Goal: Transaction & Acquisition: Book appointment/travel/reservation

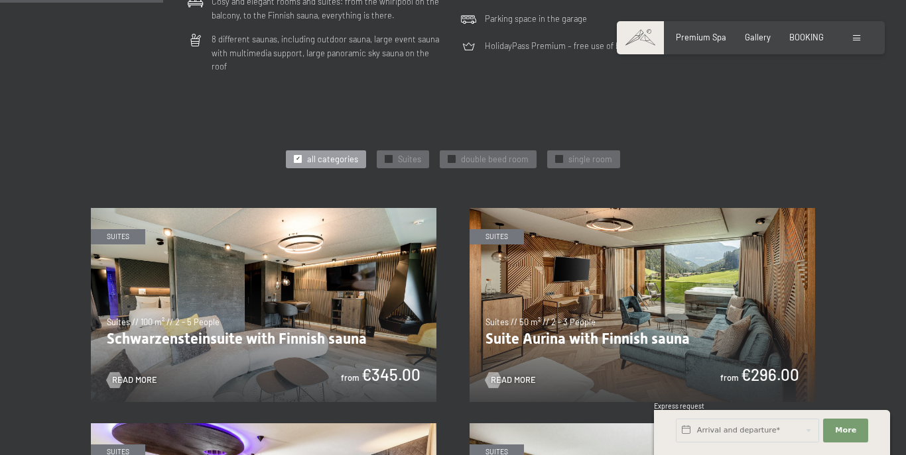
scroll to position [464, 0]
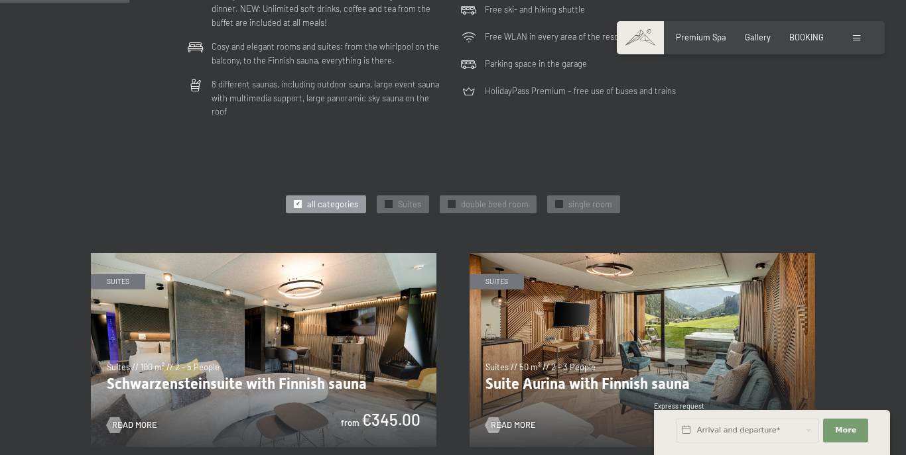
click at [336, 326] on img at bounding box center [263, 350] width 345 height 194
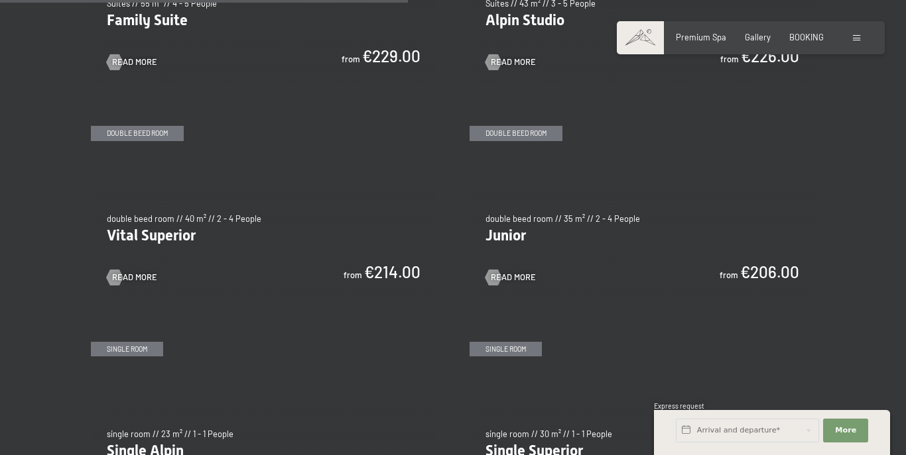
scroll to position [1525, 0]
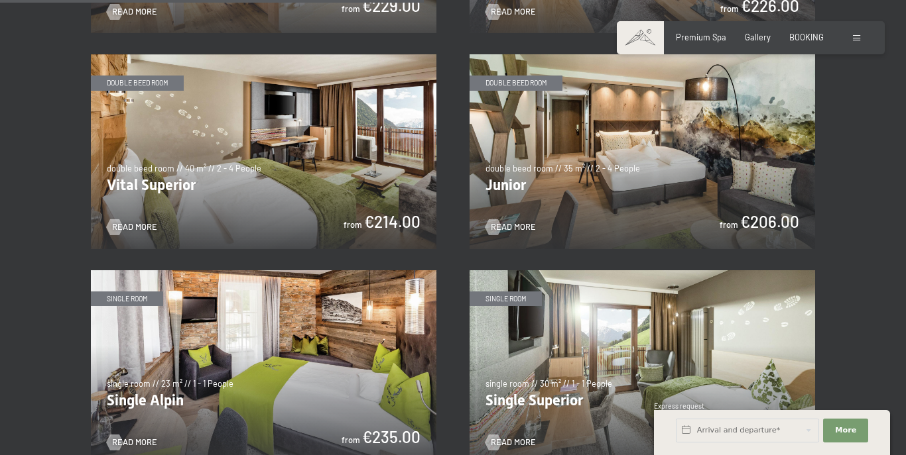
click at [282, 178] on img at bounding box center [263, 151] width 345 height 194
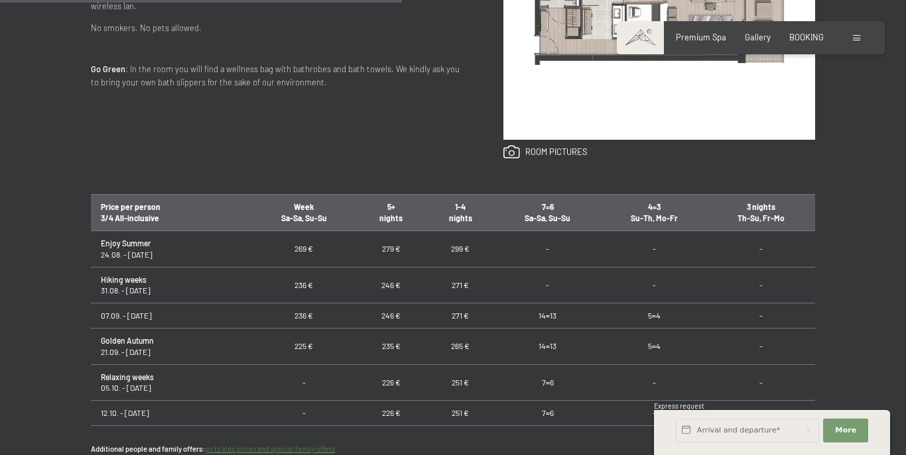
click at [447, 250] on td "299 €" at bounding box center [460, 249] width 69 height 36
click at [152, 249] on td "Enjoy Summer 24.08. - 31.08.25" at bounding box center [171, 249] width 160 height 36
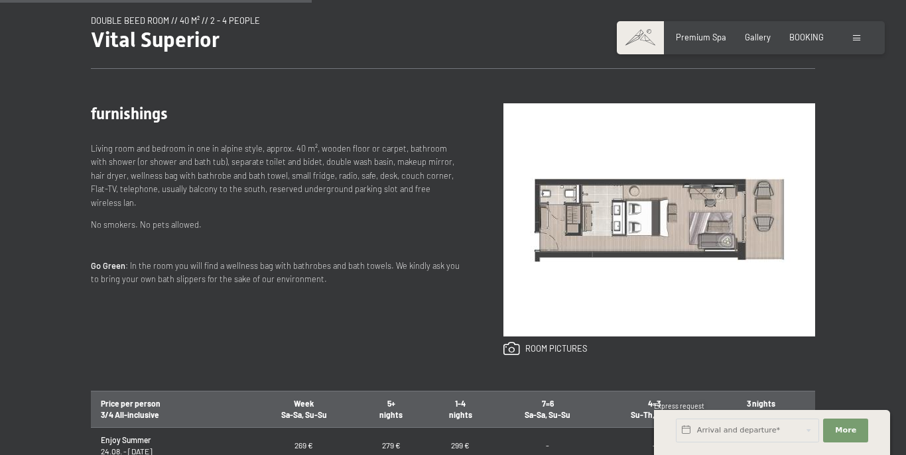
scroll to position [464, 0]
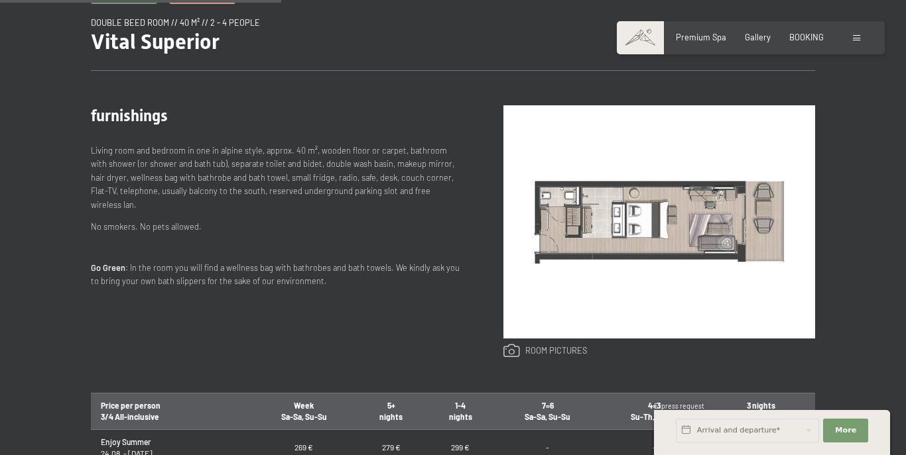
click at [521, 351] on link at bounding box center [545, 351] width 84 height 15
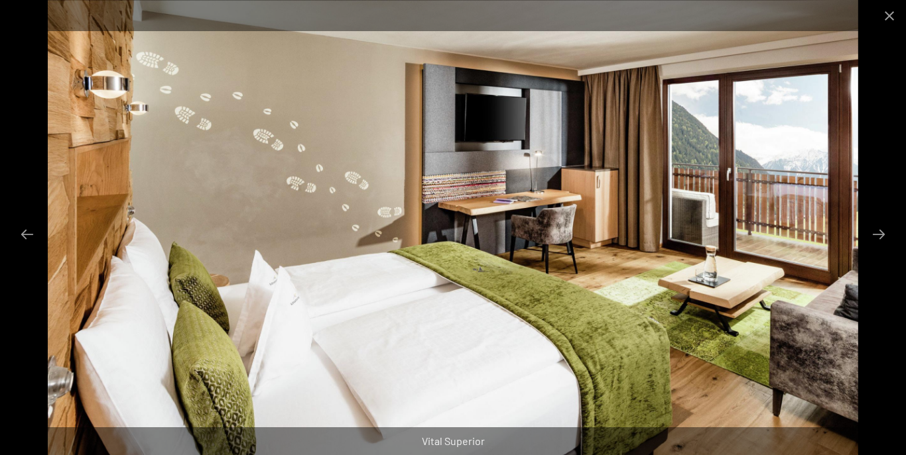
scroll to position [1326, 0]
click at [874, 237] on button "Next slide" at bounding box center [878, 234] width 28 height 26
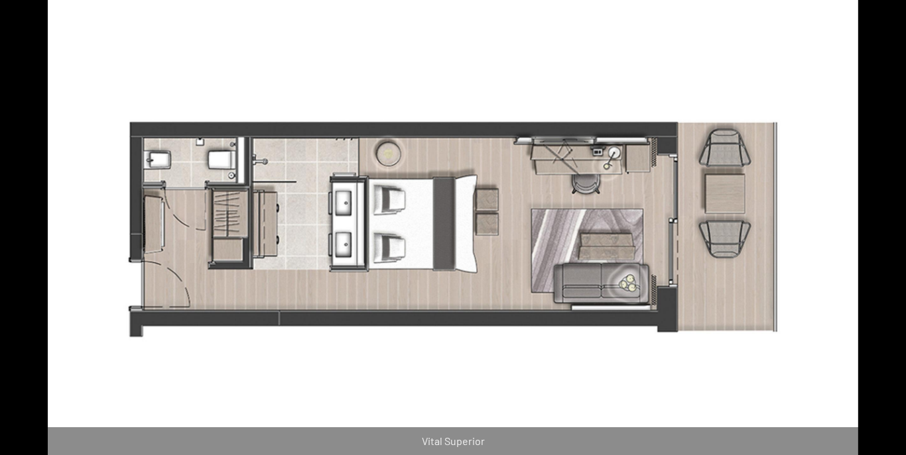
click at [874, 237] on button "Next slide" at bounding box center [885, 234] width 28 height 26
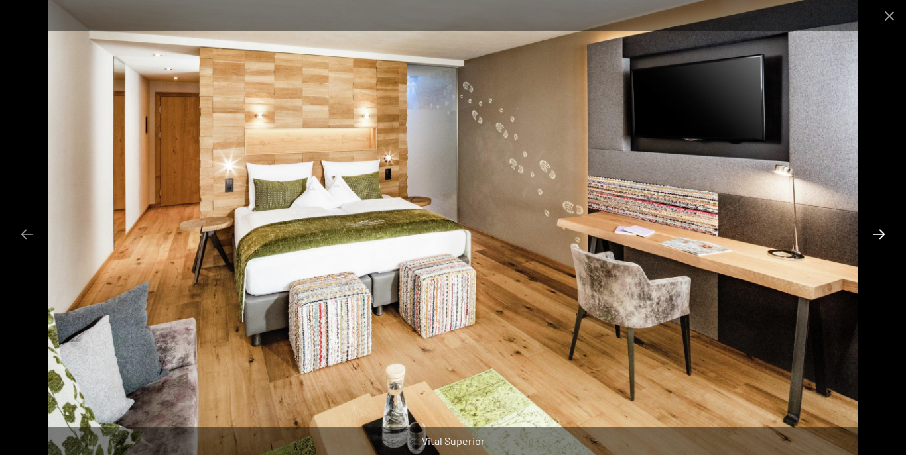
click at [874, 237] on button "Next slide" at bounding box center [878, 234] width 28 height 26
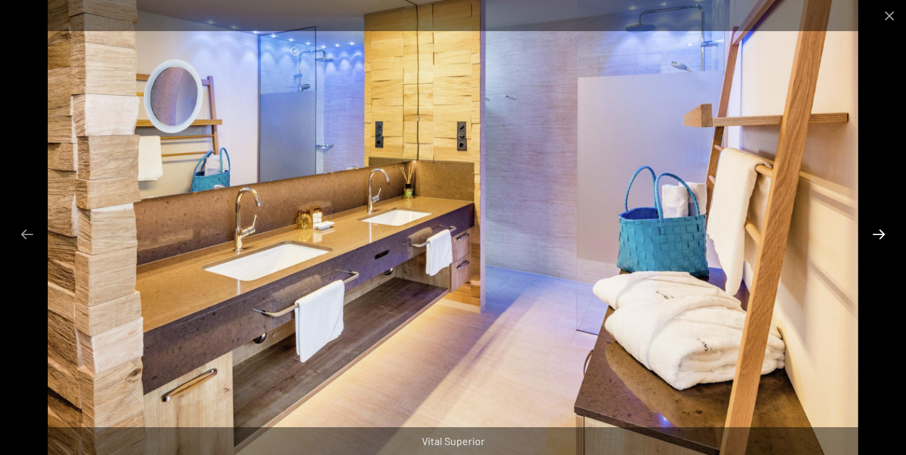
click at [874, 237] on button "Next slide" at bounding box center [878, 234] width 28 height 26
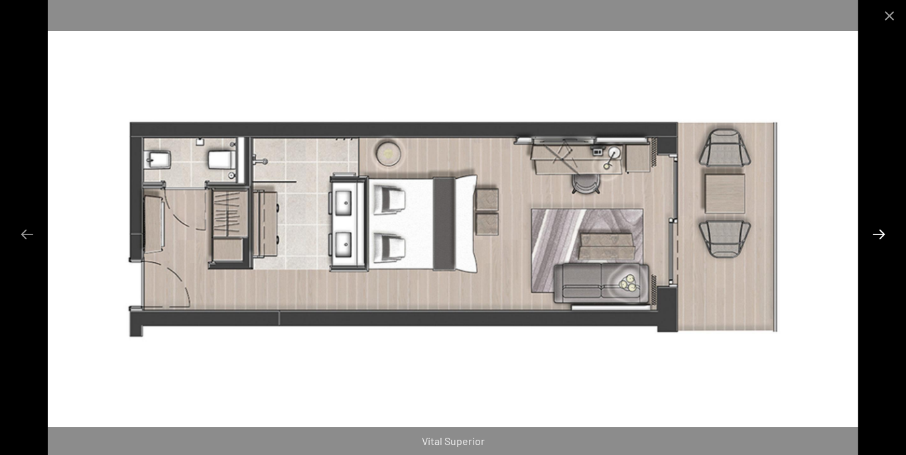
click at [874, 237] on button "Next slide" at bounding box center [878, 234] width 28 height 26
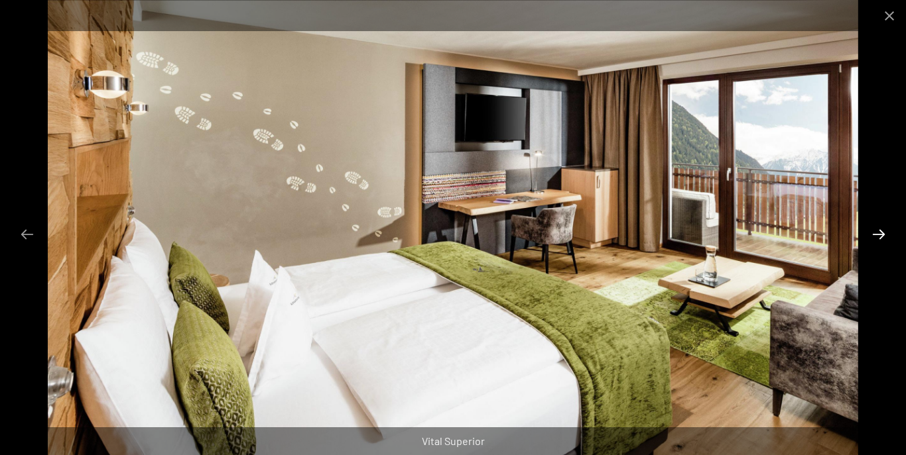
click at [874, 237] on button "Next slide" at bounding box center [878, 234] width 28 height 26
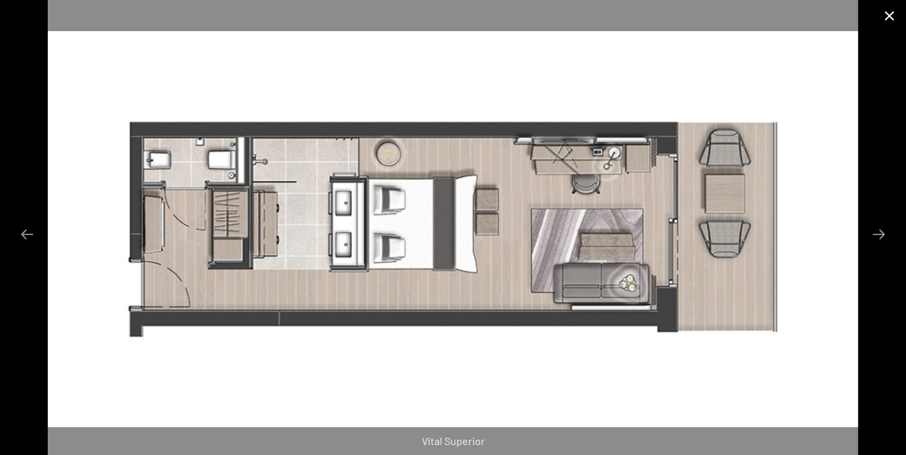
click at [886, 10] on button "Close gallery" at bounding box center [888, 15] width 33 height 31
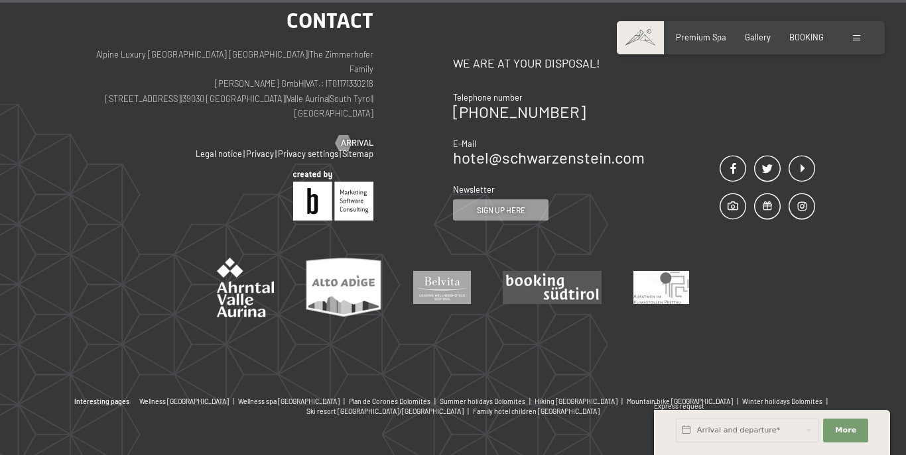
scroll to position [1553, 0]
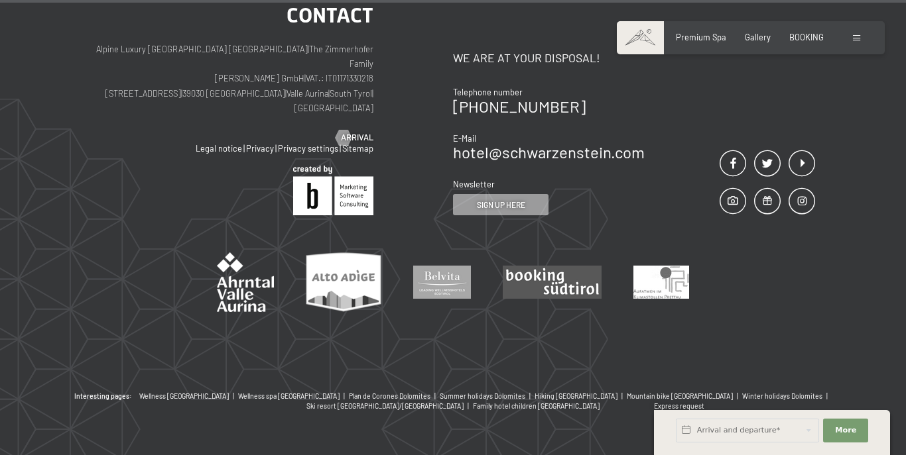
click at [856, 38] on span at bounding box center [856, 38] width 7 height 6
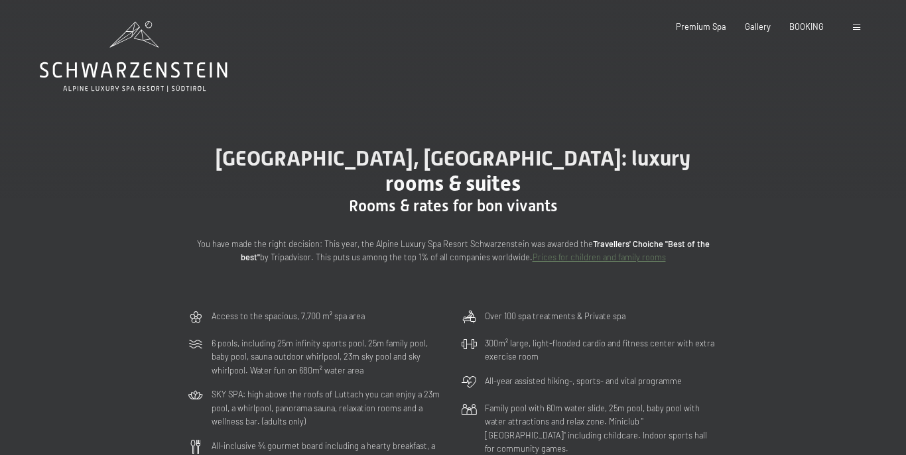
click at [856, 25] on span at bounding box center [856, 28] width 7 height 6
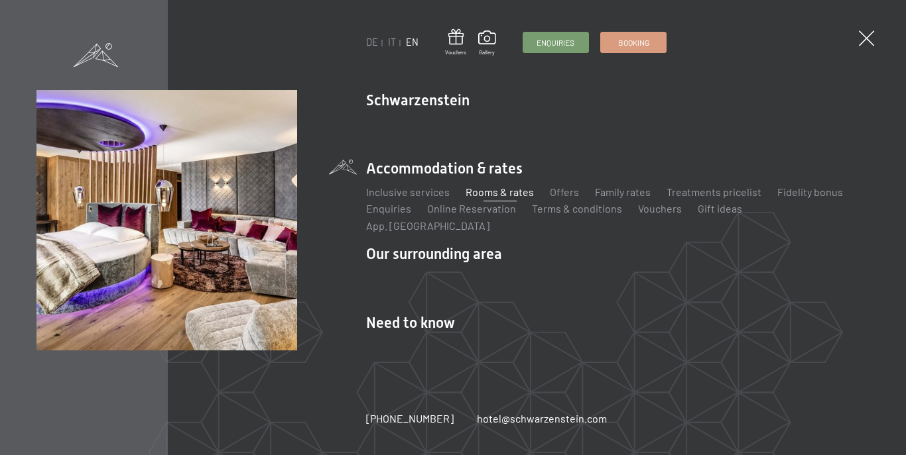
click at [508, 197] on link "Rooms & rates" at bounding box center [499, 192] width 68 height 13
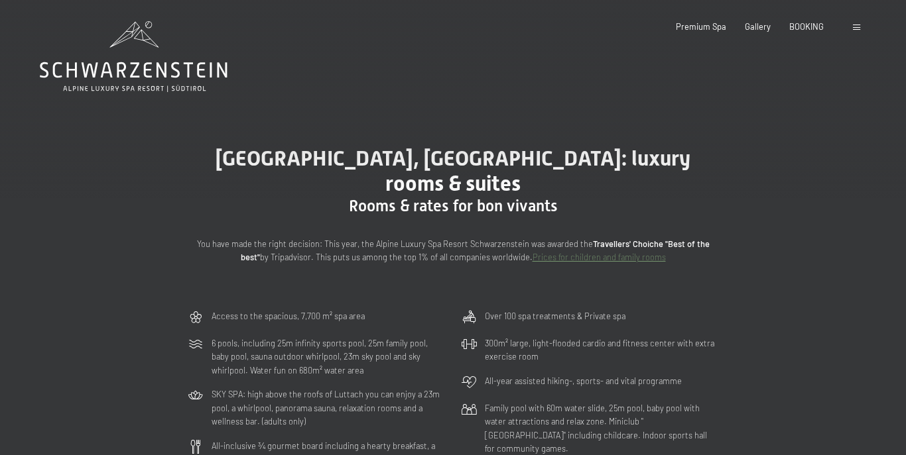
click at [857, 32] on div at bounding box center [858, 27] width 11 height 12
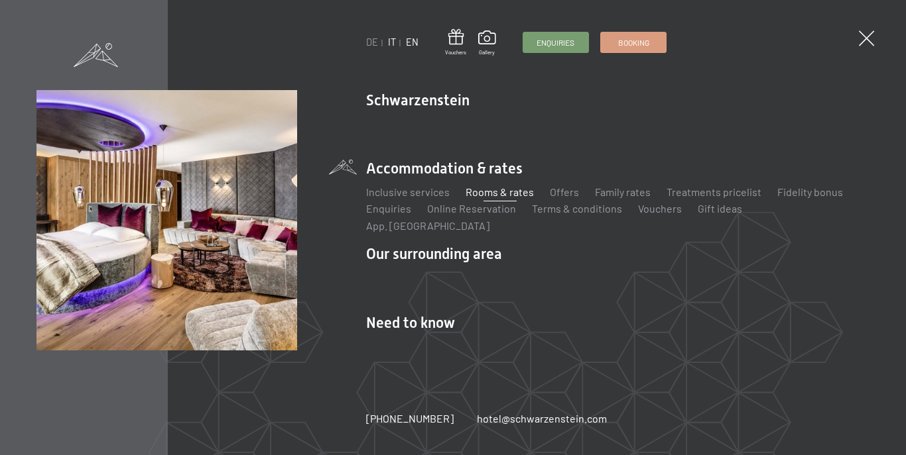
click at [388, 43] on link "IT" at bounding box center [392, 41] width 8 height 11
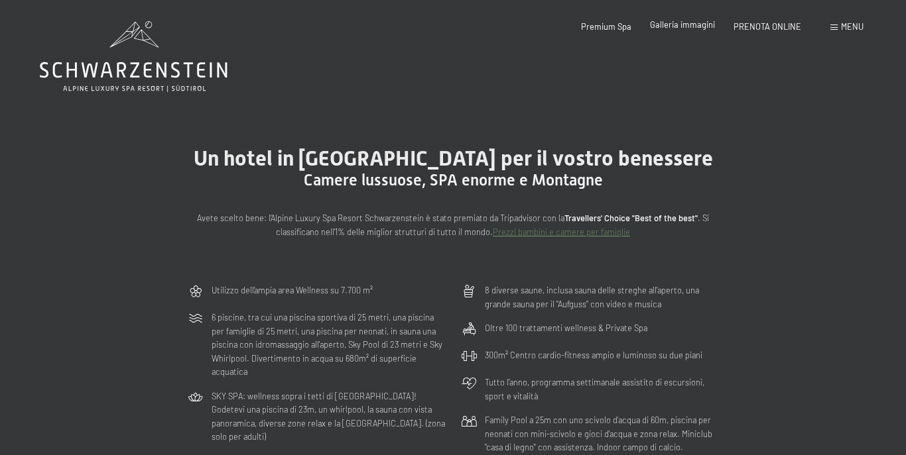
click at [670, 27] on span "Galleria immagini" at bounding box center [682, 24] width 65 height 11
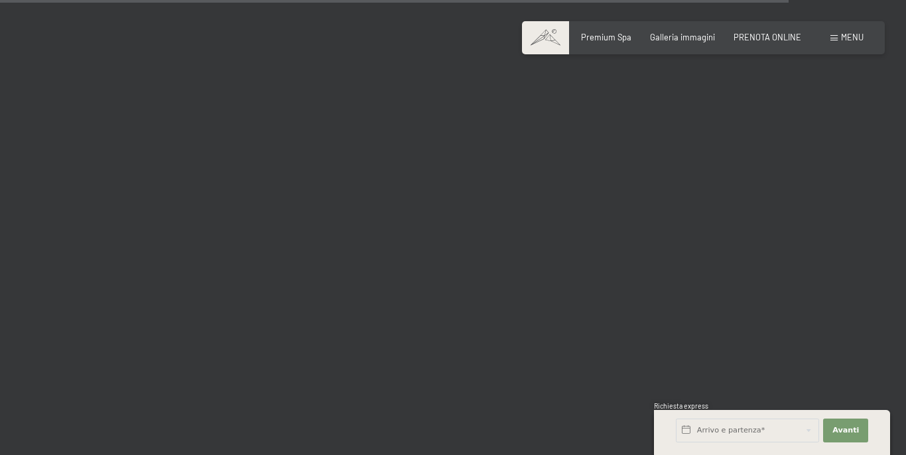
scroll to position [11535, 0]
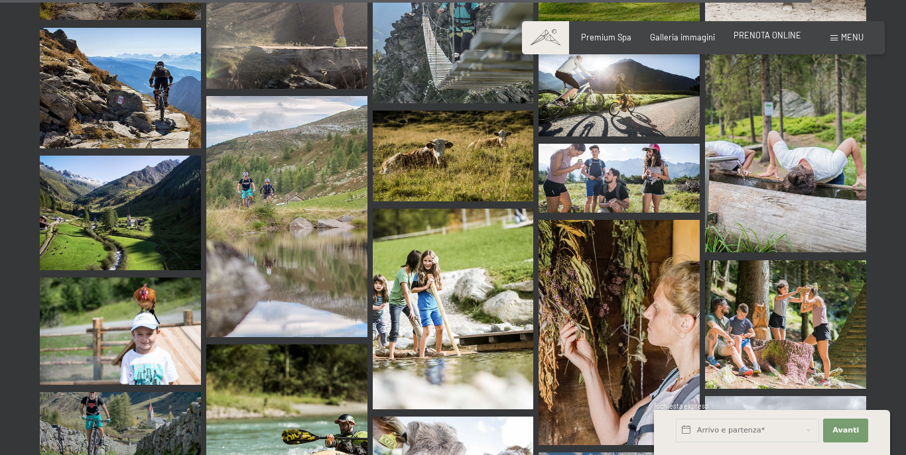
click at [753, 36] on span "PRENOTA ONLINE" at bounding box center [767, 35] width 68 height 11
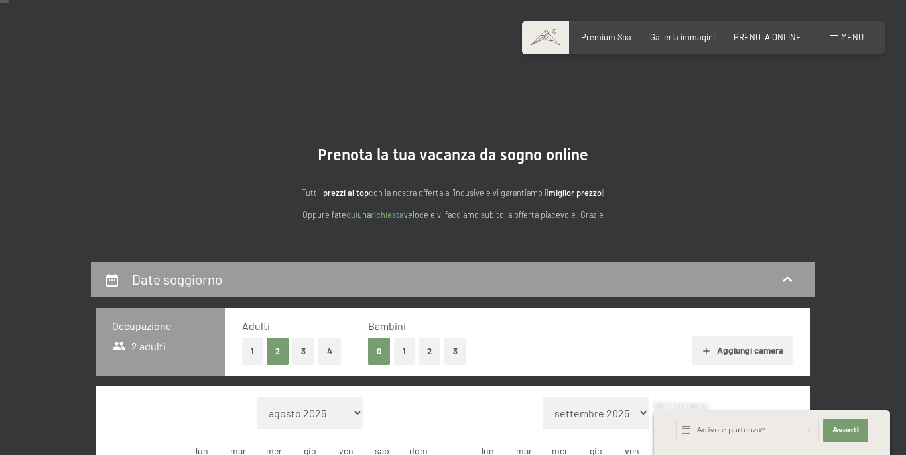
scroll to position [133, 0]
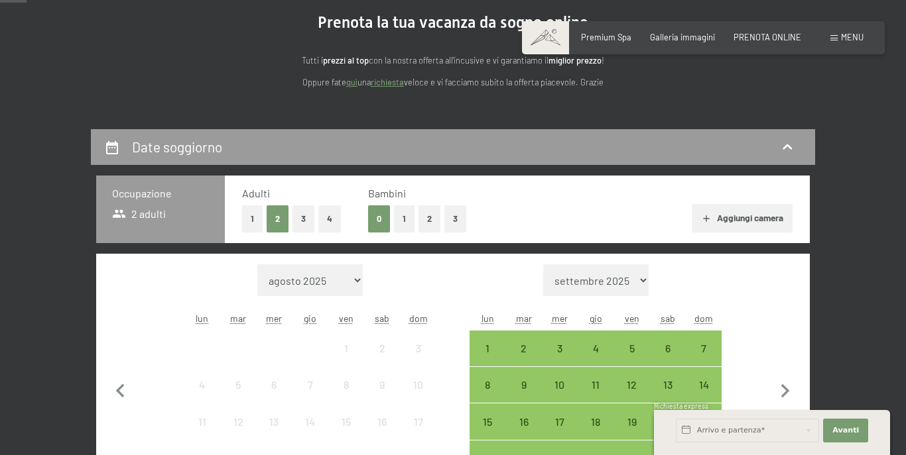
click at [426, 214] on button "2" at bounding box center [429, 219] width 22 height 27
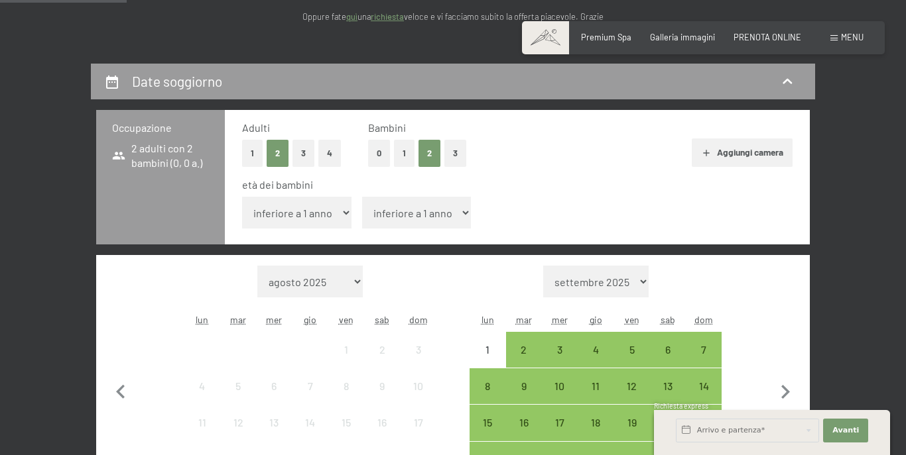
scroll to position [199, 0]
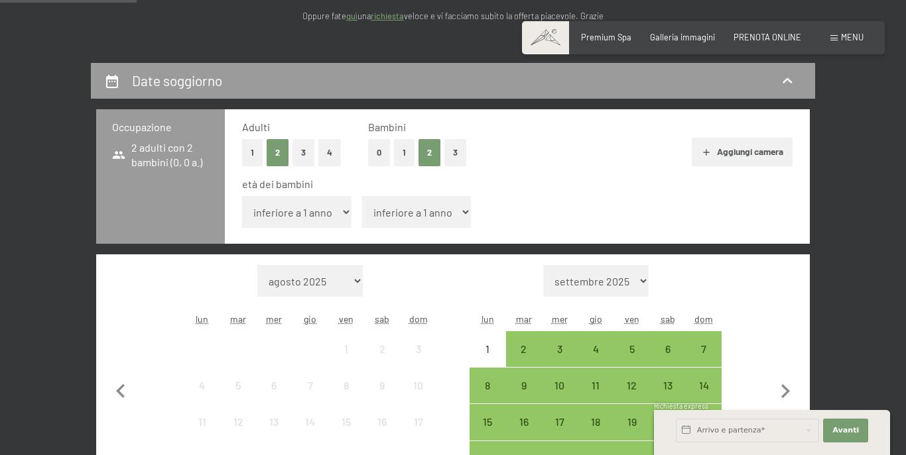
click at [351, 213] on div "età dei bambini inferiore a 1 anno 1 anno 2 anni 3 anni 4 anni 5 anni 6 anni 7 …" at bounding box center [517, 205] width 550 height 56
click at [343, 213] on select "inferiore a 1 anno 1 anno 2 anni 3 anni 4 anni 5 anni 6 anni 7 anni 8 anni 9 an…" at bounding box center [296, 212] width 109 height 32
select select "14"
click at [242, 196] on select "inferiore a 1 anno 1 anno 2 anni 3 anni 4 anni 5 anni 6 anni 7 anni 8 anni 9 an…" at bounding box center [296, 212] width 109 height 32
click at [457, 209] on select "inferiore a 1 anno 1 anno 2 anni 3 anni 4 anni 5 anni 6 anni 7 anni 8 anni 9 an…" at bounding box center [416, 212] width 109 height 32
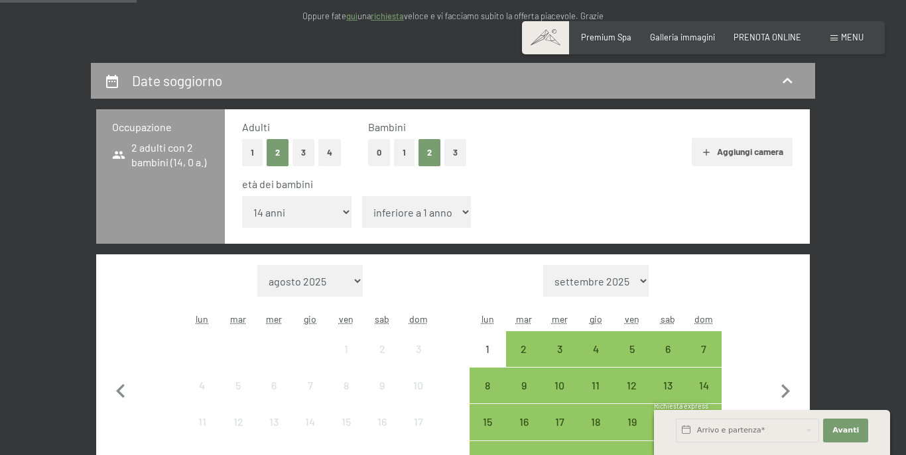
select select "13"
click at [362, 196] on select "inferiore a 1 anno 1 anno 2 anni 3 anni 4 anni 5 anni 6 anni 7 anni 8 anni 9 an…" at bounding box center [416, 212] width 109 height 32
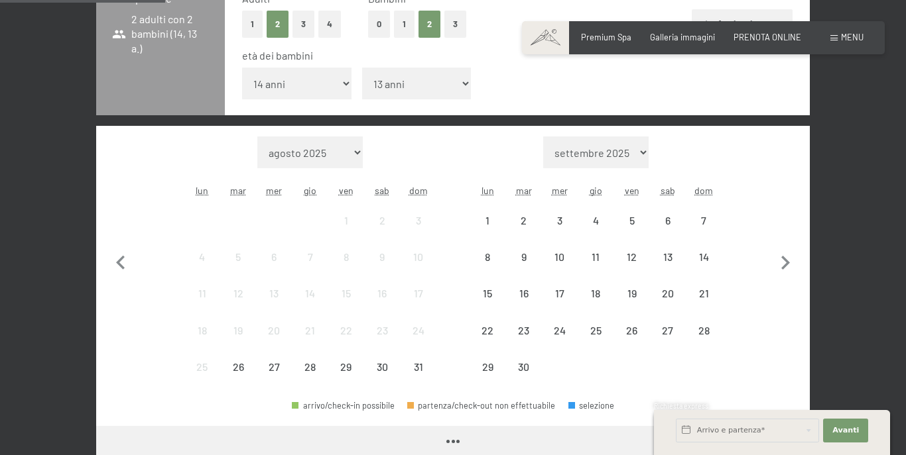
scroll to position [331, 0]
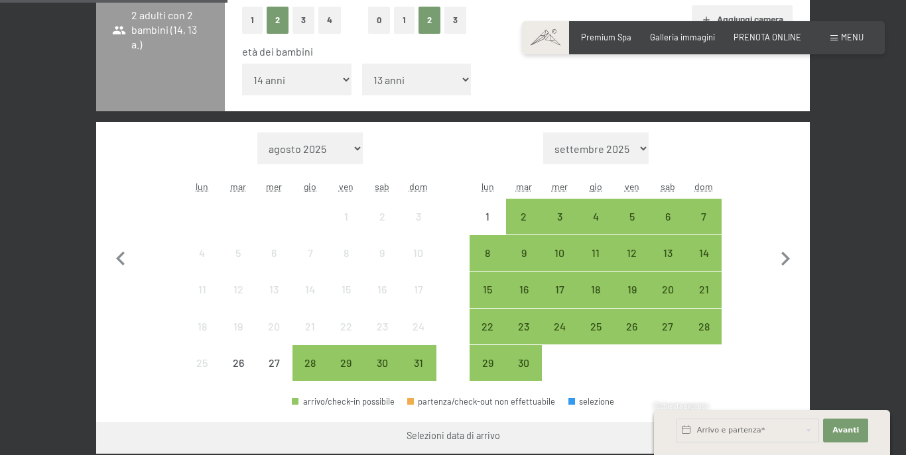
click at [357, 148] on select "agosto 2025 settembre 2025 ottobre 2025 novembre 2025 dicembre 2025 gennaio 202…" at bounding box center [309, 149] width 105 height 32
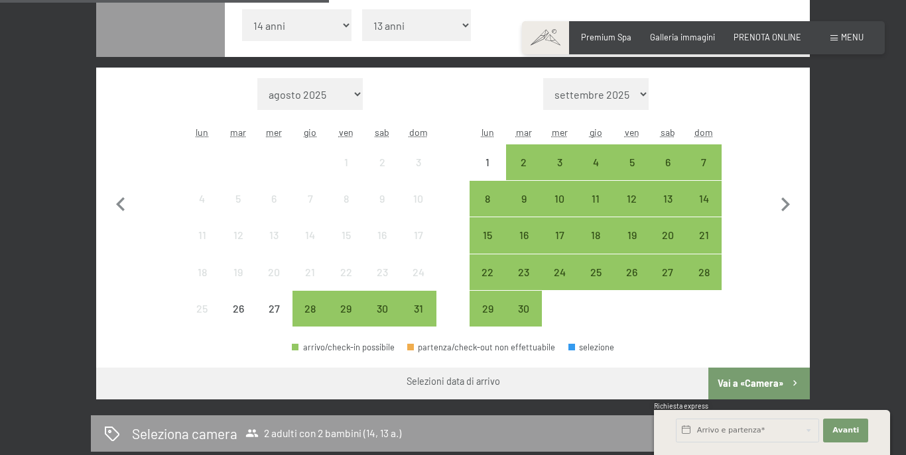
scroll to position [385, 0]
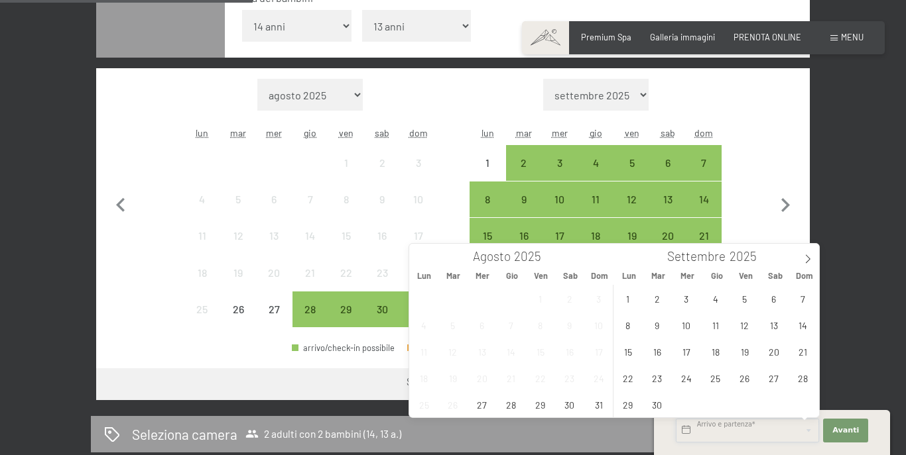
click at [733, 429] on input "text" at bounding box center [747, 431] width 143 height 24
click at [807, 258] on icon at bounding box center [807, 259] width 9 height 9
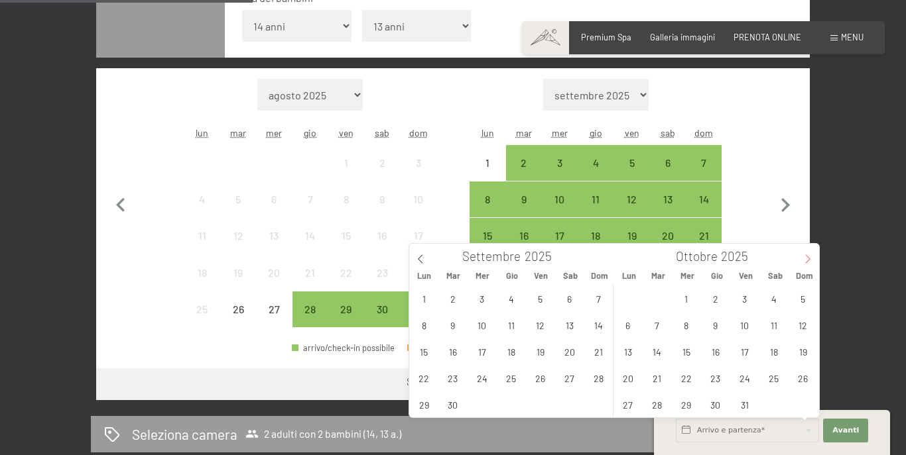
click at [807, 257] on icon at bounding box center [807, 259] width 9 height 9
click at [803, 353] on span "21" at bounding box center [803, 352] width 26 height 26
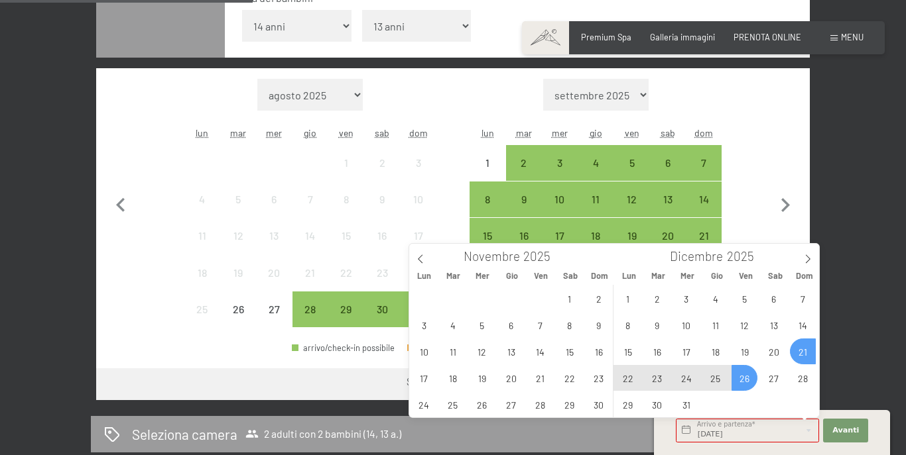
click at [741, 384] on span "26" at bounding box center [744, 378] width 26 height 26
type input "Dom. 21/12/2025 - Ven. 26/12/2025"
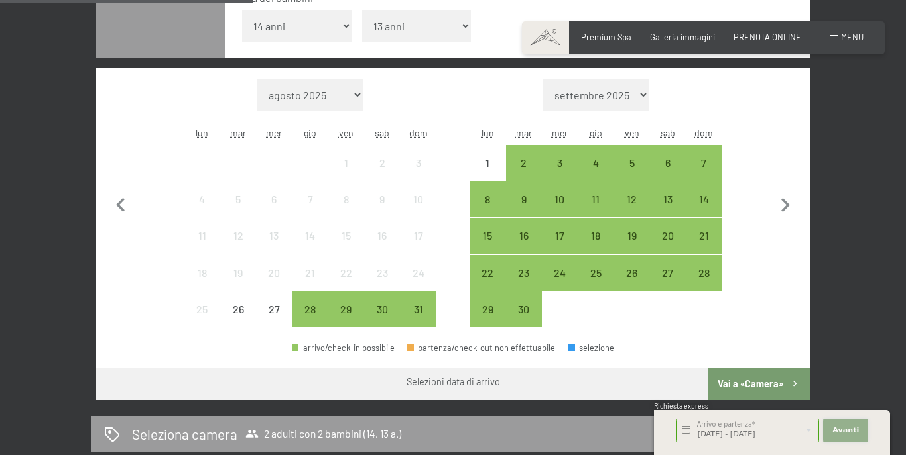
click at [851, 433] on span "Avanti" at bounding box center [845, 431] width 27 height 11
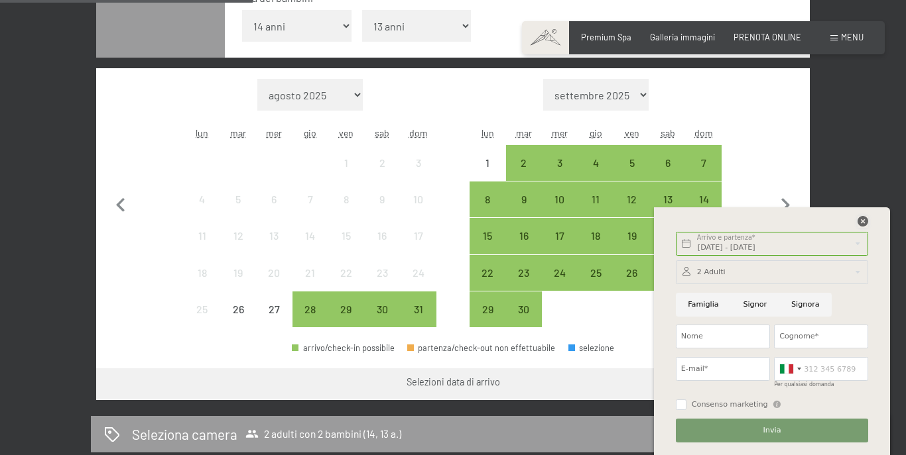
click at [862, 220] on icon at bounding box center [862, 221] width 11 height 11
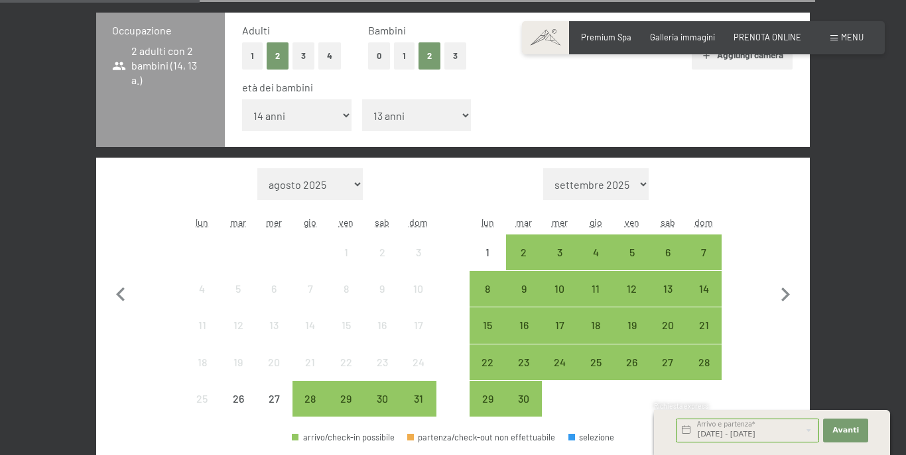
scroll to position [319, 0]
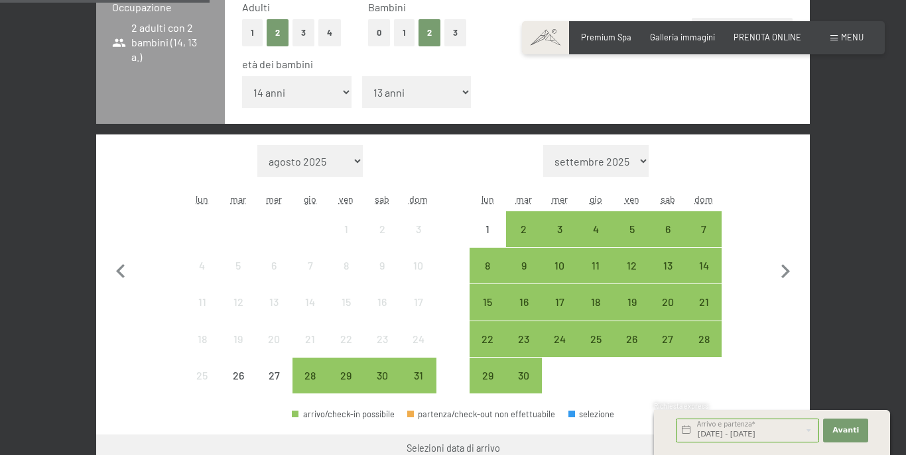
click at [352, 162] on select "agosto 2025 settembre 2025 ottobre 2025 novembre 2025 dicembre 2025 gennaio 202…" at bounding box center [309, 161] width 105 height 32
select select "[DATE]"
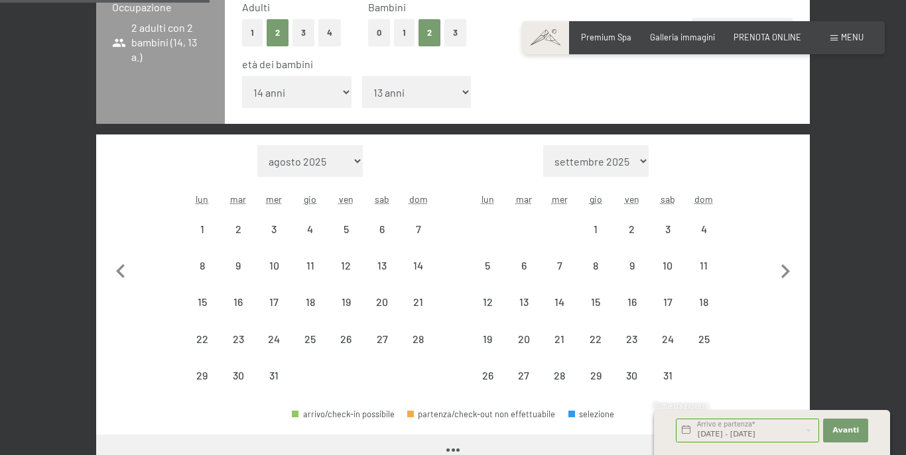
select select "[DATE]"
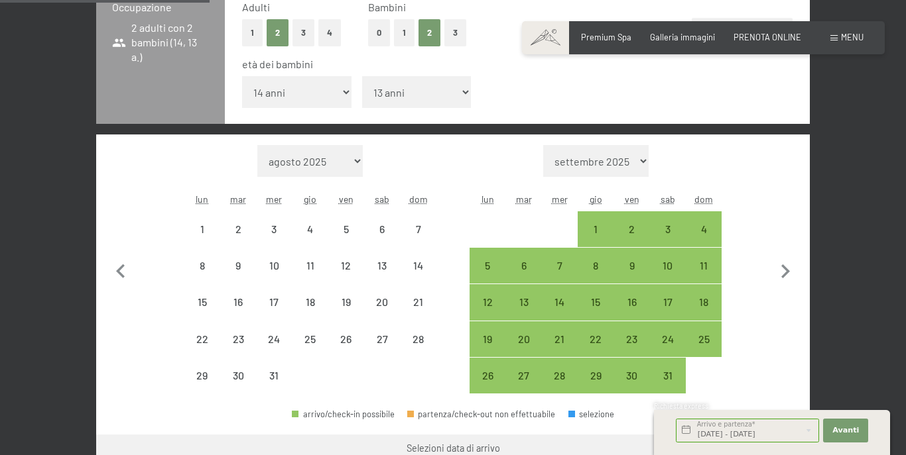
select select "[DATE]"
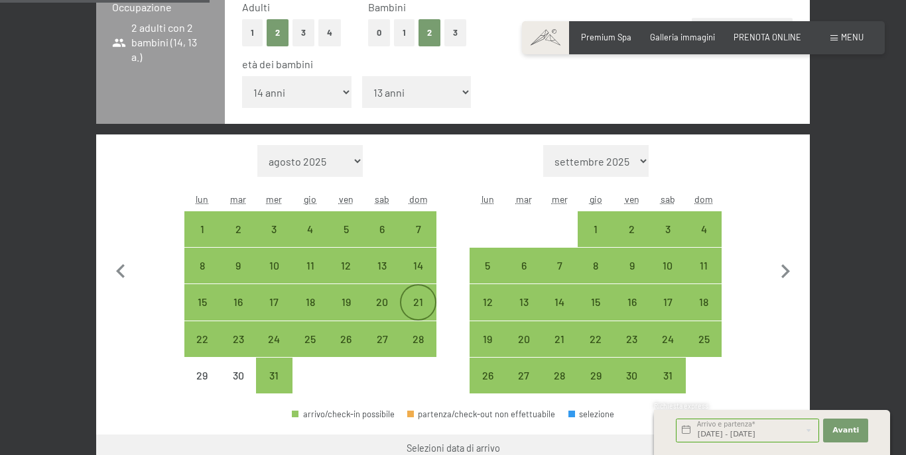
click at [420, 303] on div "21" at bounding box center [417, 313] width 33 height 33
select select "[DATE]"
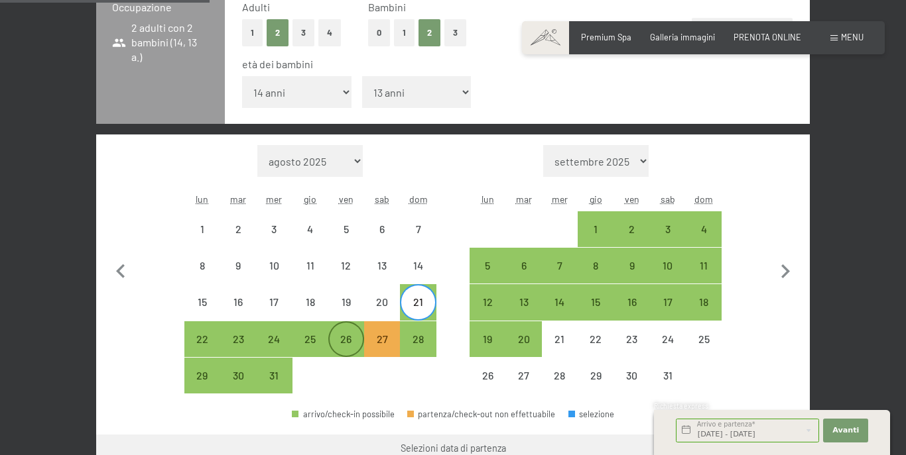
click at [354, 343] on div "26" at bounding box center [345, 350] width 33 height 33
select select "[DATE]"
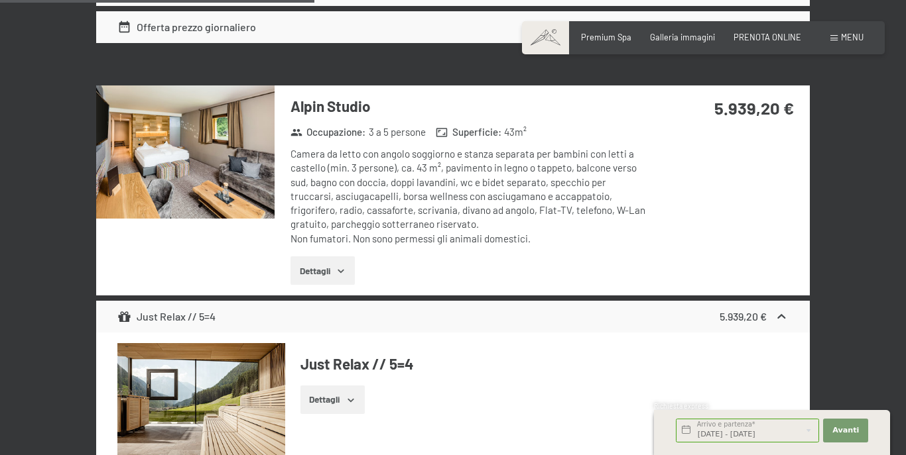
scroll to position [2175, 0]
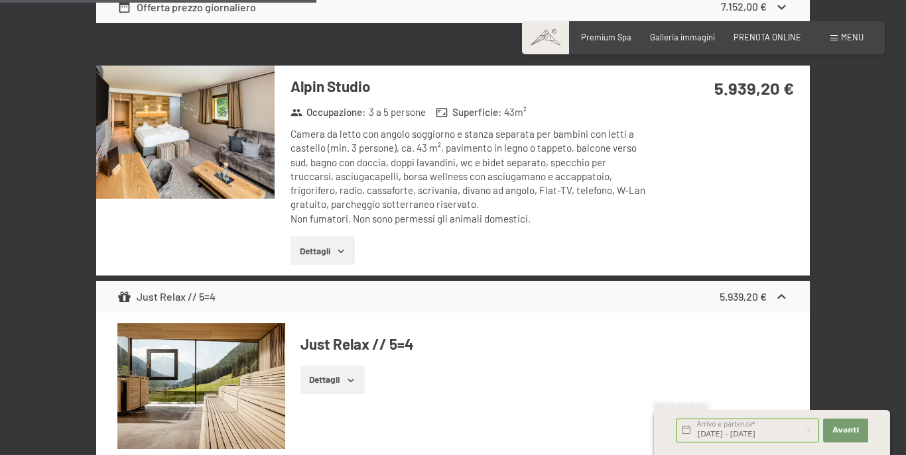
click at [338, 253] on icon "button" at bounding box center [340, 251] width 11 height 11
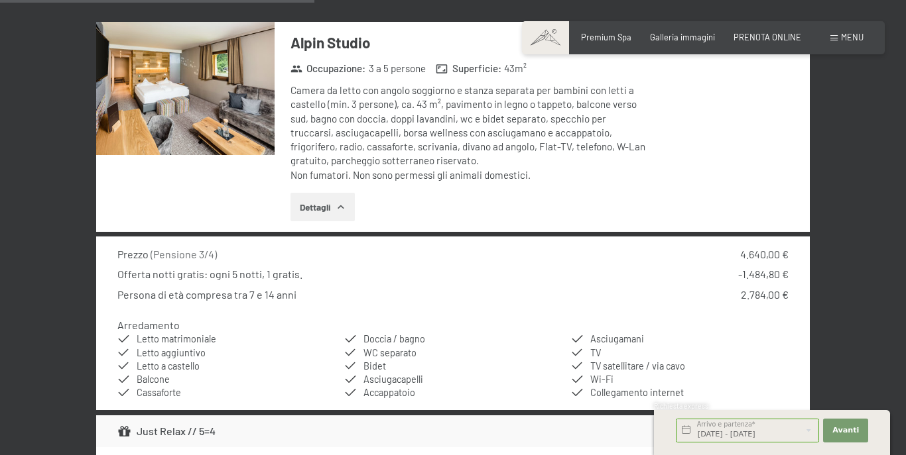
scroll to position [2241, 0]
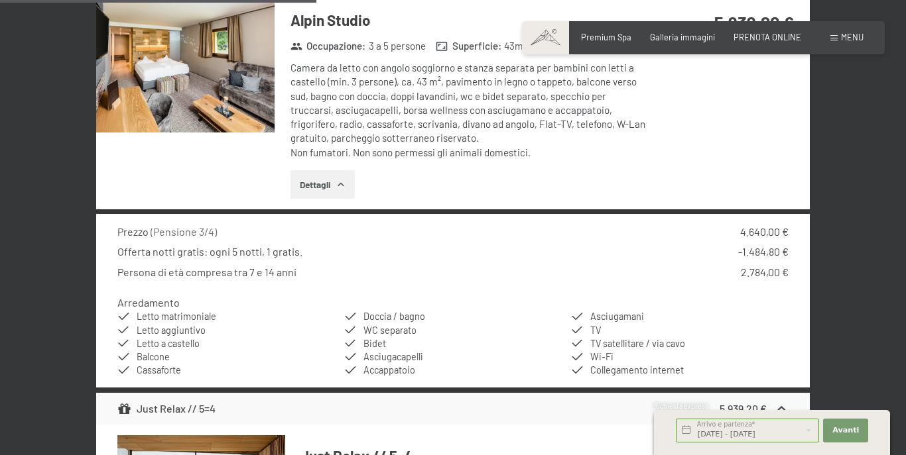
click at [202, 78] on img at bounding box center [185, 66] width 178 height 134
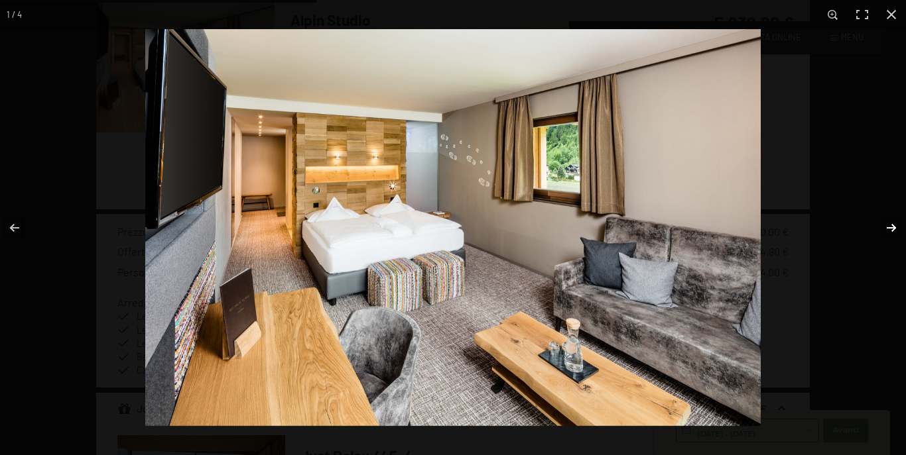
click at [882, 230] on button "button" at bounding box center [882, 228] width 46 height 66
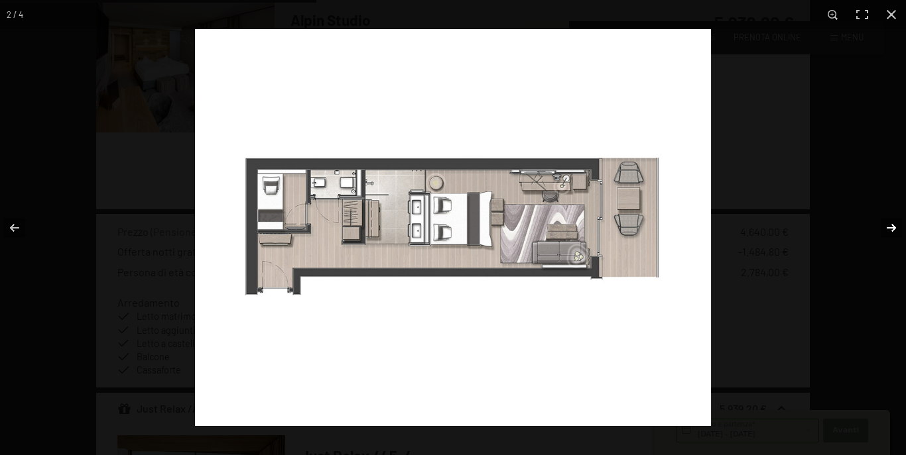
click at [882, 230] on button "button" at bounding box center [882, 228] width 46 height 66
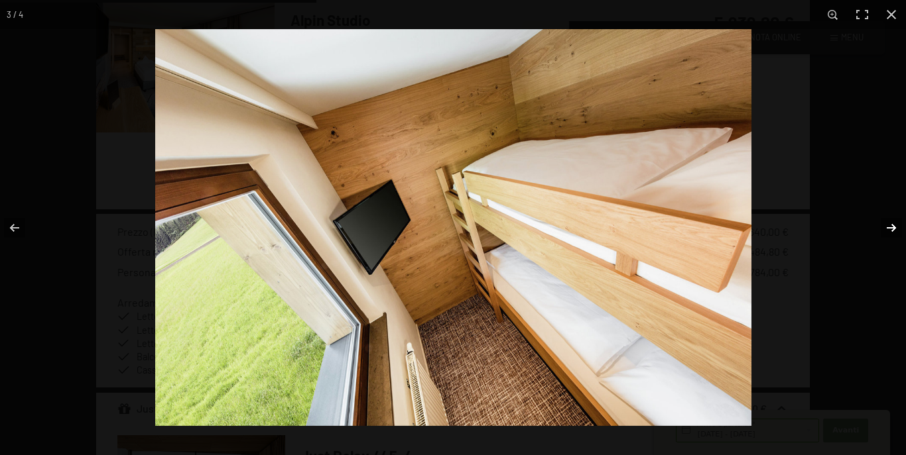
click at [884, 226] on button "button" at bounding box center [882, 228] width 46 height 66
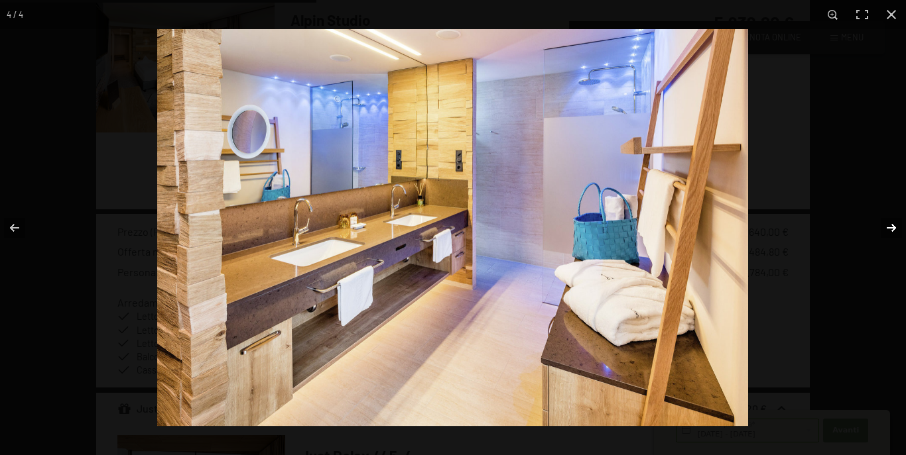
click at [884, 226] on button "button" at bounding box center [882, 228] width 46 height 66
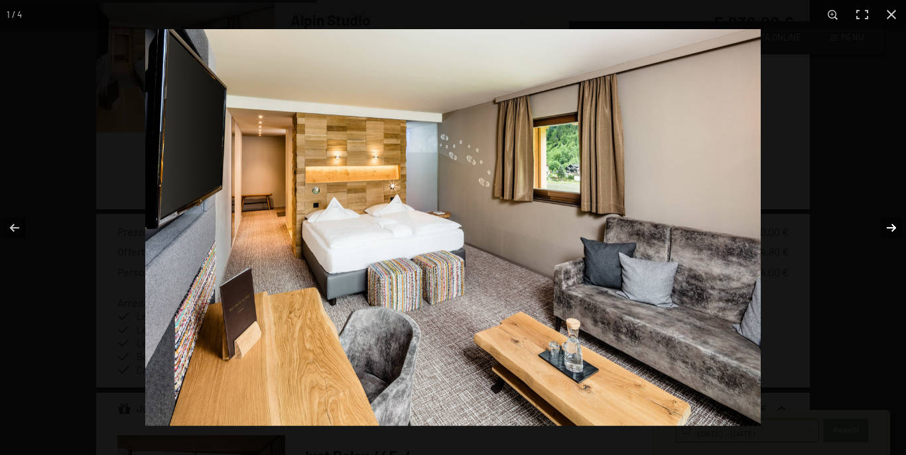
click at [884, 226] on button "button" at bounding box center [882, 228] width 46 height 66
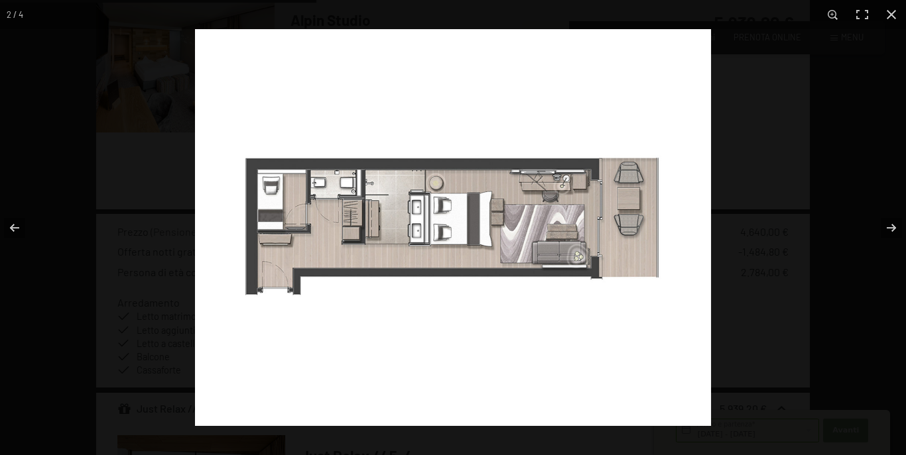
click at [281, 199] on img at bounding box center [453, 227] width 516 height 397
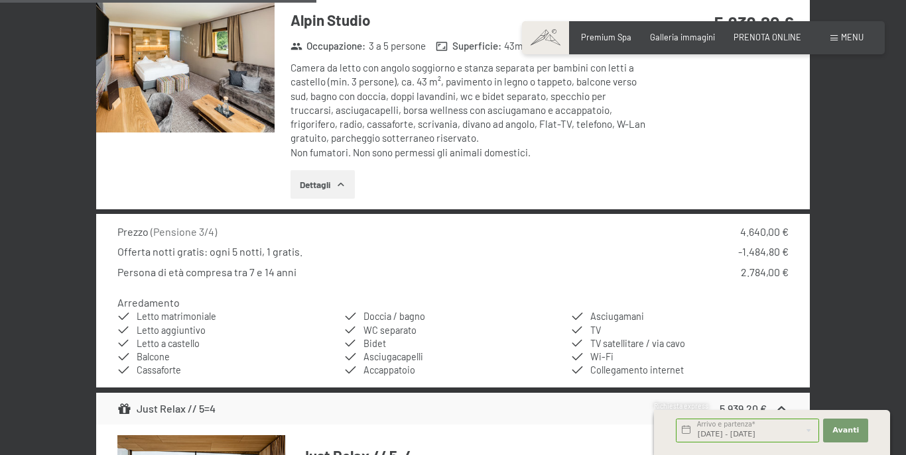
click at [0, 0] on button "button" at bounding box center [0, 0] width 0 height 0
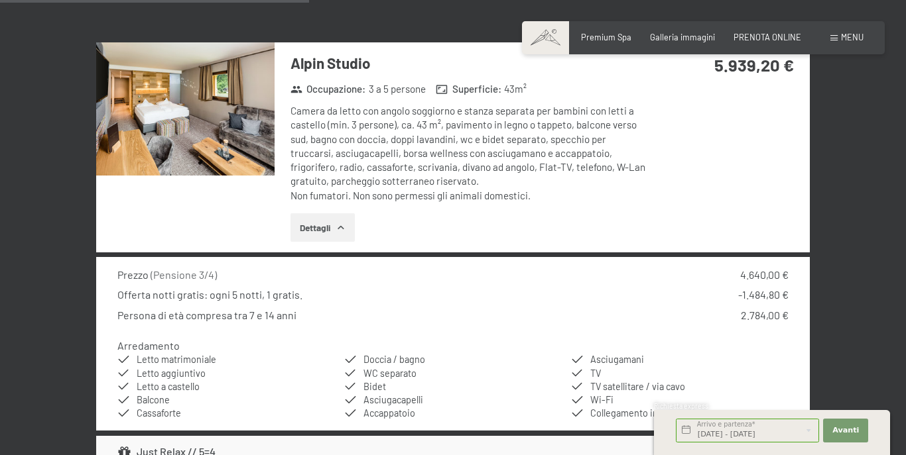
scroll to position [2175, 0]
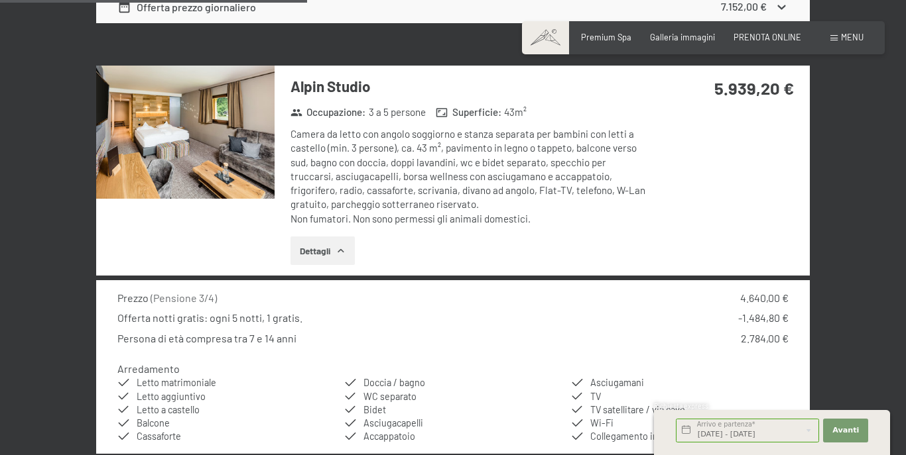
click at [343, 248] on icon "button" at bounding box center [340, 251] width 11 height 11
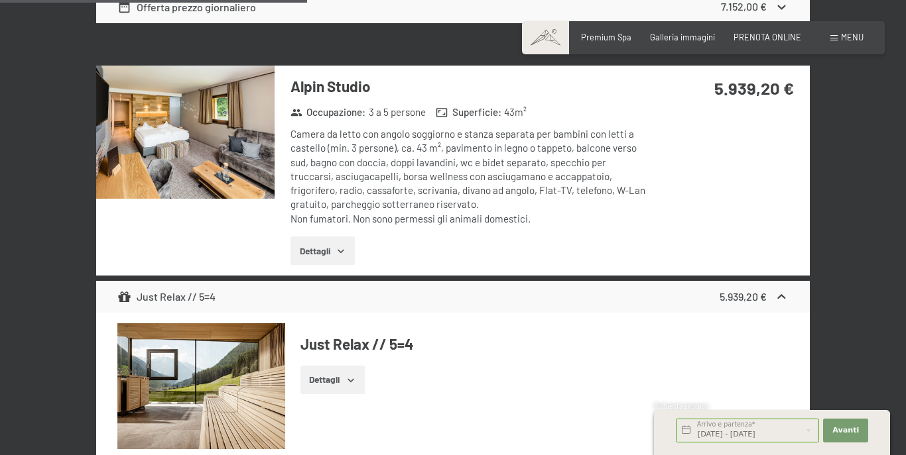
click at [343, 248] on icon "button" at bounding box center [340, 251] width 11 height 11
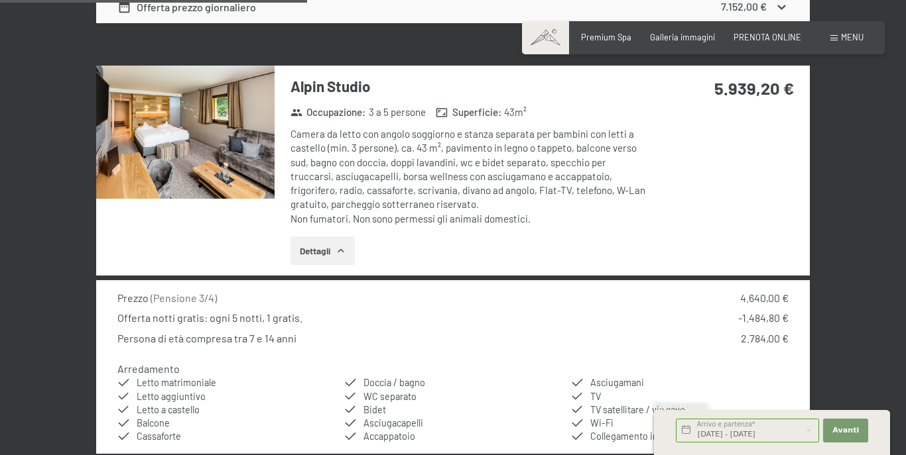
click at [648, 205] on div "Camera da letto con angolo soggiorno e stanza separata per bambini con letti a …" at bounding box center [469, 176] width 359 height 99
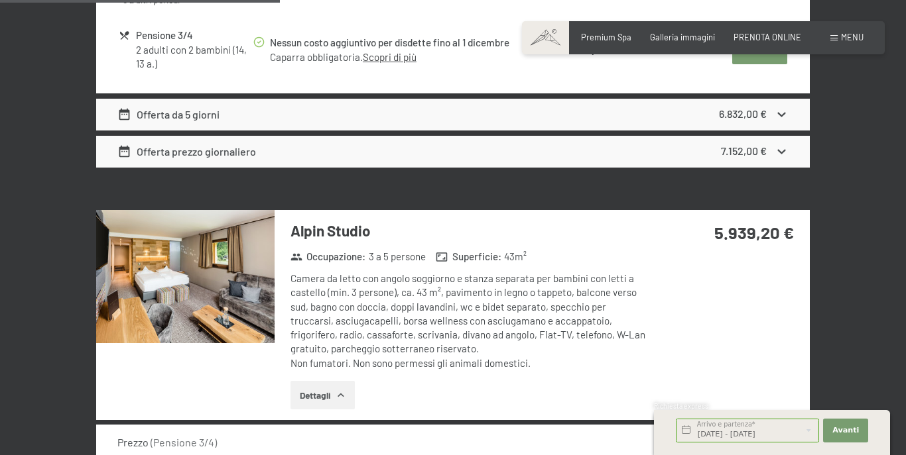
scroll to position [2043, 0]
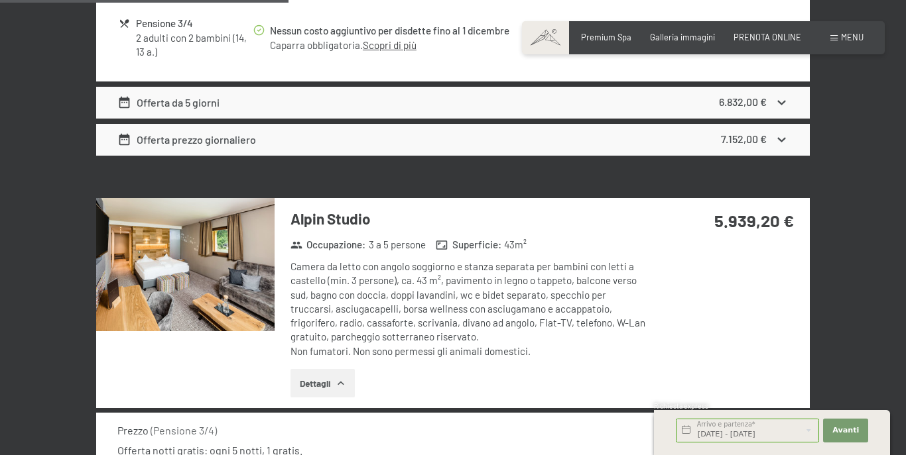
click at [787, 135] on icon at bounding box center [781, 140] width 14 height 14
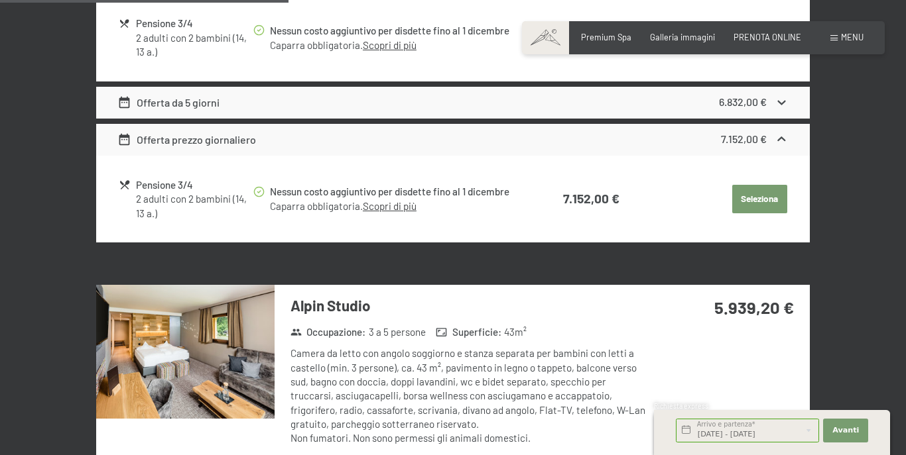
click at [784, 137] on icon at bounding box center [781, 140] width 14 height 14
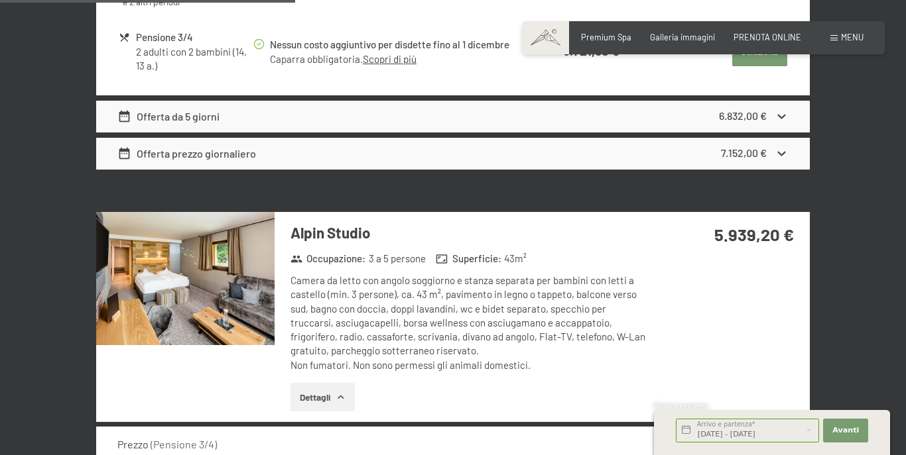
scroll to position [2109, 0]
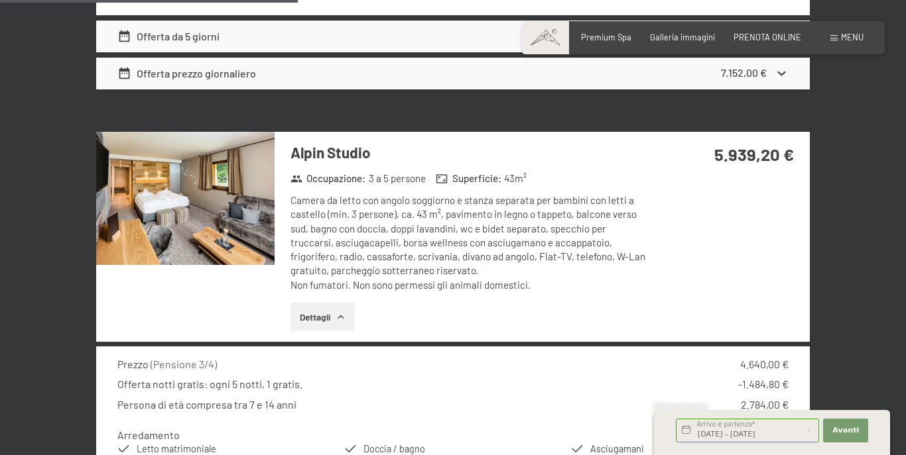
click at [585, 221] on div "Camera da letto con angolo soggiorno e stanza separata per bambini con letti a …" at bounding box center [469, 243] width 359 height 99
click at [201, 188] on img at bounding box center [185, 199] width 178 height 134
click at [0, 0] on button "button" at bounding box center [0, 0] width 0 height 0
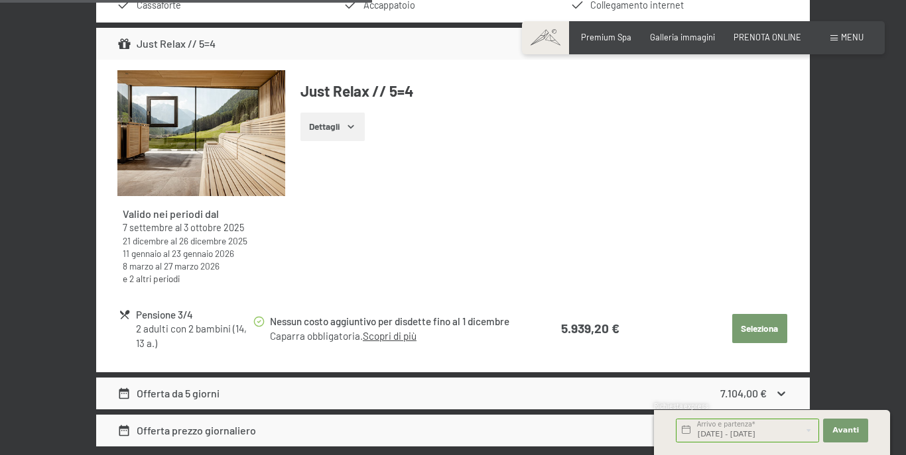
scroll to position [2585, 0]
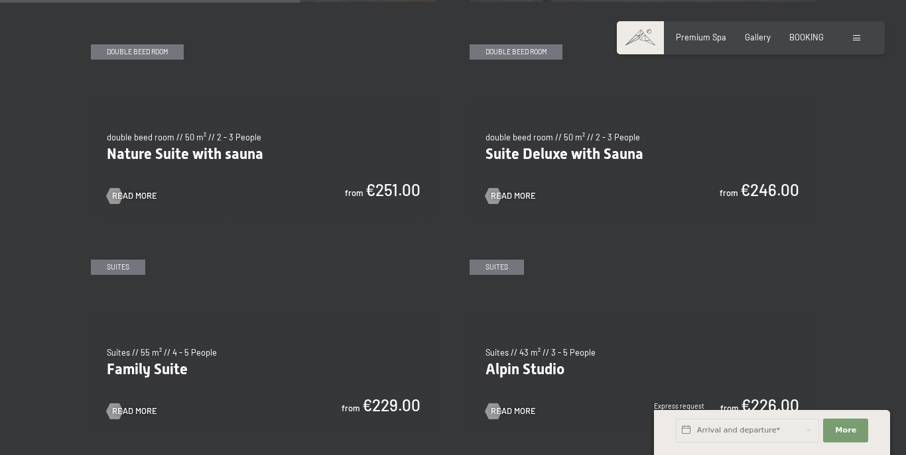
scroll to position [1127, 0]
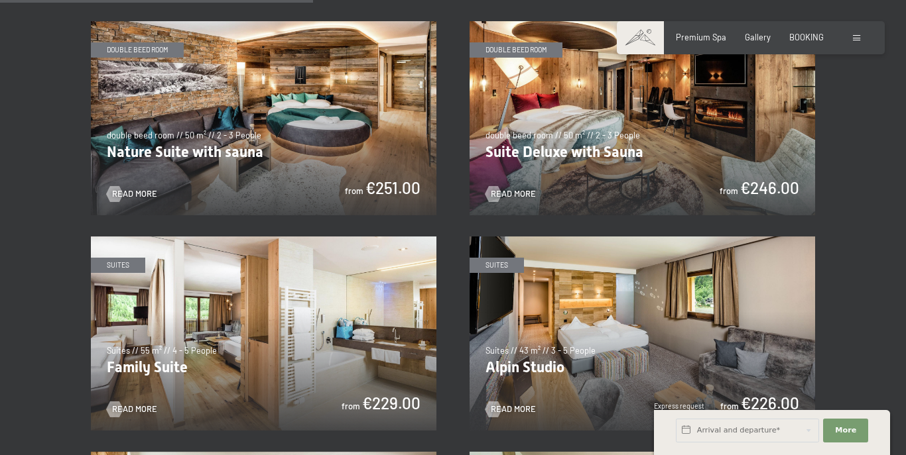
click at [334, 270] on span "Consent to marketing activities*" at bounding box center [399, 265] width 150 height 13
click at [318, 270] on input "Consent to marketing activities*" at bounding box center [310, 265] width 13 height 13
checkbox input "false"
click at [212, 319] on img at bounding box center [263, 334] width 345 height 194
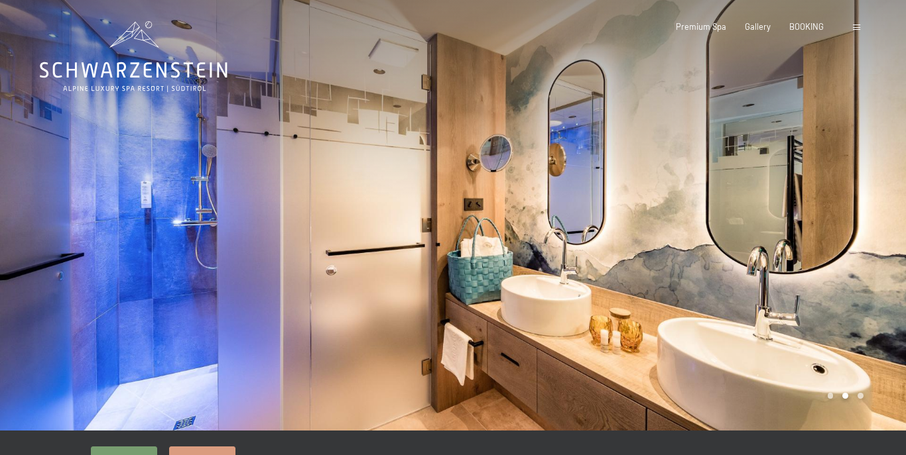
click at [774, 292] on div at bounding box center [679, 215] width 453 height 431
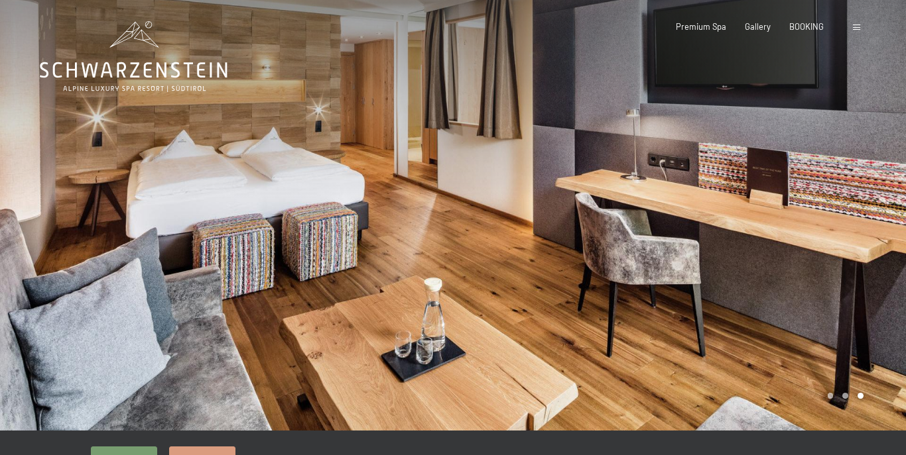
click at [761, 296] on div at bounding box center [679, 215] width 453 height 431
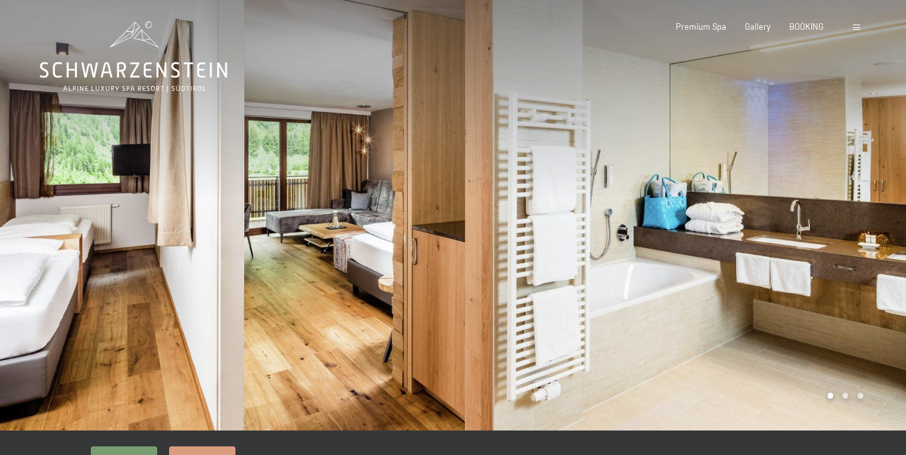
click at [761, 296] on div at bounding box center [679, 215] width 453 height 431
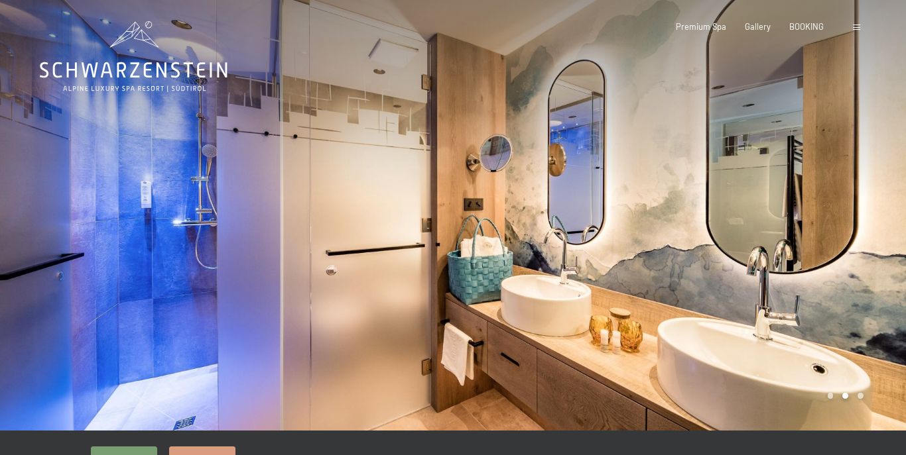
click at [761, 296] on div at bounding box center [679, 215] width 453 height 431
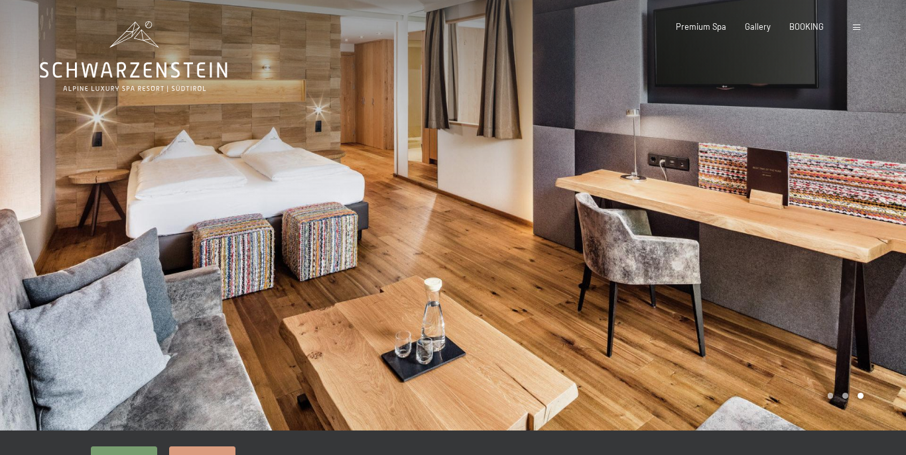
click at [761, 296] on div at bounding box center [679, 215] width 453 height 431
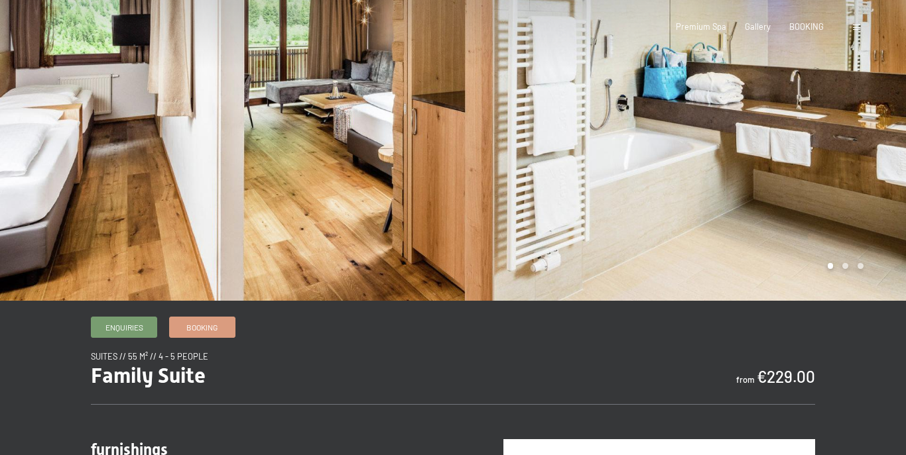
scroll to position [265, 0]
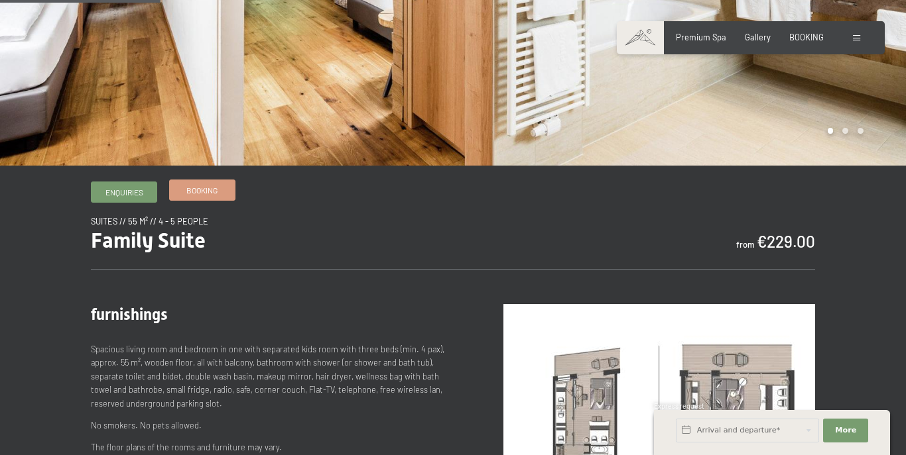
click at [217, 190] on span "Booking" at bounding box center [201, 190] width 31 height 11
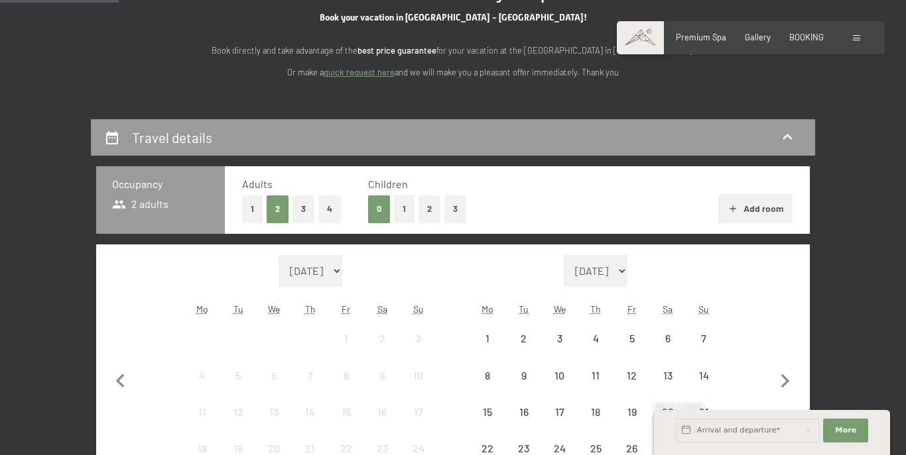
scroll to position [265, 0]
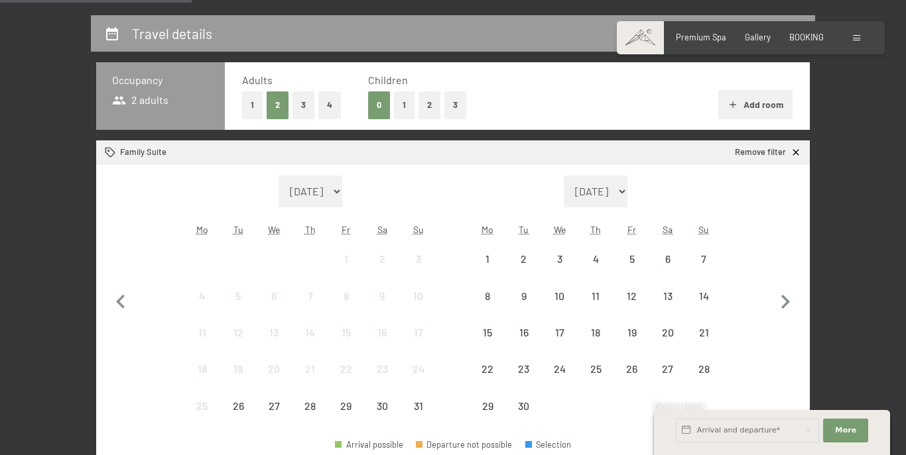
click at [427, 104] on button "2" at bounding box center [429, 104] width 22 height 27
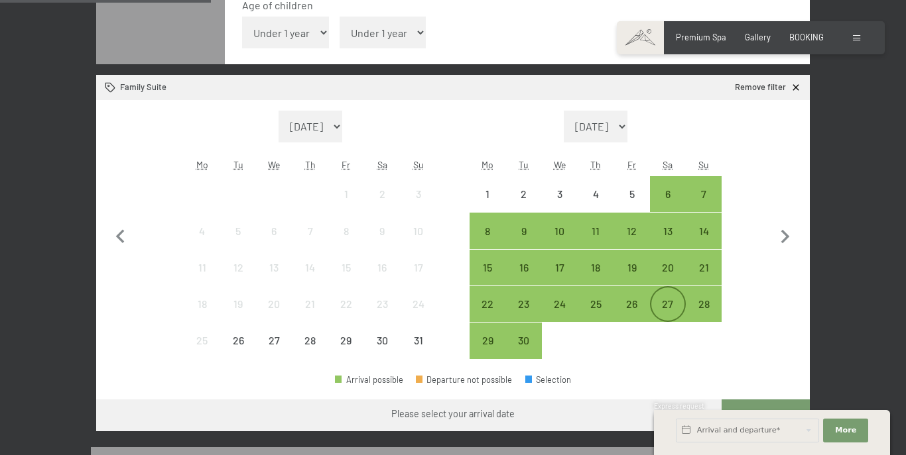
scroll to position [398, 0]
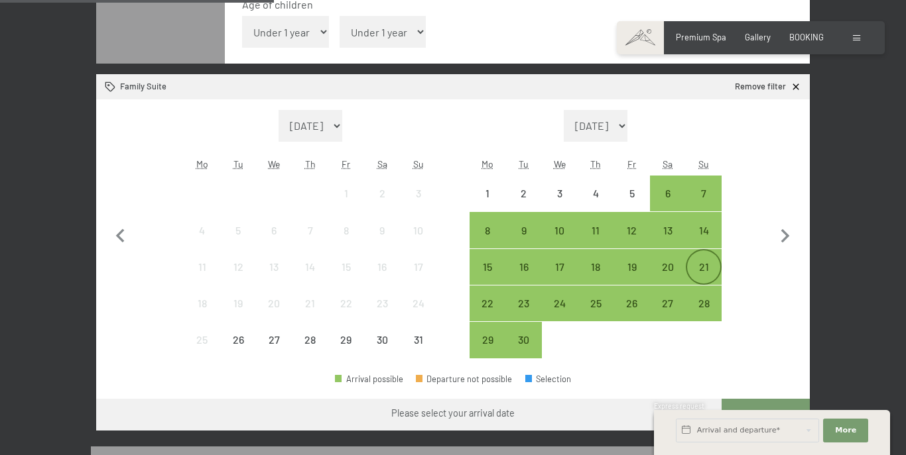
click at [696, 265] on div "21" at bounding box center [703, 278] width 33 height 33
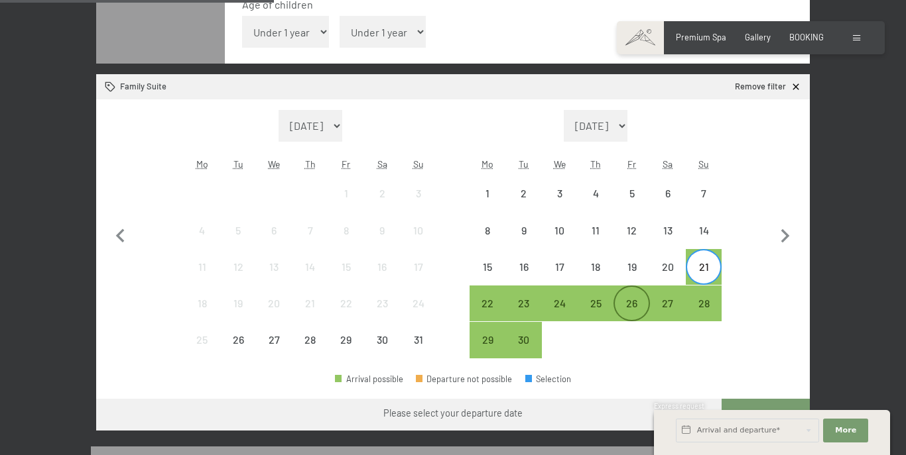
click at [630, 302] on div "26" at bounding box center [631, 314] width 33 height 33
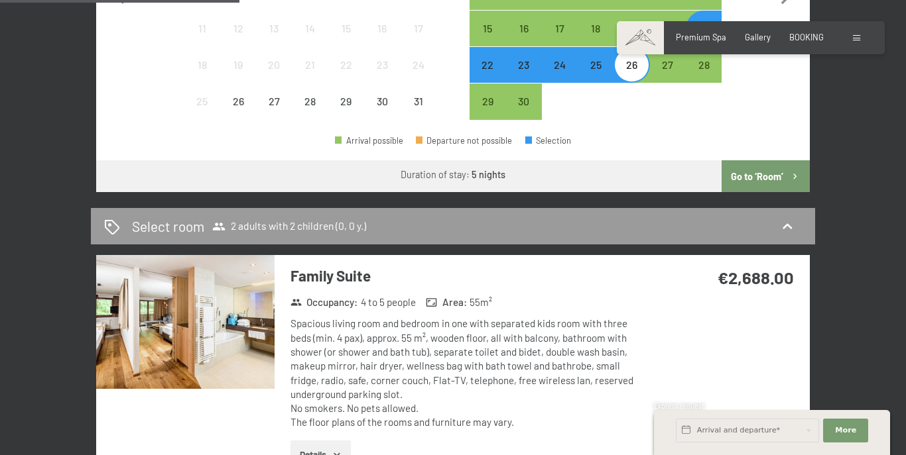
scroll to position [530, 0]
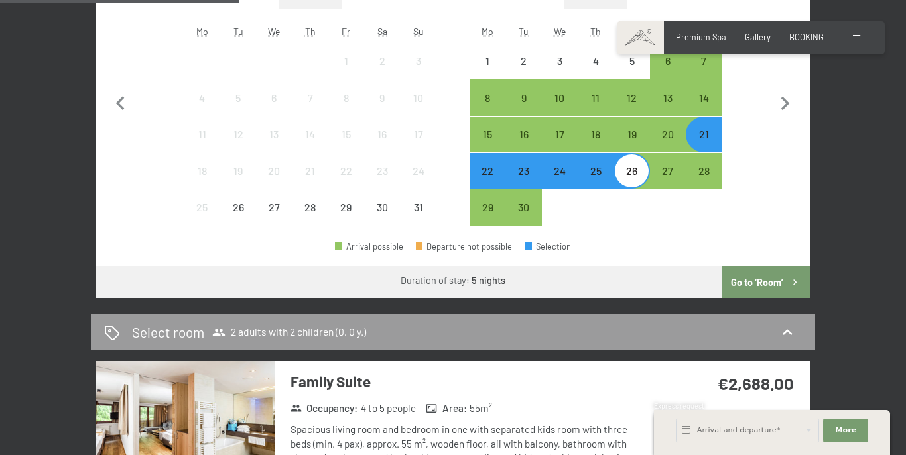
click at [709, 137] on div "21" at bounding box center [703, 145] width 33 height 33
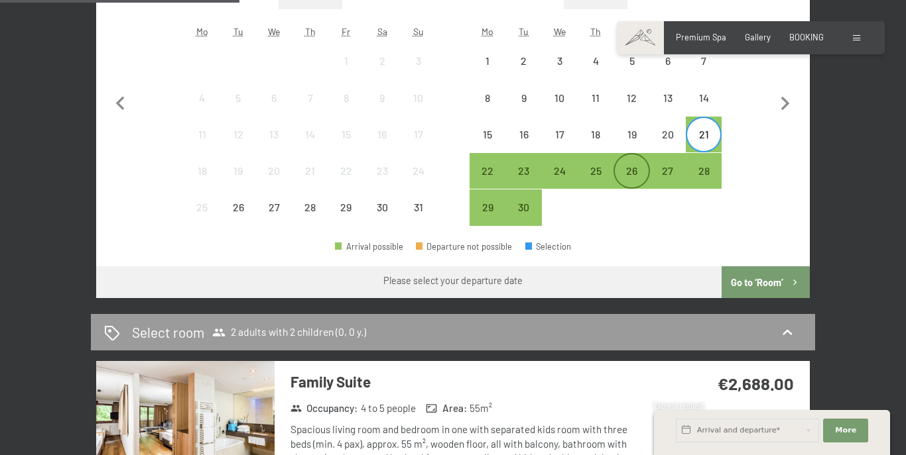
click at [636, 176] on div "26" at bounding box center [631, 182] width 33 height 33
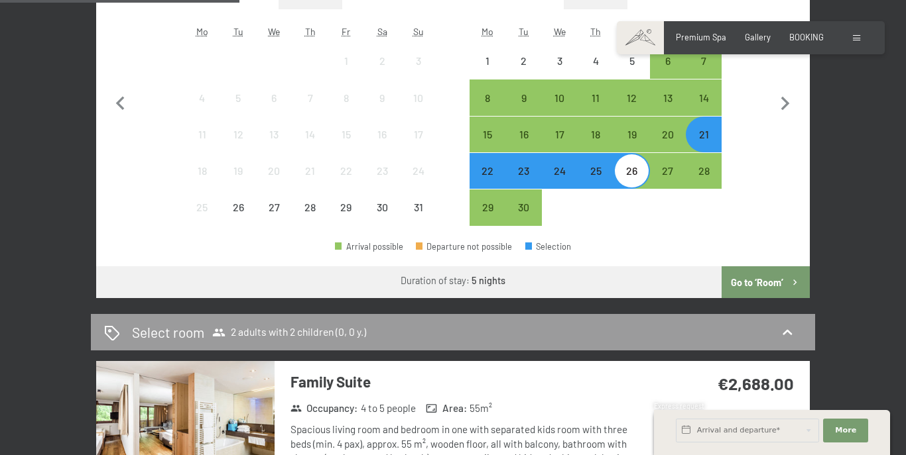
click at [720, 146] on div "21" at bounding box center [703, 145] width 33 height 33
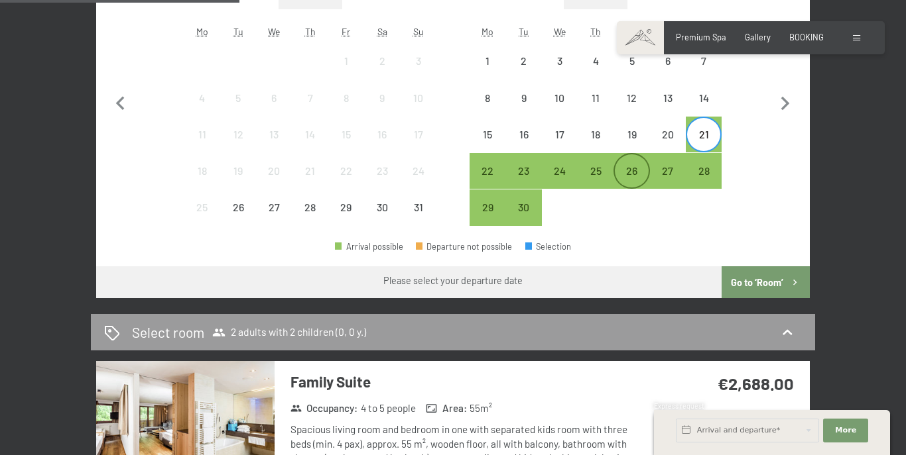
click at [645, 164] on div "26" at bounding box center [631, 170] width 33 height 33
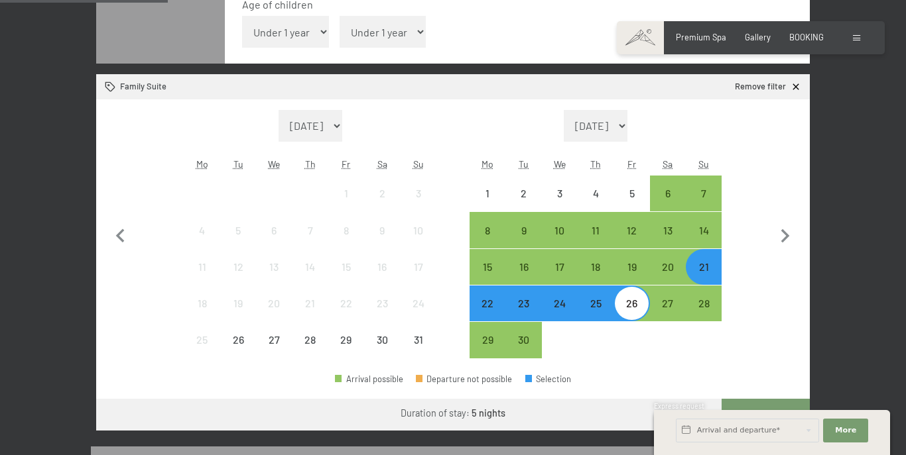
scroll to position [0, 0]
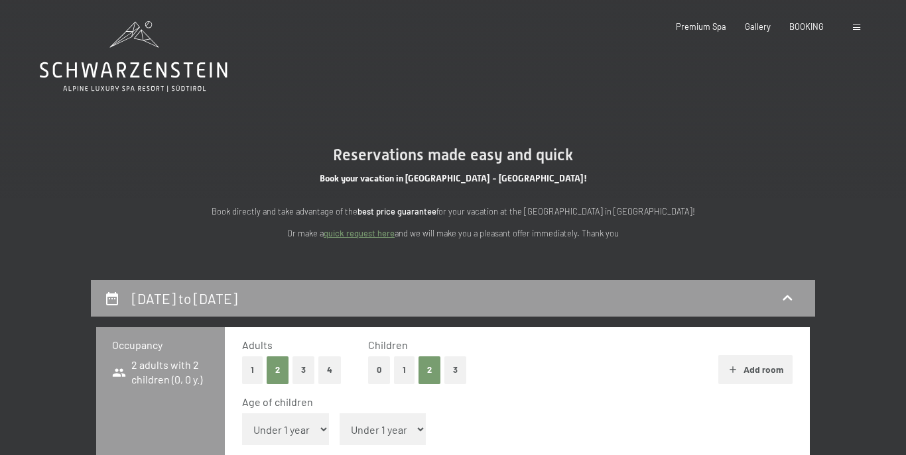
click at [854, 23] on div at bounding box center [858, 27] width 11 height 12
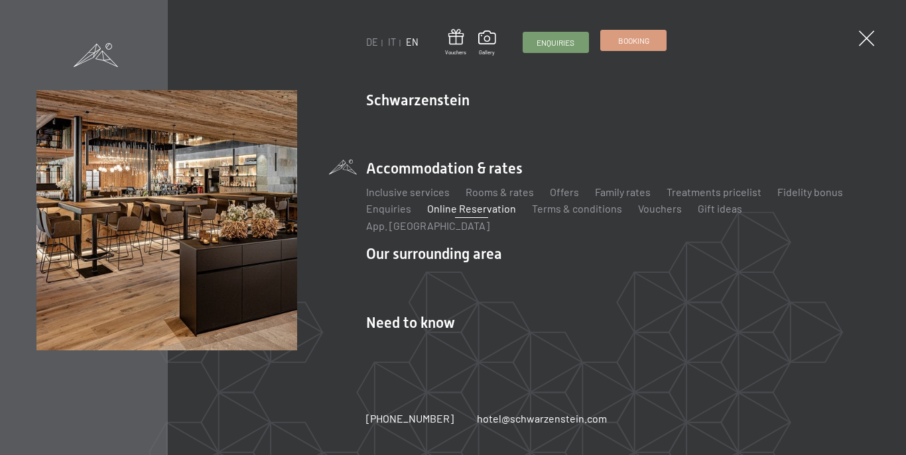
click at [622, 46] on span "Booking" at bounding box center [633, 40] width 31 height 11
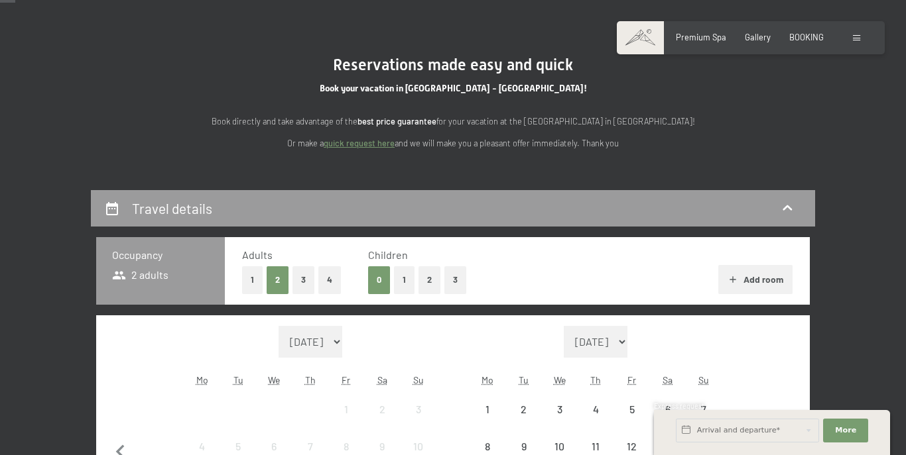
scroll to position [133, 0]
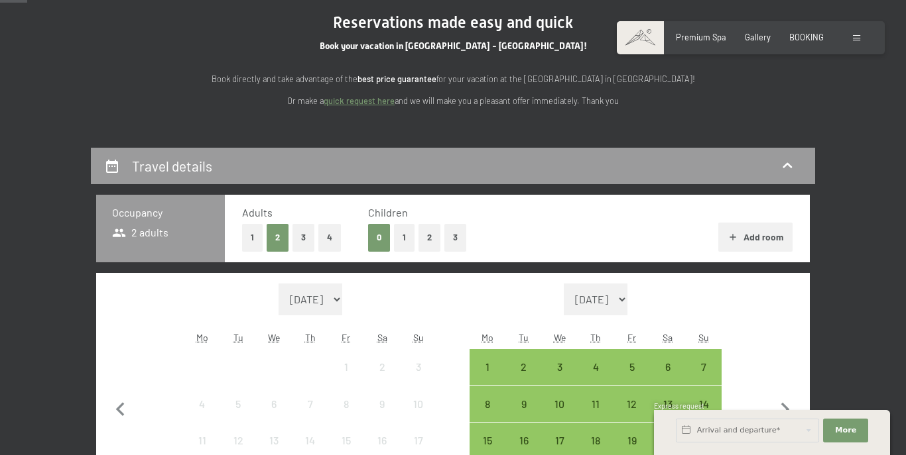
click at [429, 233] on button "2" at bounding box center [429, 237] width 22 height 27
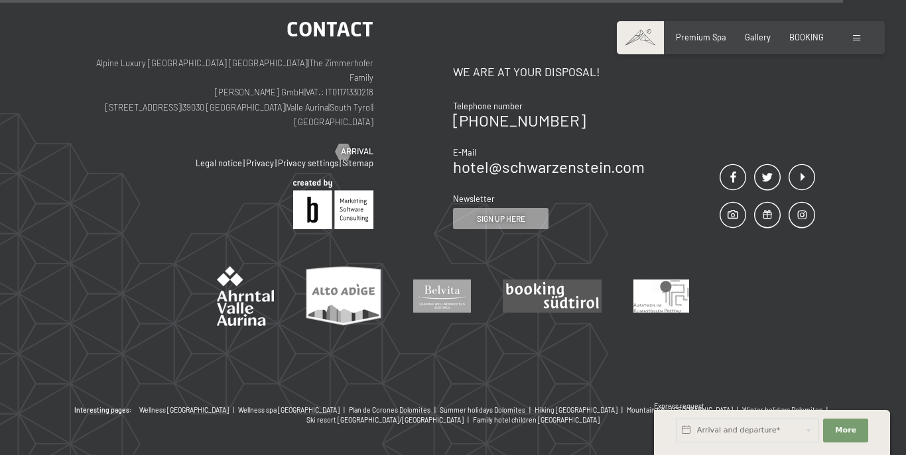
scroll to position [1398, 0]
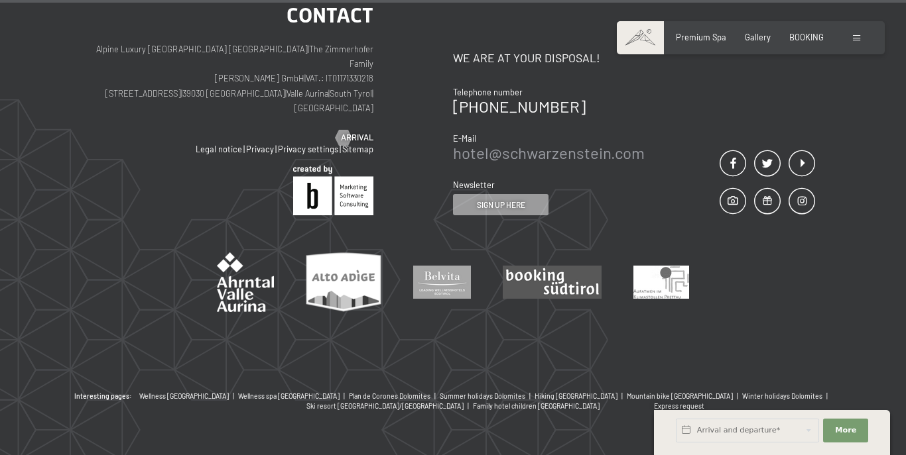
click at [578, 143] on link "hotel@ no-spam. schwarzenstein. no-spam. com" at bounding box center [549, 152] width 192 height 19
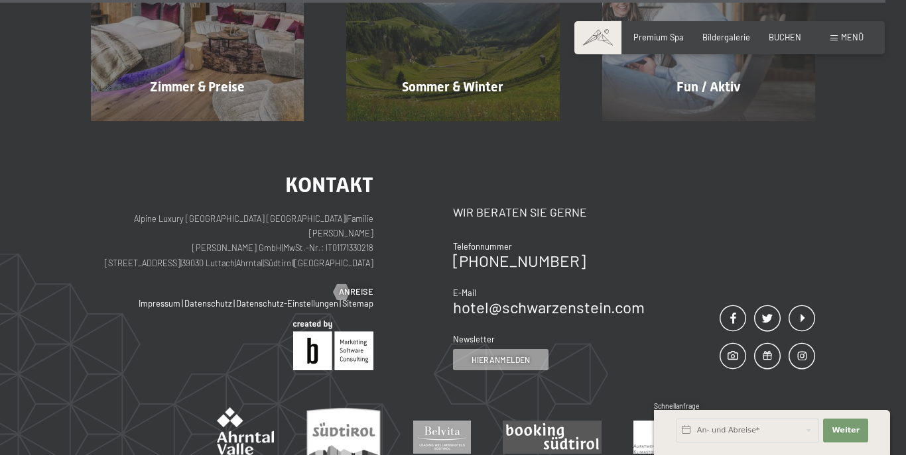
scroll to position [5058, 0]
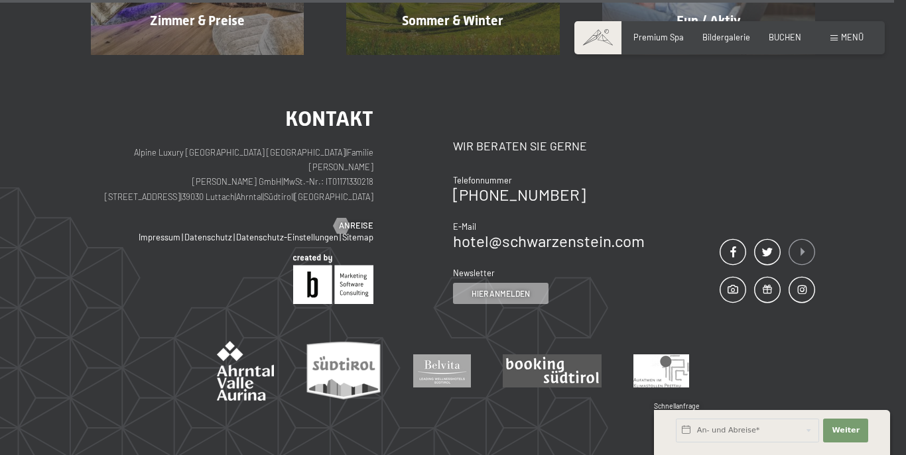
click at [800, 239] on span at bounding box center [801, 252] width 27 height 27
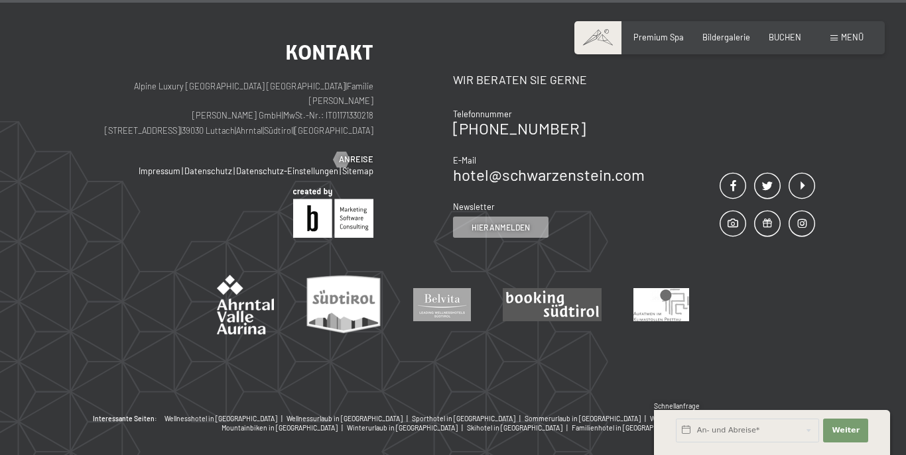
click at [617, 238] on div at bounding box center [453, 286] width 724 height 97
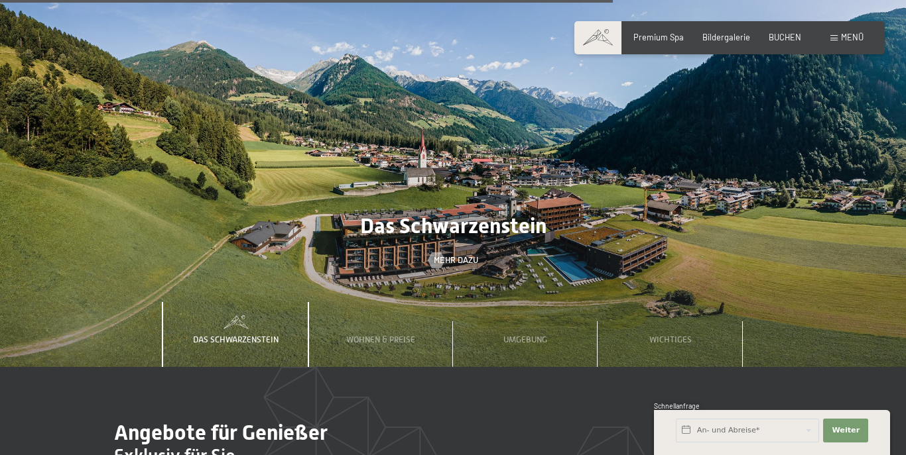
scroll to position [3467, 0]
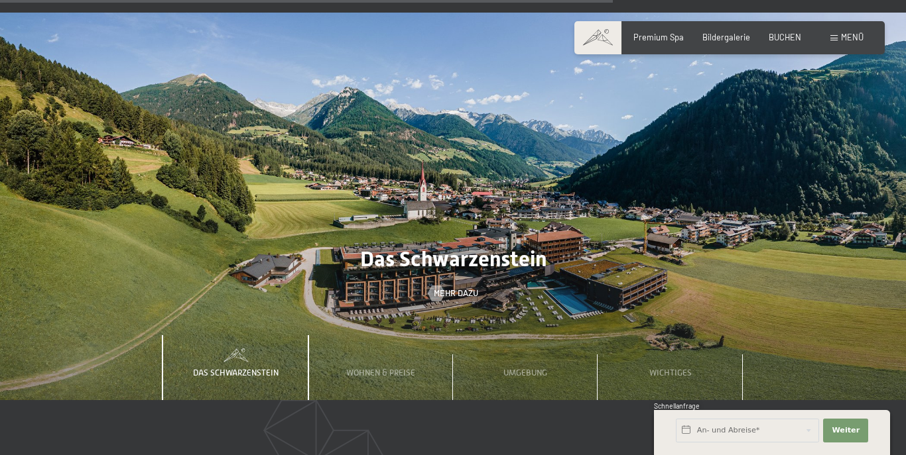
click at [853, 36] on span "Menü" at bounding box center [852, 37] width 23 height 11
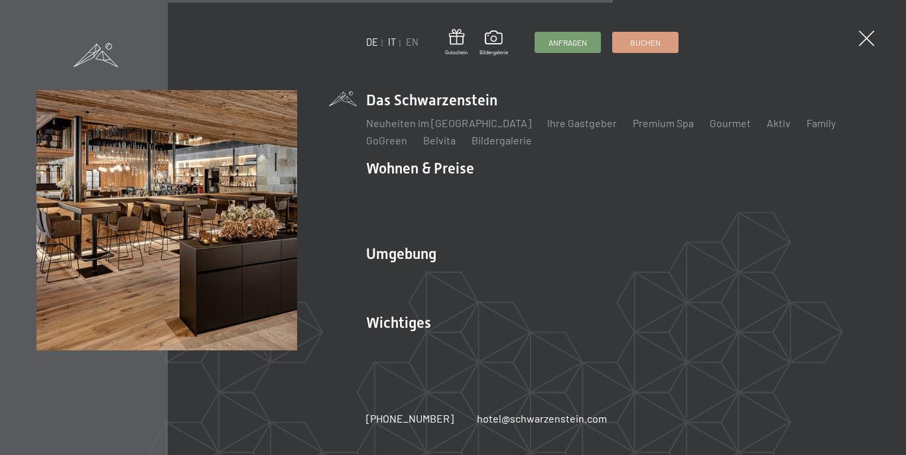
click at [389, 42] on link "IT" at bounding box center [392, 41] width 8 height 11
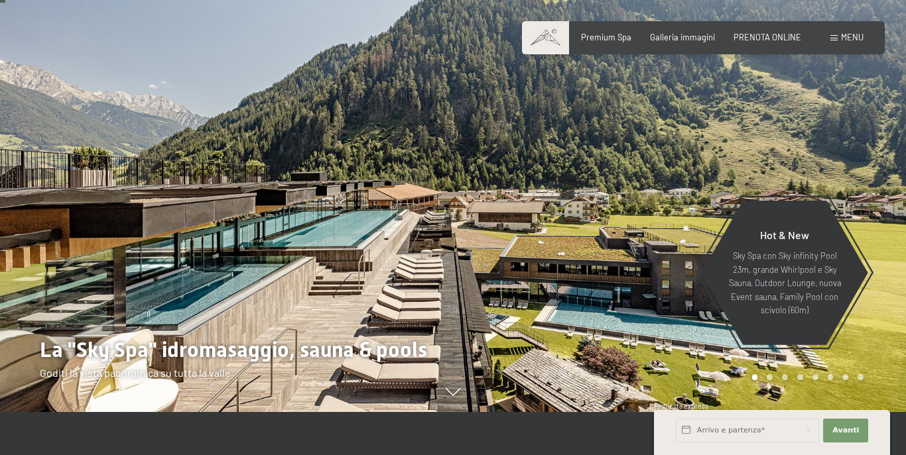
scroll to position [66, 0]
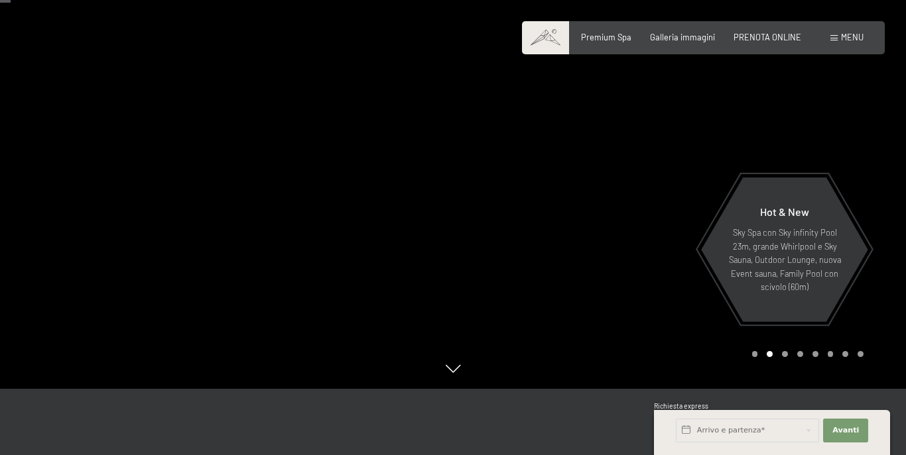
click at [750, 44] on div "Prenotazione Richiesta Premium Spa Galleria immagini PRENOTA ONLINE Menu DE IT …" at bounding box center [703, 38] width 320 height 12
click at [754, 34] on span "PRENOTA ONLINE" at bounding box center [767, 35] width 68 height 11
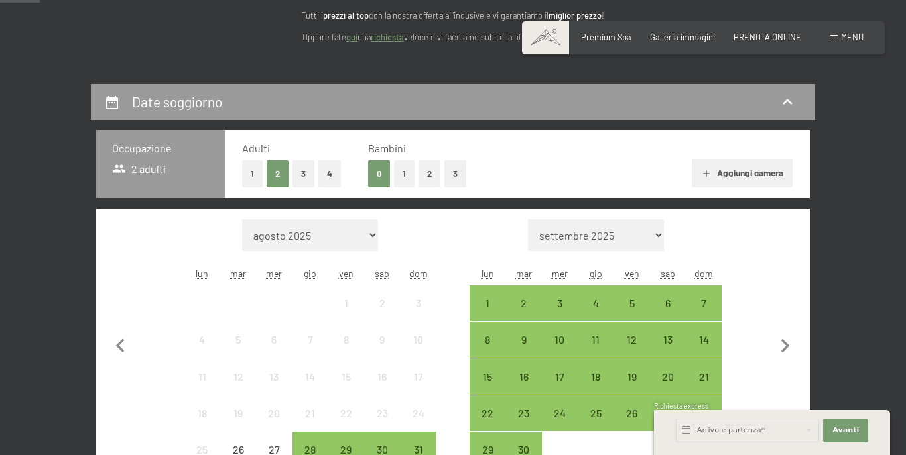
scroll to position [199, 0]
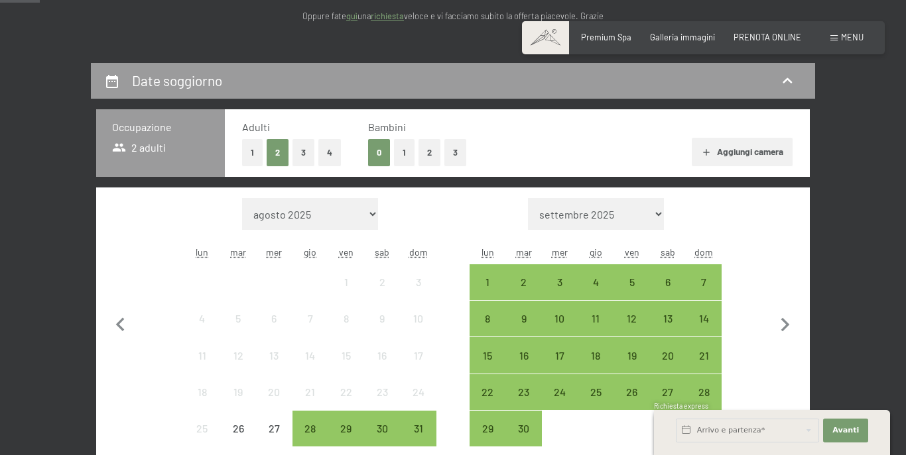
click at [433, 150] on button "2" at bounding box center [429, 152] width 22 height 27
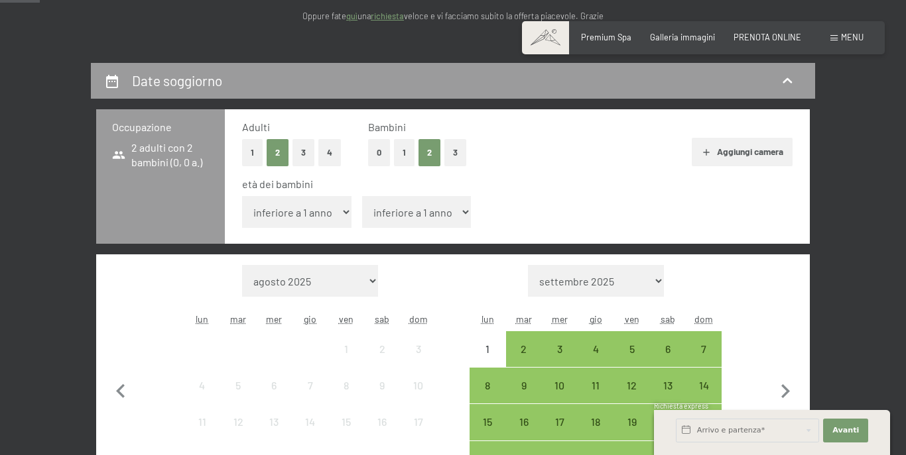
click at [337, 213] on select "inferiore a 1 anno 1 anno 2 anni 3 anni 4 anni 5 anni 6 anni 7 anni 8 anni 9 an…" at bounding box center [296, 212] width 109 height 32
select select "14"
click at [242, 196] on select "inferiore a 1 anno 1 anno 2 anni 3 anni 4 anni 5 anni 6 anni 7 anni 8 anni 9 an…" at bounding box center [296, 212] width 109 height 32
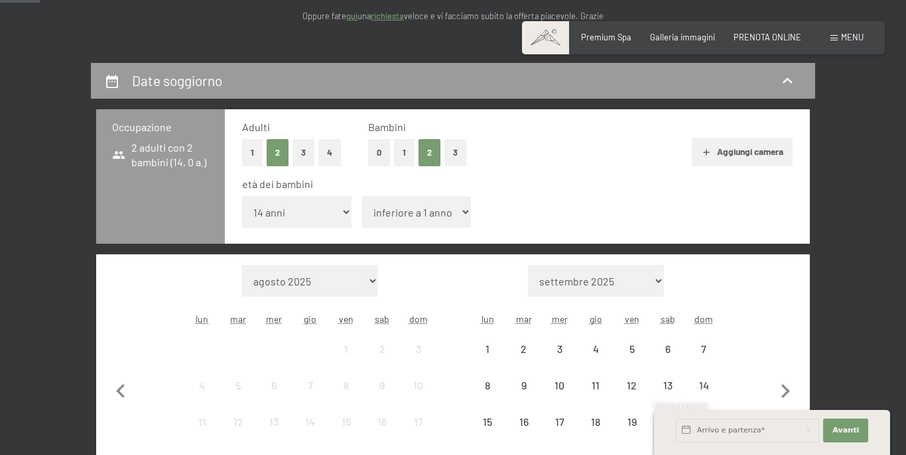
click at [438, 211] on select "inferiore a 1 anno 1 anno 2 anni 3 anni 4 anni 5 anni 6 anni 7 anni 8 anni 9 an…" at bounding box center [416, 212] width 109 height 32
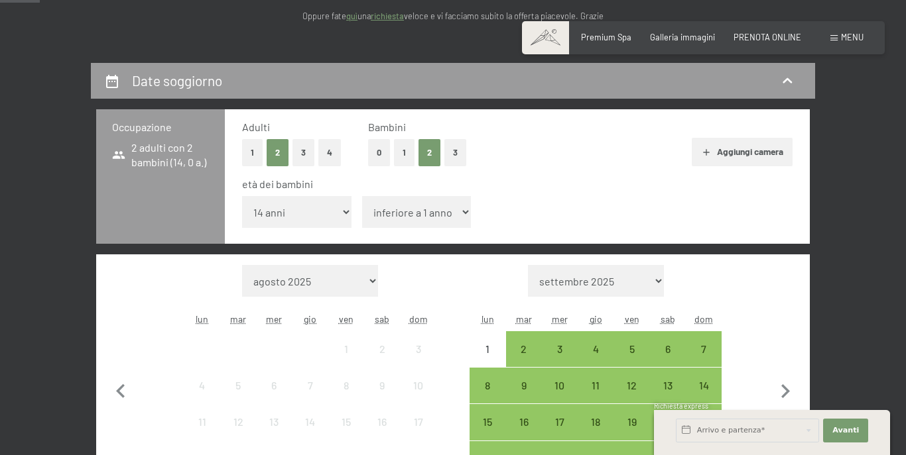
select select "15"
click at [362, 196] on select "inferiore a 1 anno 1 anno 2 anni 3 anni 4 anni 5 anni 6 anni 7 anni 8 anni 9 an…" at bounding box center [416, 212] width 109 height 32
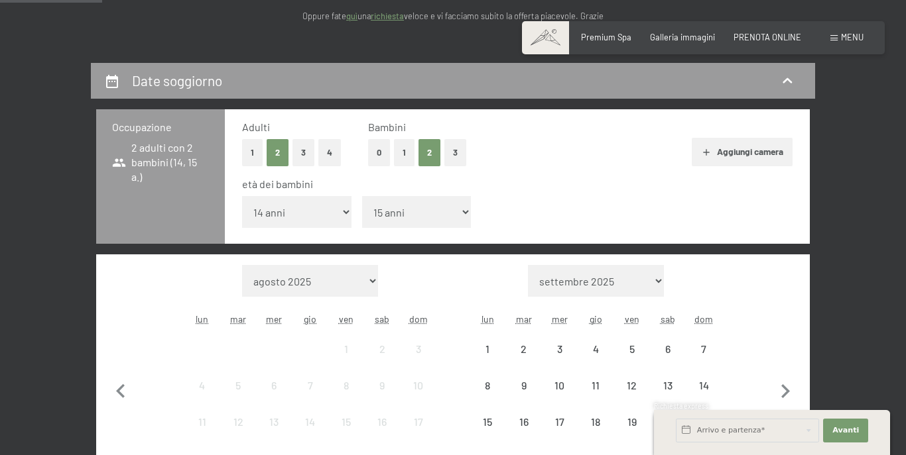
scroll to position [398, 0]
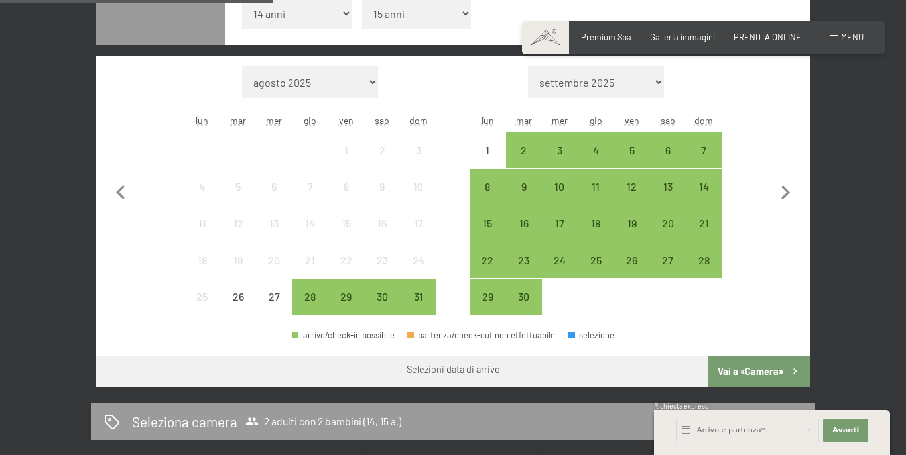
click at [349, 76] on select "agosto 2025 settembre 2025 ottobre 2025 novembre 2025 dicembre 2025 gennaio 202…" at bounding box center [310, 82] width 136 height 32
select select "2025-12-01"
select select "2026-01-01"
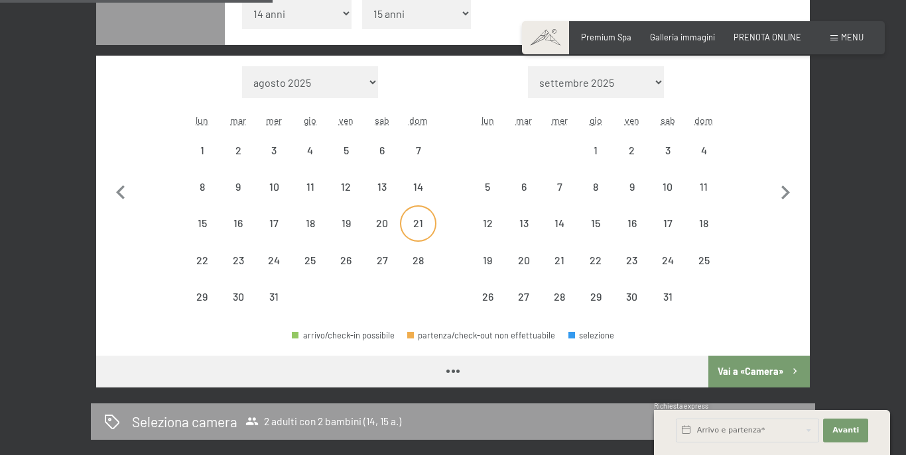
select select "2025-12-01"
select select "2026-01-01"
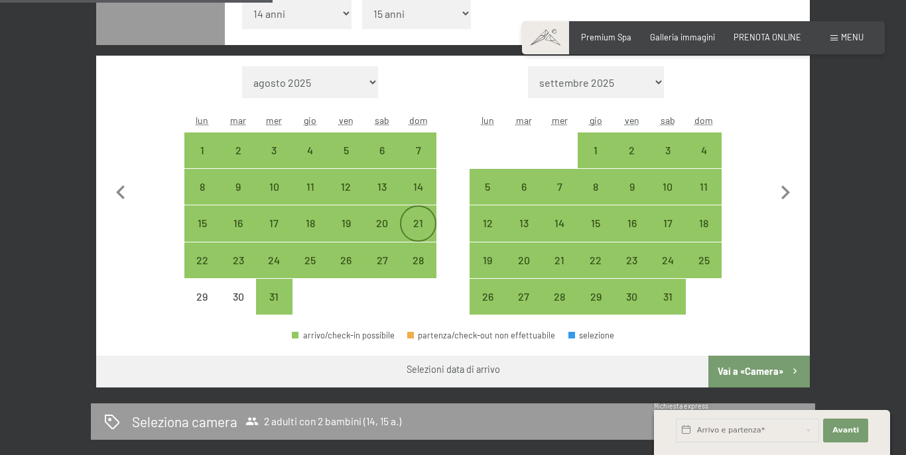
click at [415, 224] on div "21" at bounding box center [417, 234] width 33 height 33
select select "[DATE]"
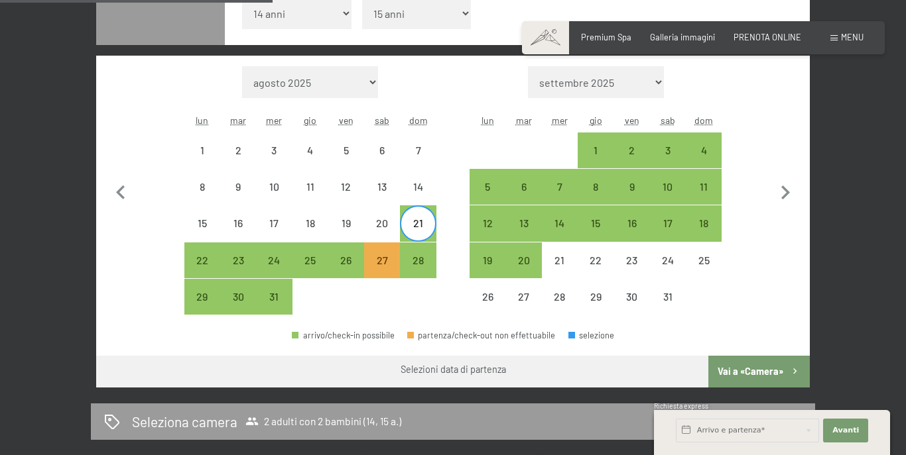
click at [346, 268] on span "Consenso marketing*" at bounding box center [374, 265] width 100 height 13
click at [318, 268] on input "Consenso marketing*" at bounding box center [310, 265] width 13 height 13
click at [346, 261] on span "Consenso marketing*" at bounding box center [374, 265] width 100 height 13
click at [318, 261] on input "Consenso marketing*" at bounding box center [310, 265] width 13 height 13
checkbox input "false"
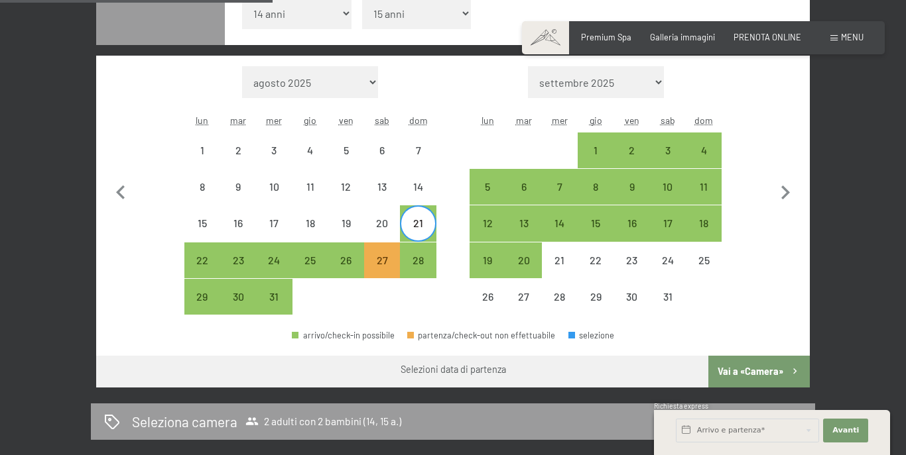
click at [420, 220] on div "21" at bounding box center [417, 234] width 33 height 33
select select "[DATE]"
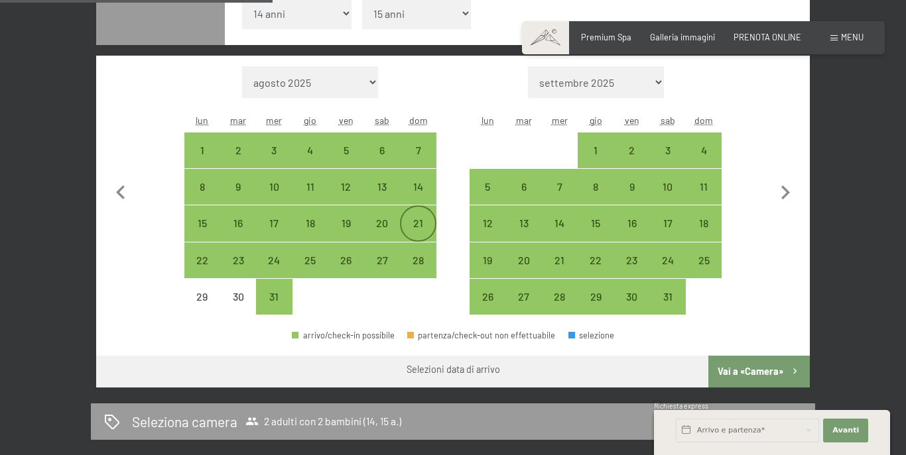
click at [416, 225] on div "21" at bounding box center [417, 234] width 33 height 33
select select "[DATE]"
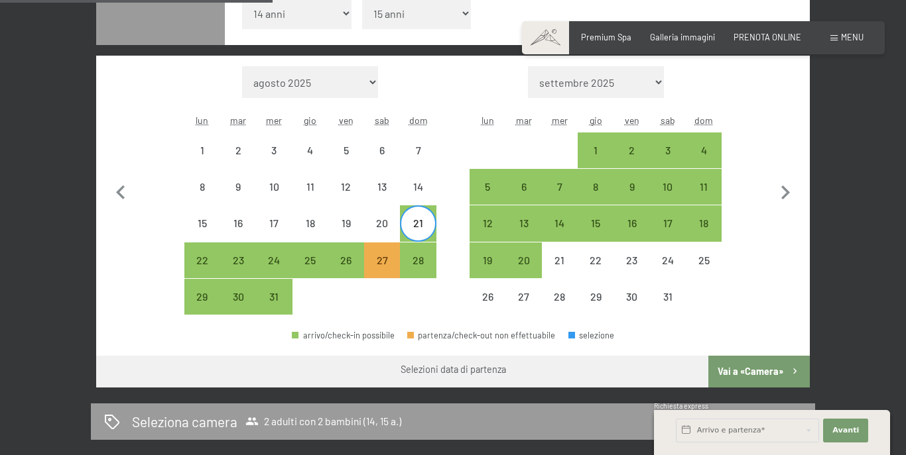
click at [345, 263] on span "Consenso marketing*" at bounding box center [374, 265] width 100 height 13
click at [318, 263] on input "Consenso marketing*" at bounding box center [310, 265] width 13 height 13
click at [345, 263] on span "Consenso marketing*" at bounding box center [374, 265] width 100 height 13
click at [318, 263] on input "Consenso marketing*" at bounding box center [310, 265] width 13 height 13
click at [345, 263] on span "Consenso marketing*" at bounding box center [374, 265] width 100 height 13
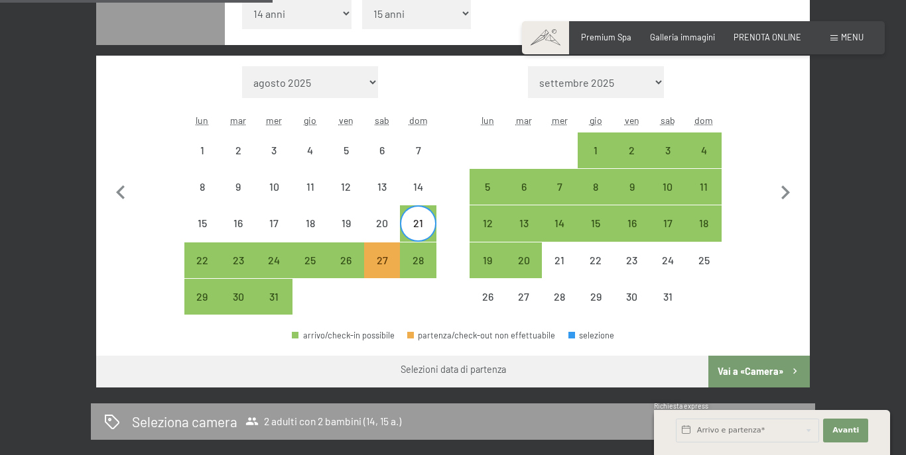
click at [318, 263] on input "Consenso marketing*" at bounding box center [310, 265] width 13 height 13
click at [377, 263] on span "Consenso marketing*" at bounding box center [374, 265] width 100 height 13
click at [318, 263] on input "Consenso marketing*" at bounding box center [310, 265] width 13 height 13
click at [408, 263] on span "Consenso marketing*" at bounding box center [374, 265] width 100 height 13
click at [318, 263] on input "Consenso marketing*" at bounding box center [310, 265] width 13 height 13
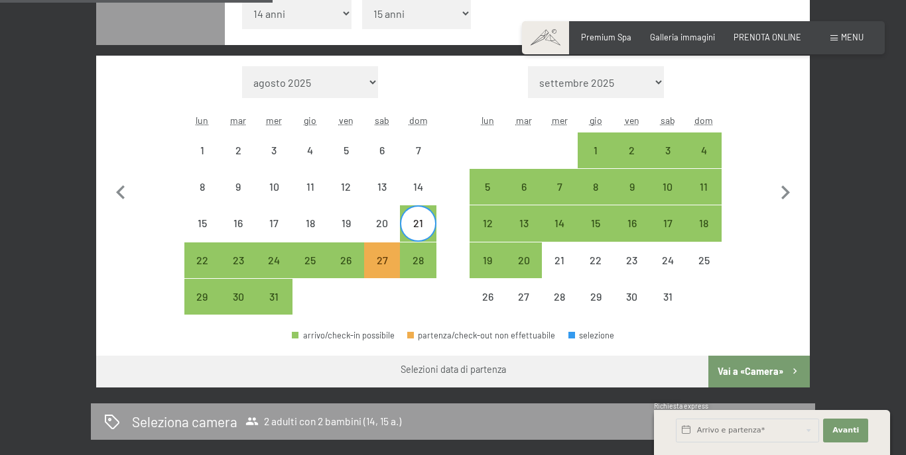
checkbox input "false"
click at [351, 253] on div "26" at bounding box center [345, 260] width 33 height 33
select select "[DATE]"
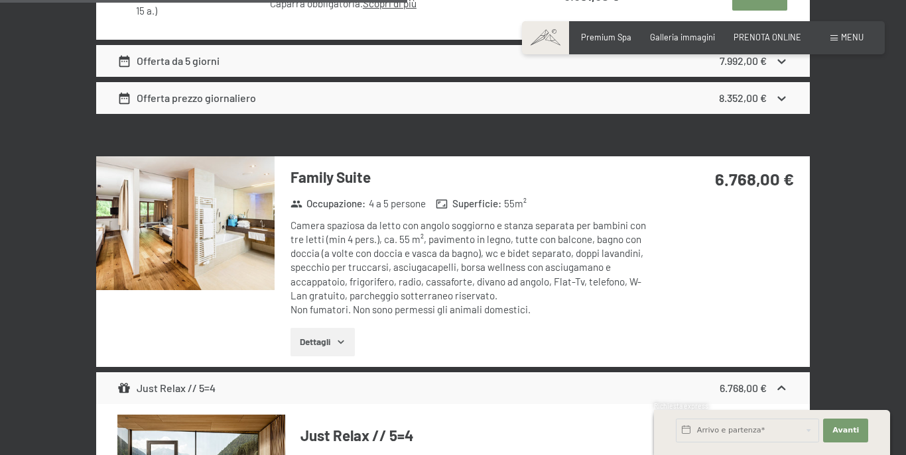
scroll to position [2784, 0]
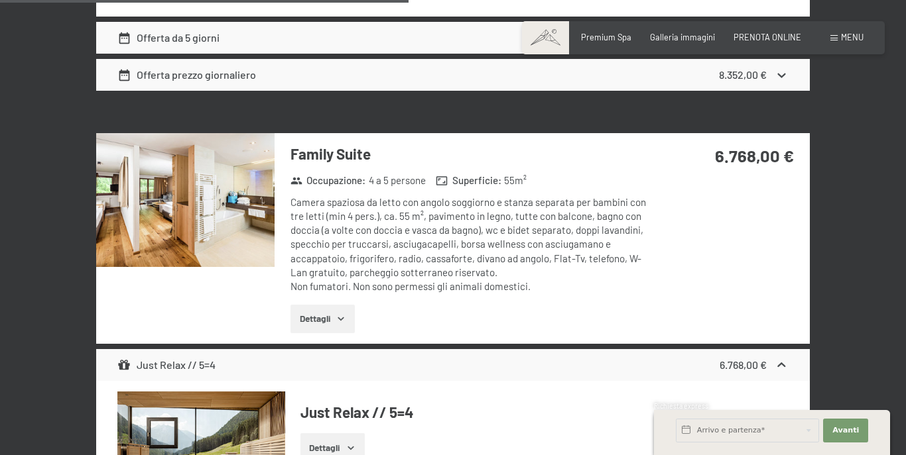
click at [346, 320] on icon "button" at bounding box center [340, 319] width 11 height 11
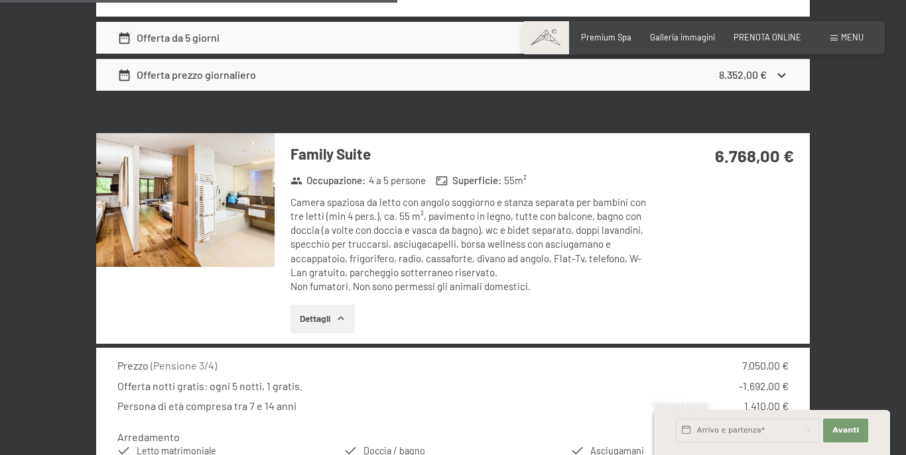
click at [338, 324] on button "Dettagli" at bounding box center [322, 319] width 64 height 29
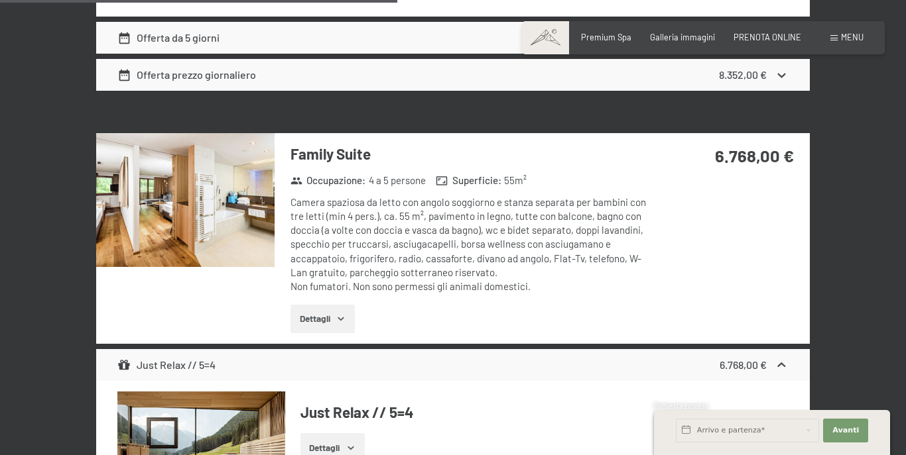
click at [222, 225] on img at bounding box center [185, 200] width 178 height 134
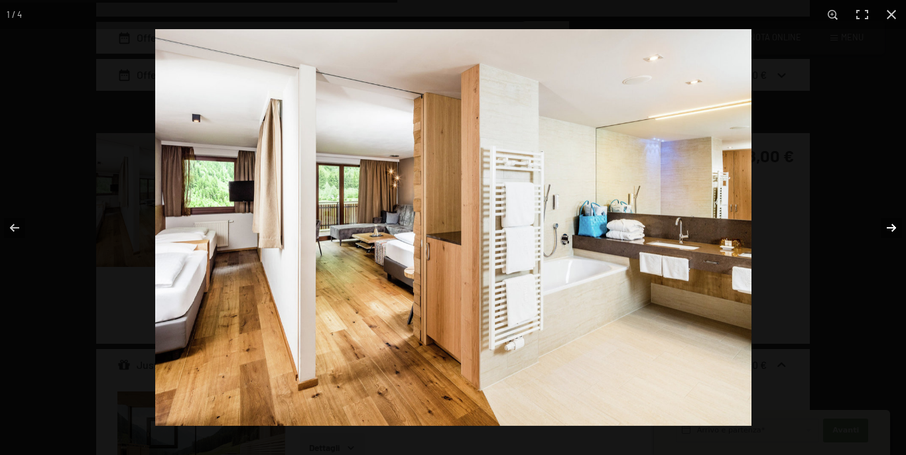
click at [889, 230] on button "button" at bounding box center [882, 228] width 46 height 66
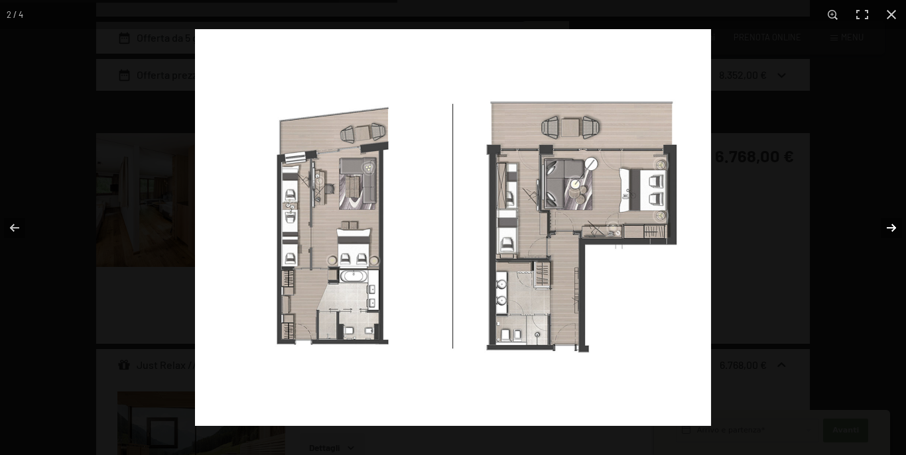
click at [888, 227] on button "button" at bounding box center [882, 228] width 46 height 66
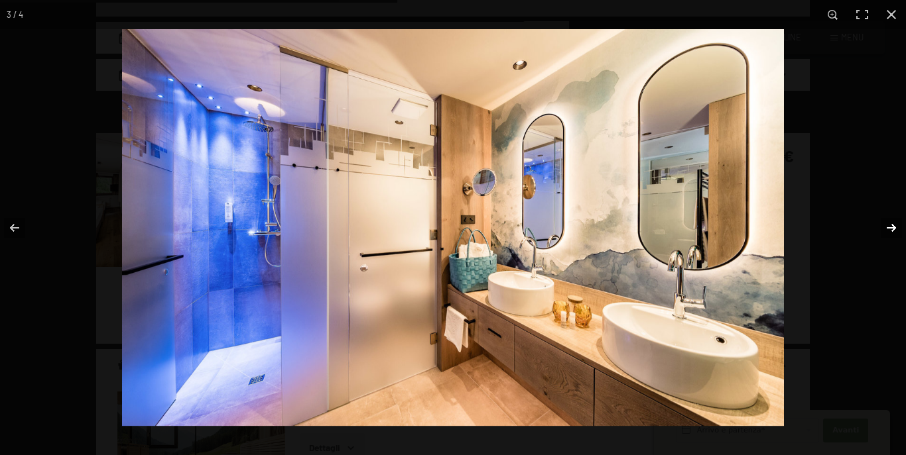
click at [888, 227] on button "button" at bounding box center [882, 228] width 46 height 66
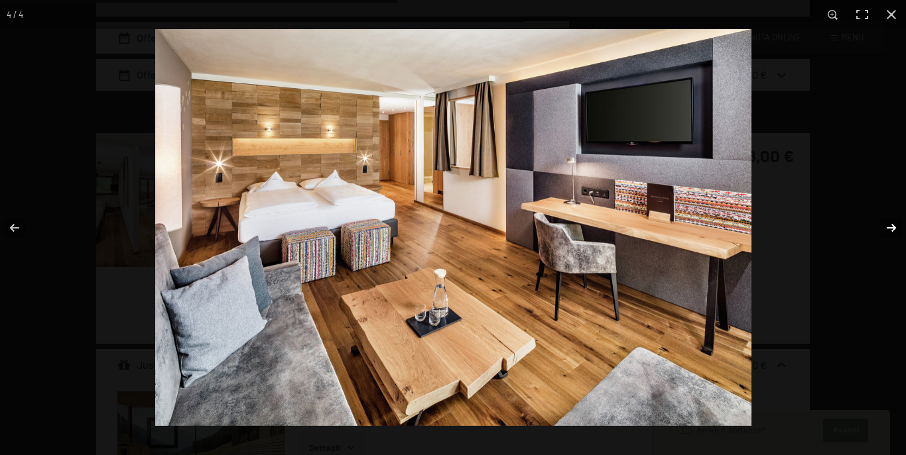
click at [888, 227] on button "button" at bounding box center [882, 228] width 46 height 66
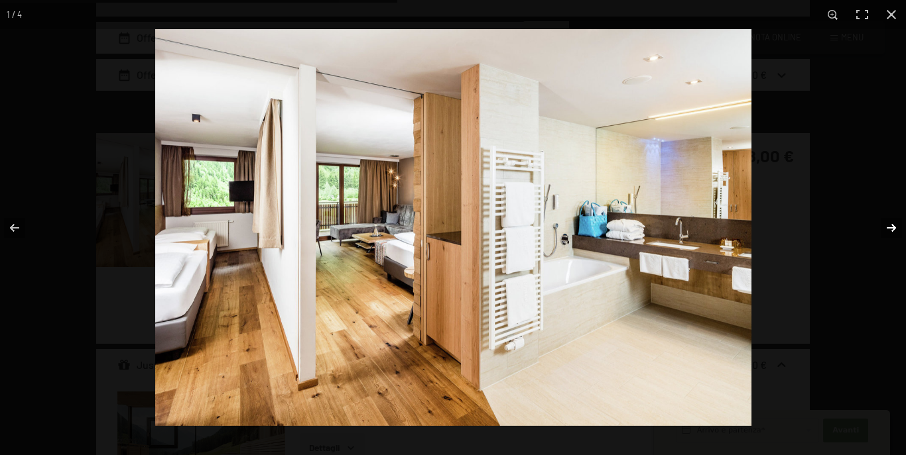
click at [888, 227] on button "button" at bounding box center [882, 228] width 46 height 66
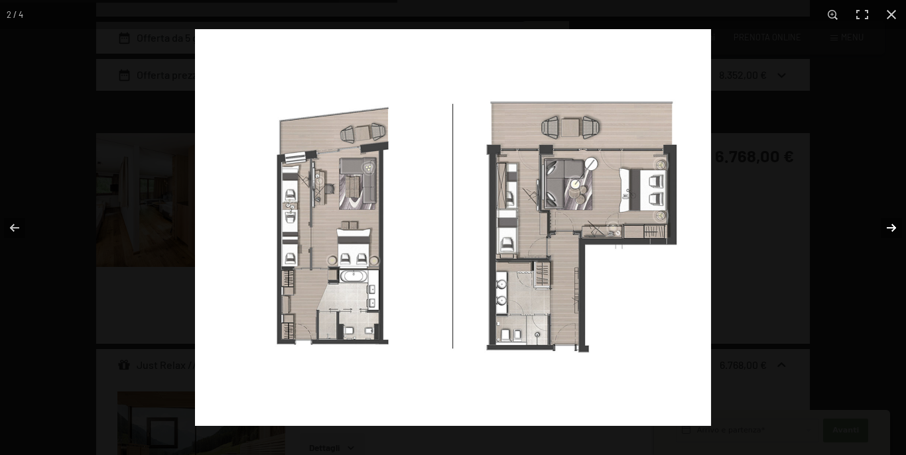
click at [888, 227] on button "button" at bounding box center [882, 228] width 46 height 66
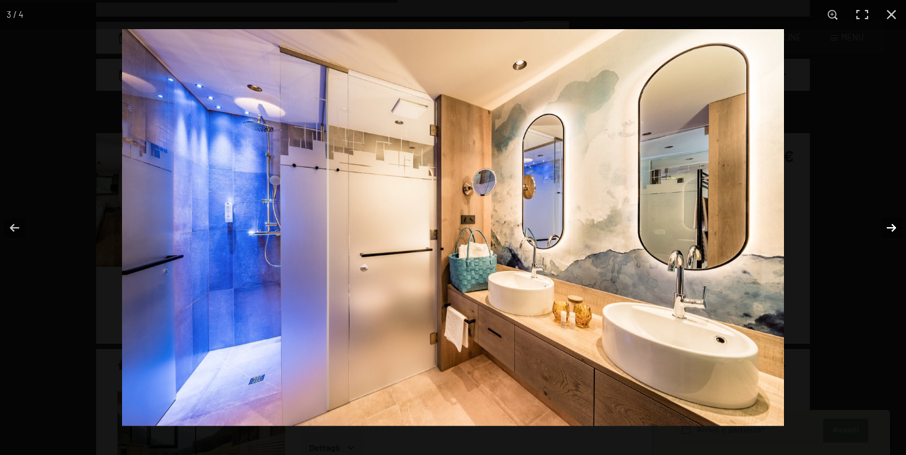
click at [888, 227] on button "button" at bounding box center [882, 228] width 46 height 66
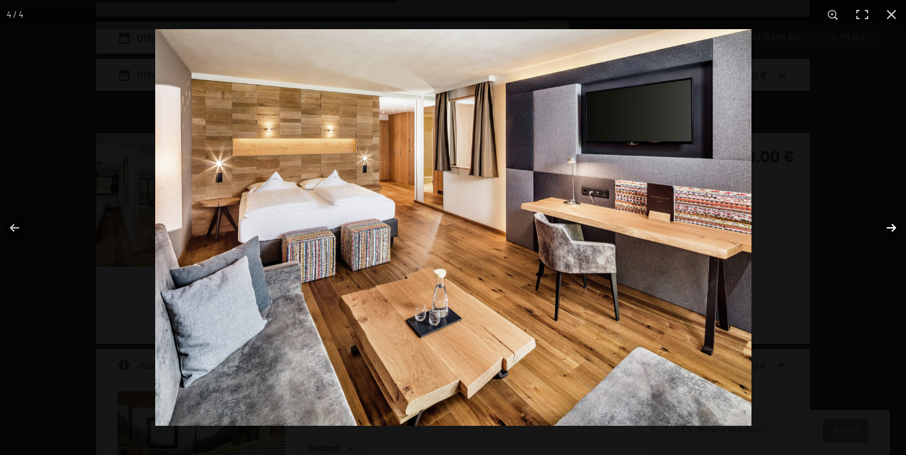
click at [888, 227] on button "button" at bounding box center [882, 228] width 46 height 66
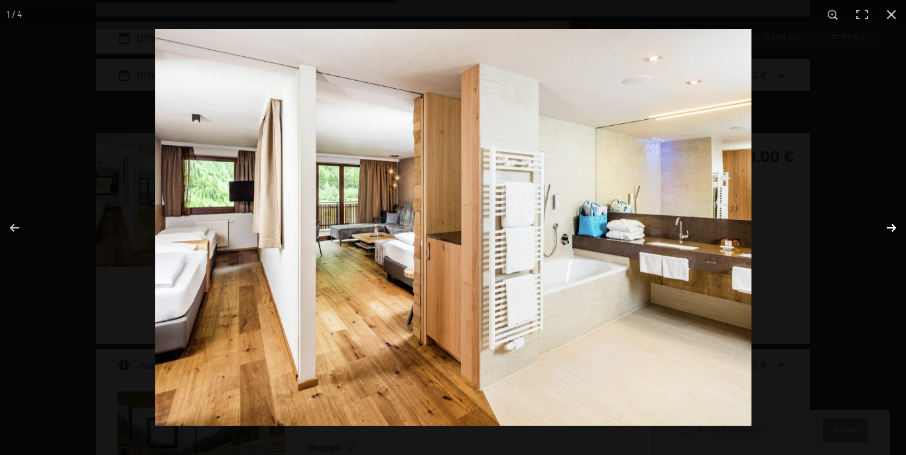
click at [888, 227] on button "button" at bounding box center [882, 228] width 46 height 66
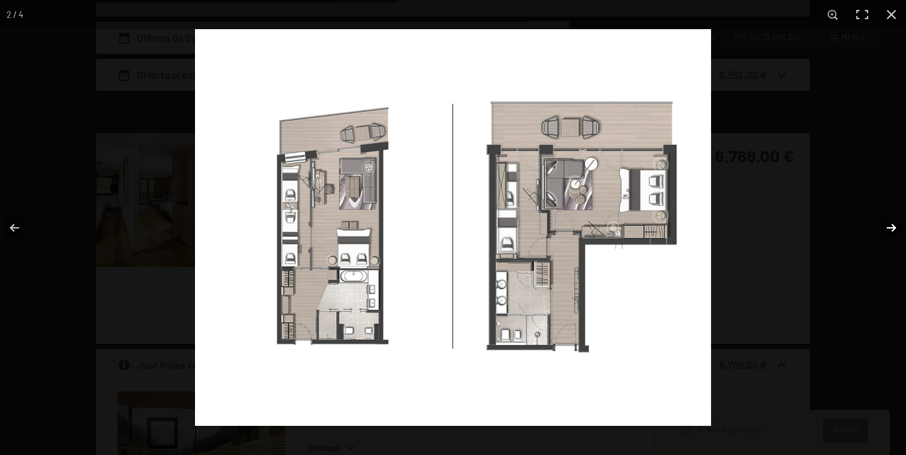
click at [888, 227] on button "button" at bounding box center [882, 228] width 46 height 66
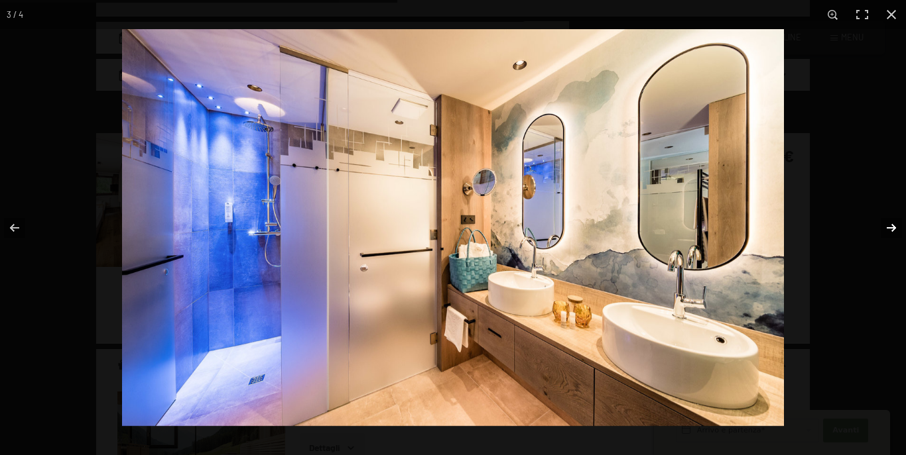
click at [888, 227] on button "button" at bounding box center [882, 228] width 46 height 66
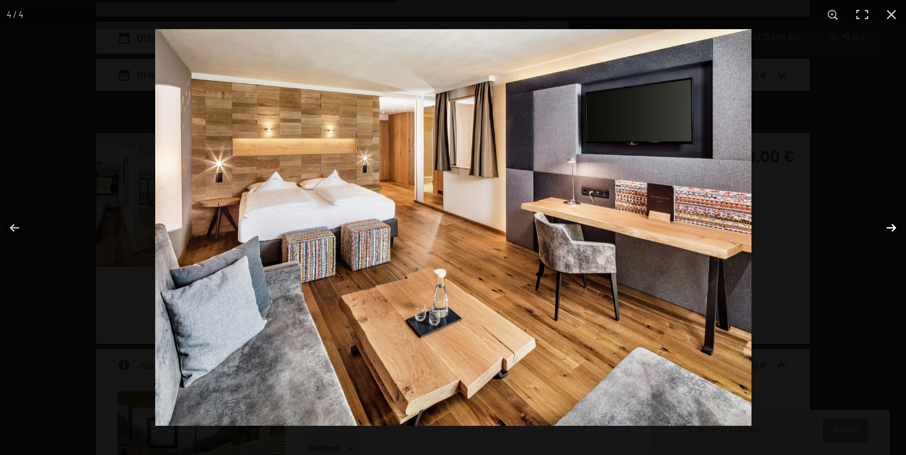
click at [888, 227] on button "button" at bounding box center [882, 228] width 46 height 66
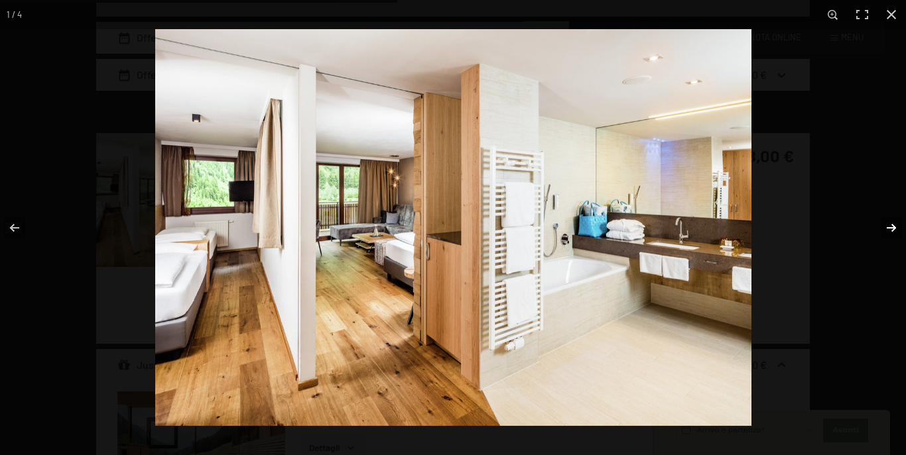
click at [888, 227] on button "button" at bounding box center [882, 228] width 46 height 66
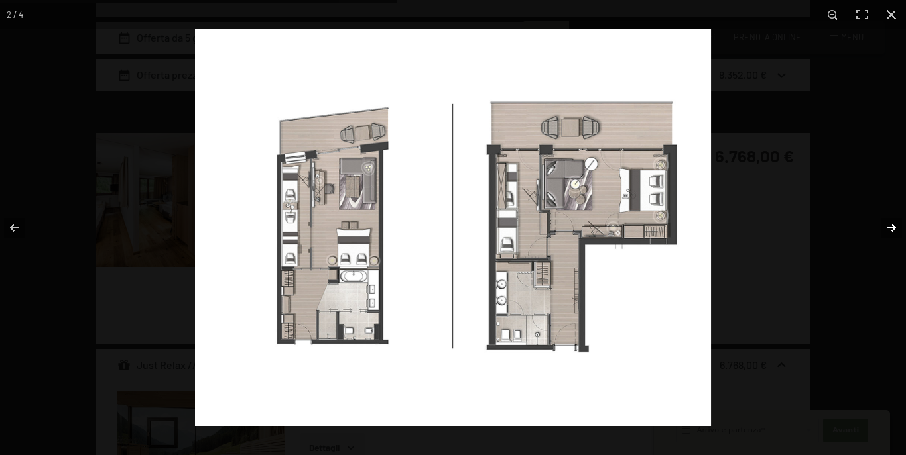
click at [888, 227] on button "button" at bounding box center [882, 228] width 46 height 66
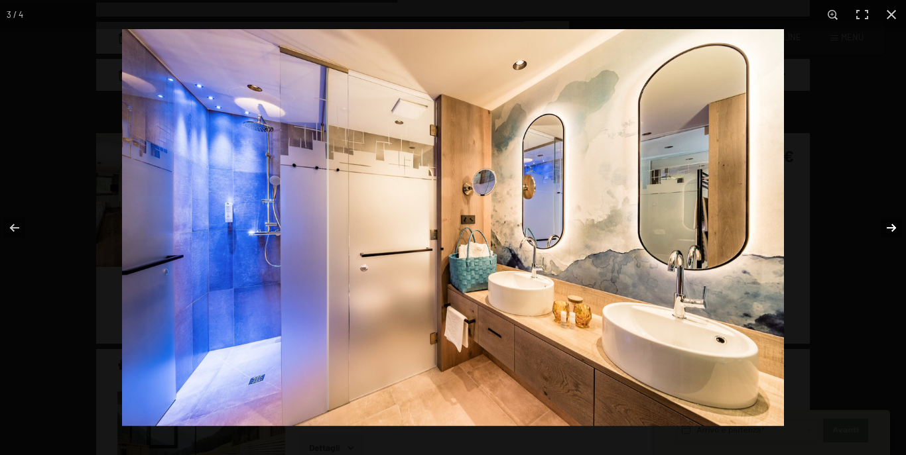
click at [888, 227] on button "button" at bounding box center [882, 228] width 46 height 66
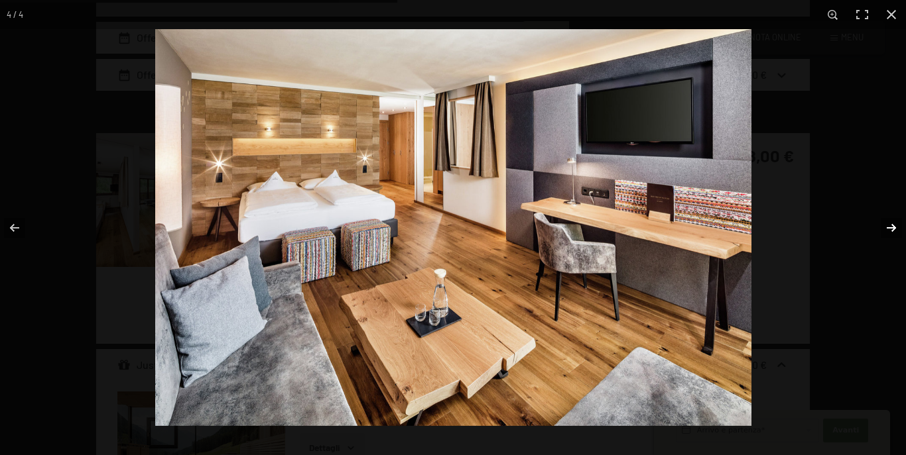
click at [888, 227] on button "button" at bounding box center [882, 228] width 46 height 66
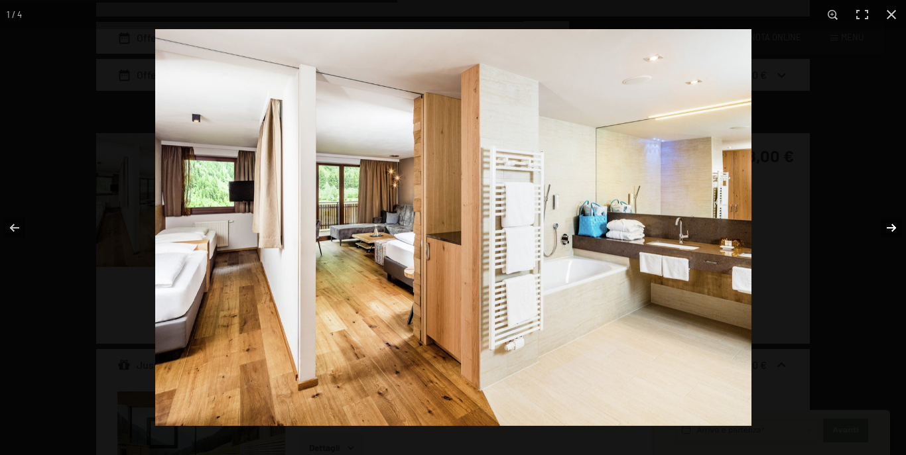
click at [888, 227] on button "button" at bounding box center [882, 228] width 46 height 66
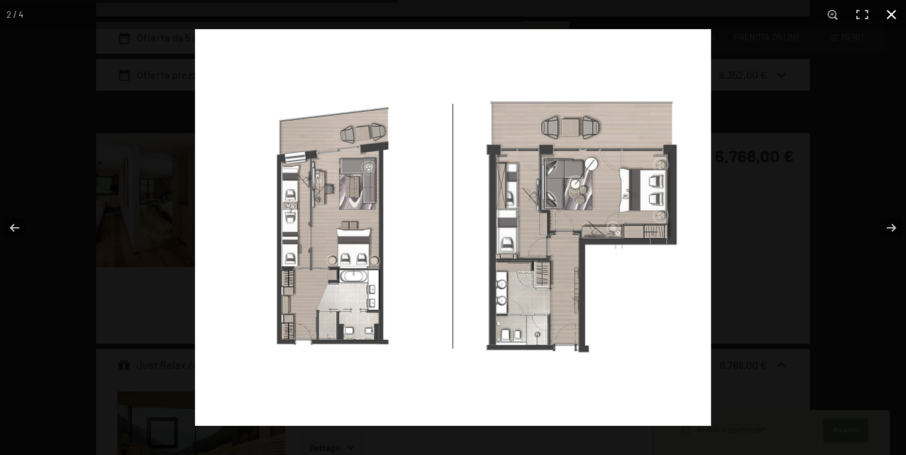
click at [891, 11] on button "button" at bounding box center [890, 14] width 29 height 29
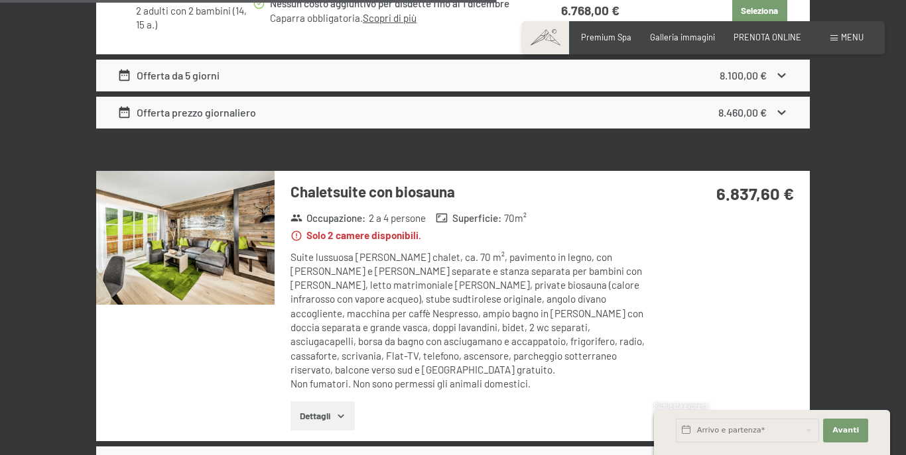
scroll to position [3447, 0]
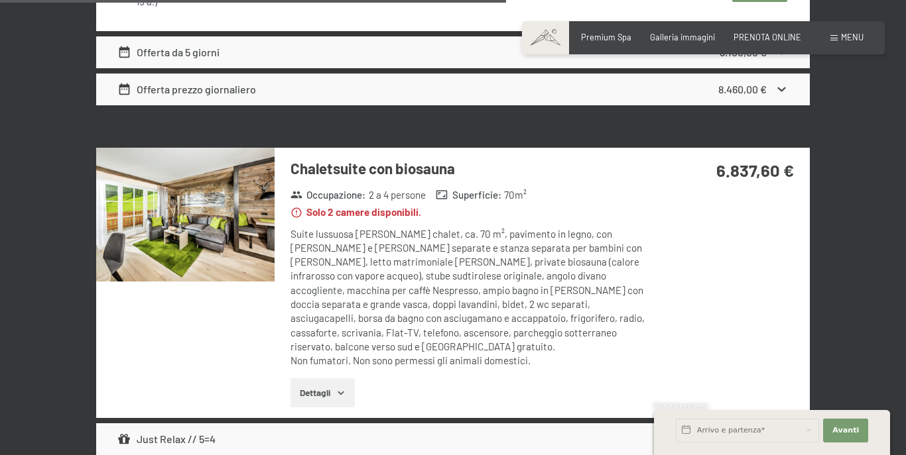
click at [206, 207] on img at bounding box center [185, 215] width 178 height 134
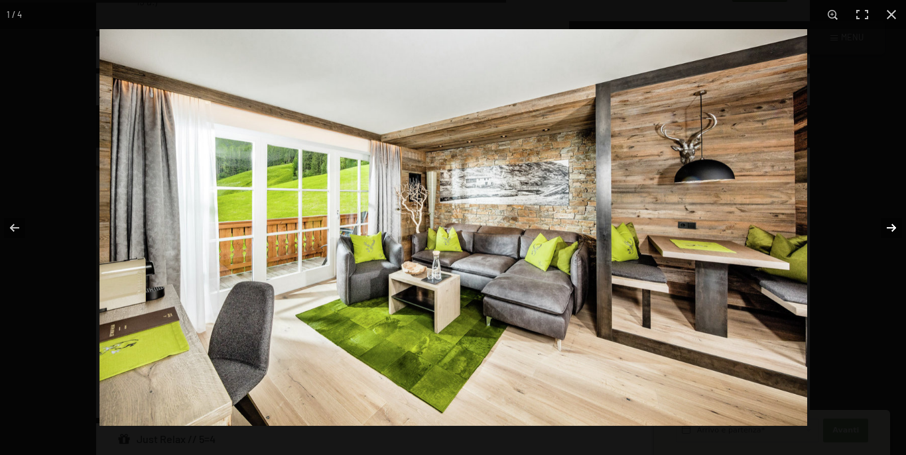
click at [890, 224] on button "button" at bounding box center [882, 228] width 46 height 66
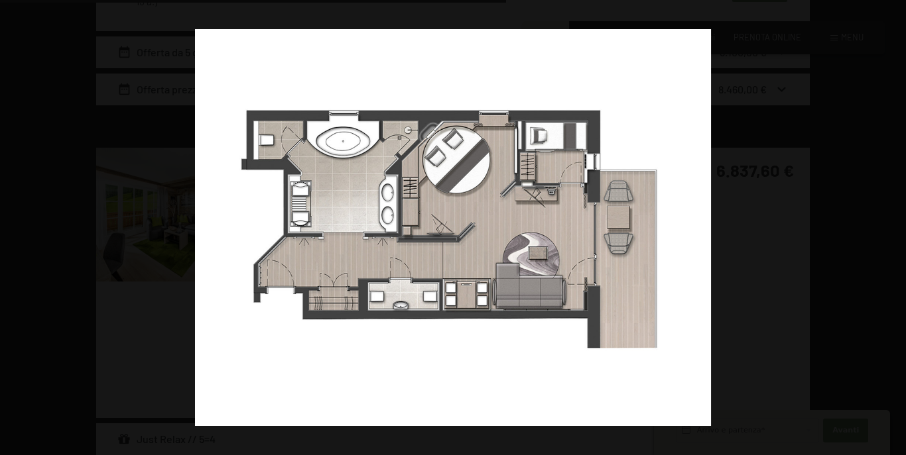
click at [890, 224] on button "button" at bounding box center [882, 228] width 46 height 66
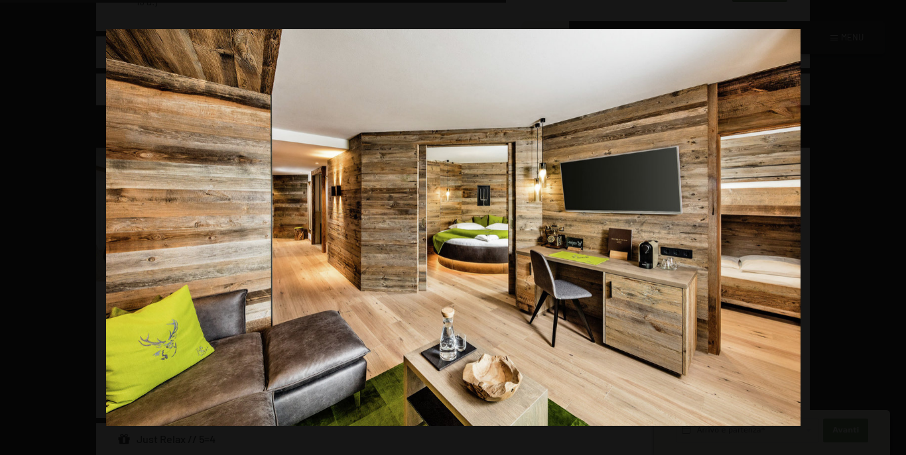
click at [890, 224] on button "button" at bounding box center [882, 228] width 46 height 66
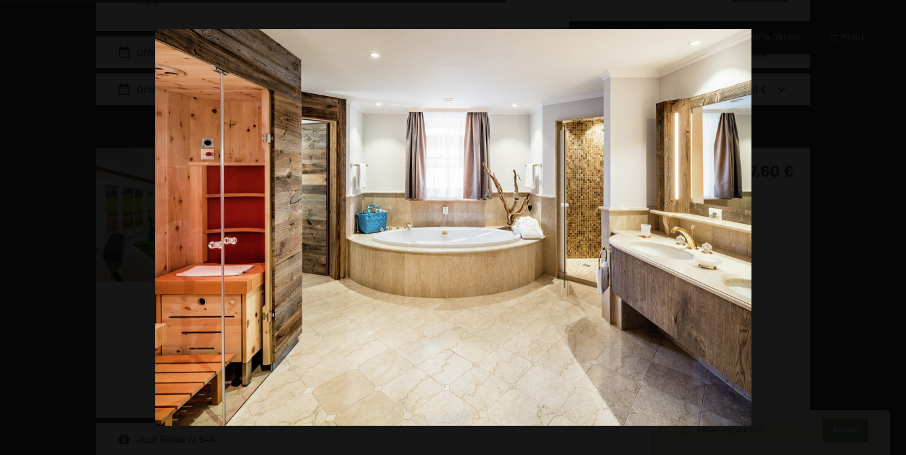
click at [890, 224] on button "button" at bounding box center [882, 228] width 46 height 66
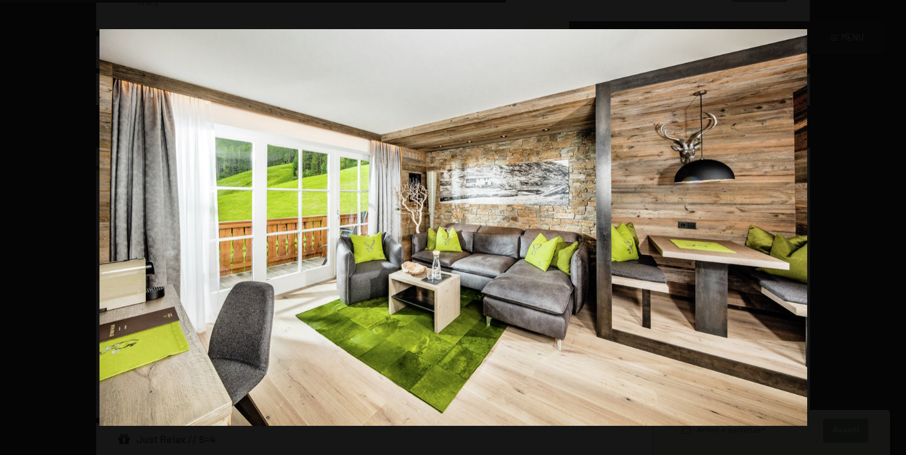
click at [890, 224] on button "button" at bounding box center [882, 228] width 46 height 66
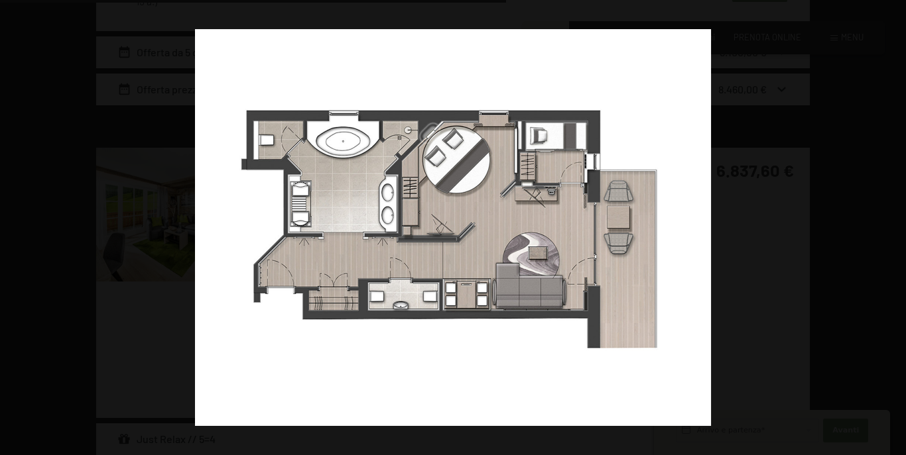
click at [890, 224] on button "button" at bounding box center [882, 228] width 46 height 66
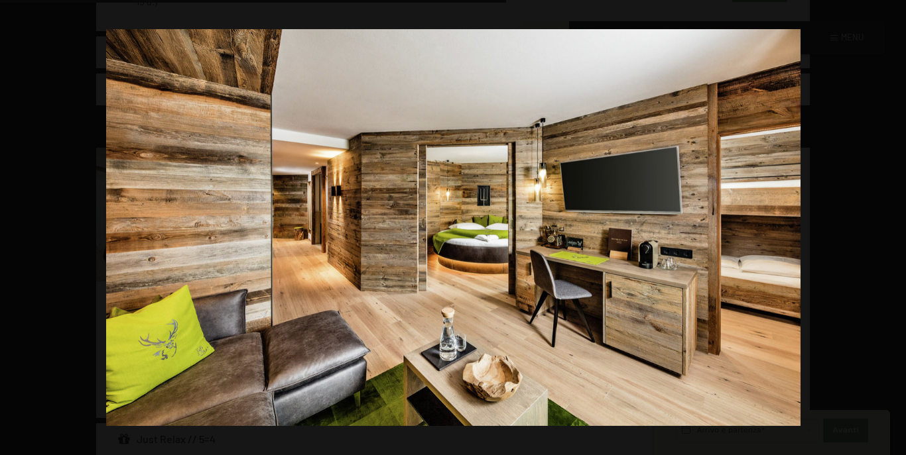
click at [890, 224] on button "button" at bounding box center [882, 228] width 46 height 66
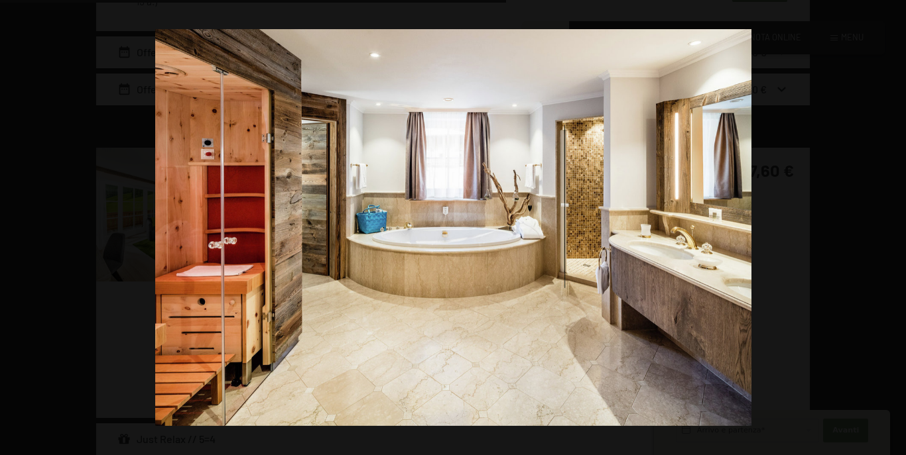
click at [890, 224] on button "button" at bounding box center [882, 228] width 46 height 66
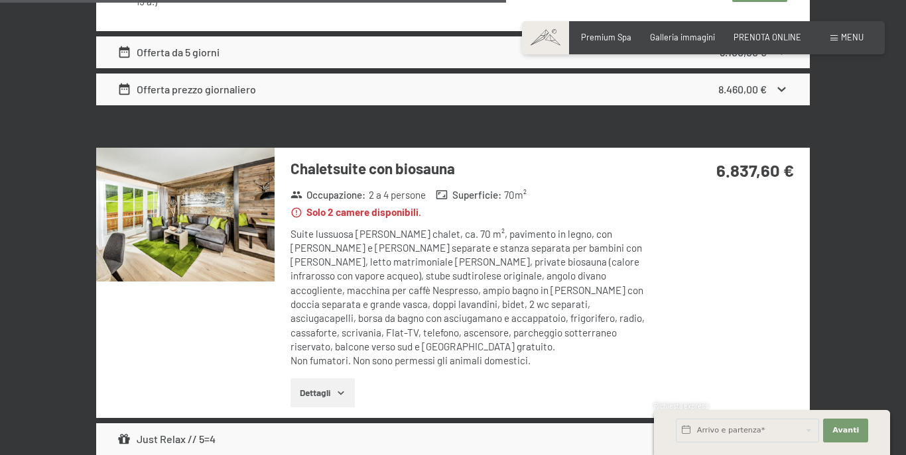
click at [0, 0] on button "button" at bounding box center [0, 0] width 0 height 0
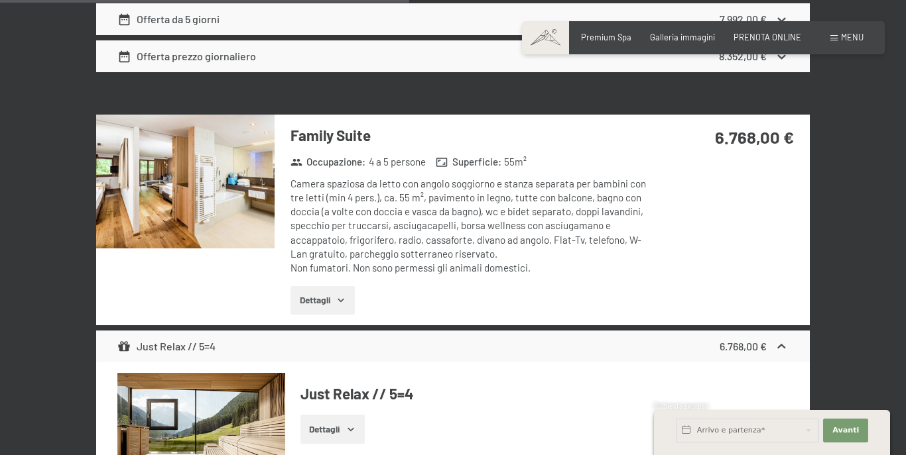
scroll to position [2784, 0]
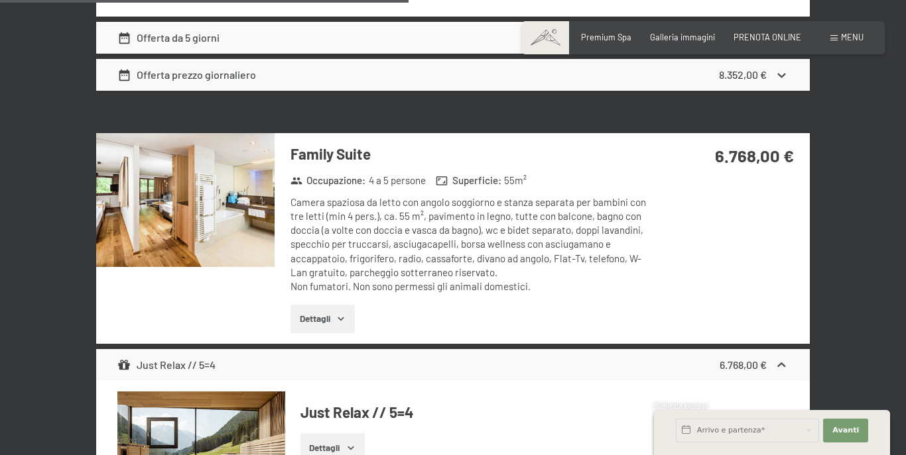
click at [343, 320] on icon "button" at bounding box center [340, 319] width 6 height 3
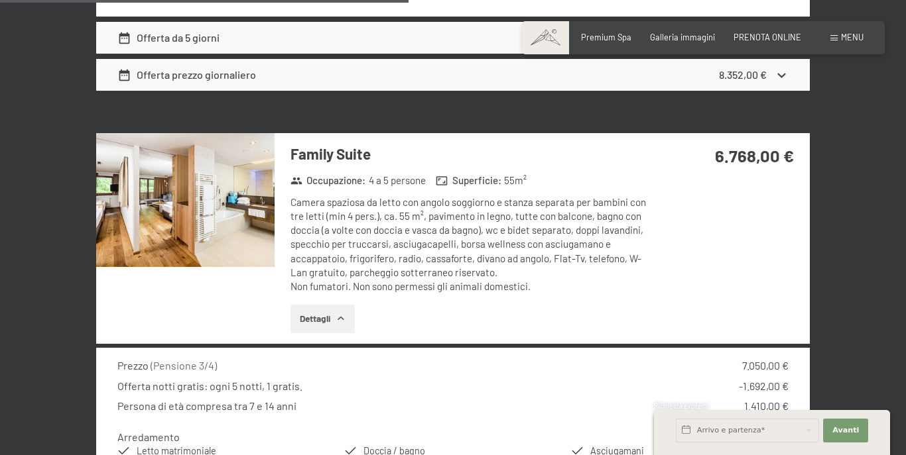
click at [343, 320] on icon "button" at bounding box center [340, 319] width 11 height 11
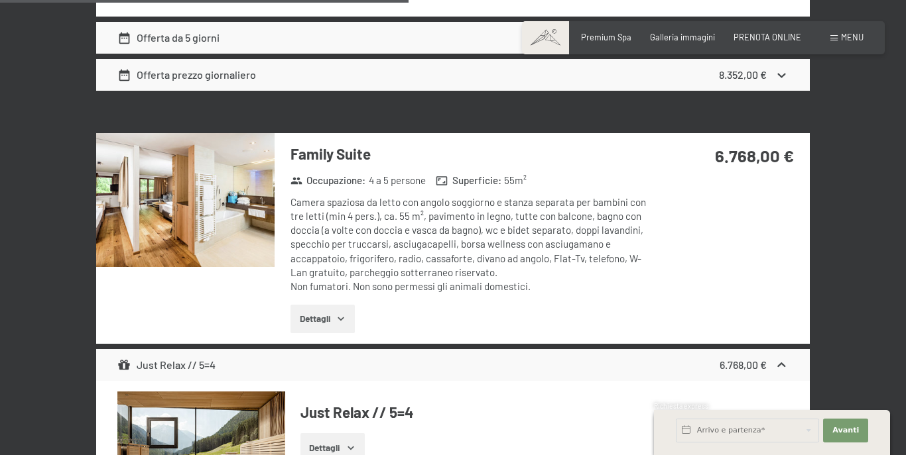
click at [343, 320] on icon "button" at bounding box center [340, 319] width 6 height 3
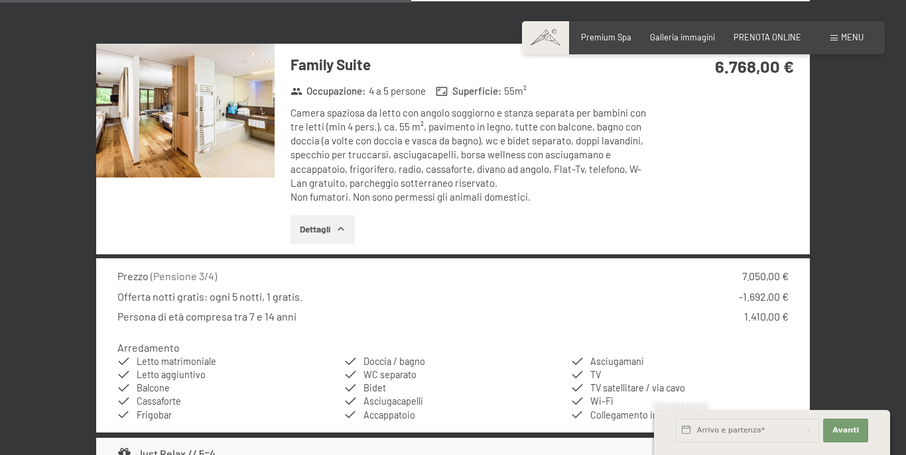
scroll to position [2851, 0]
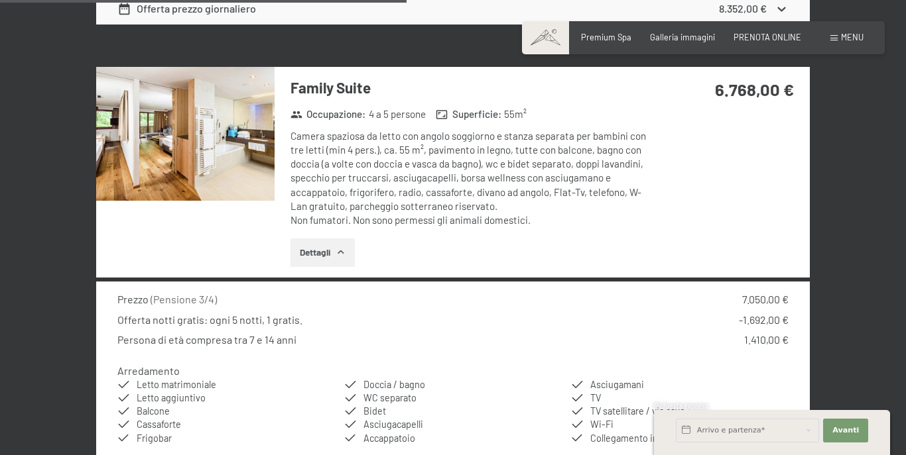
click at [351, 253] on button "Dettagli" at bounding box center [322, 253] width 64 height 29
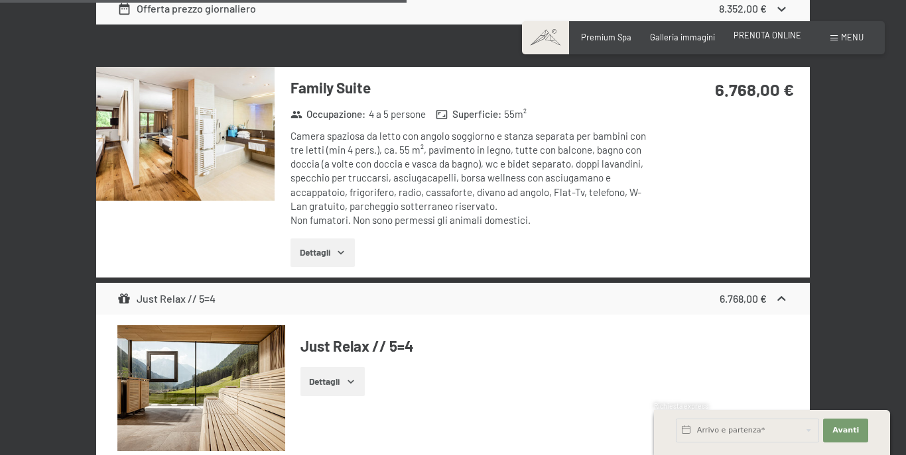
click at [767, 41] on div "PRENOTA ONLINE" at bounding box center [767, 36] width 68 height 12
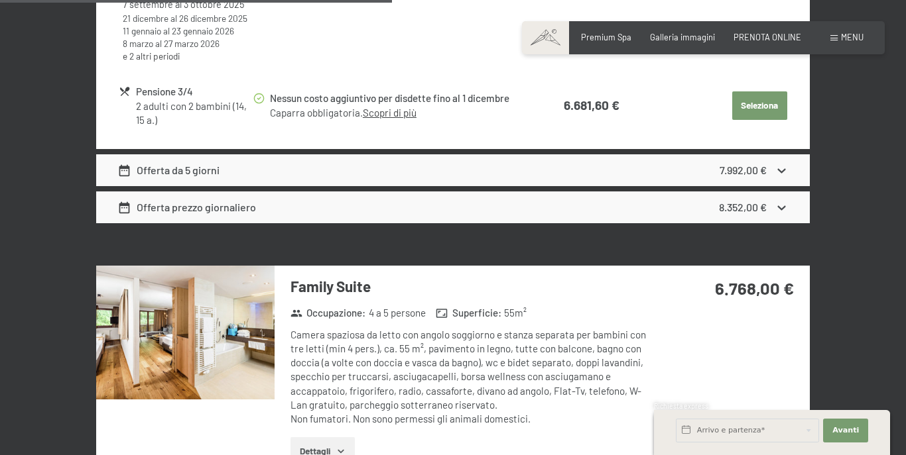
scroll to position [2784, 0]
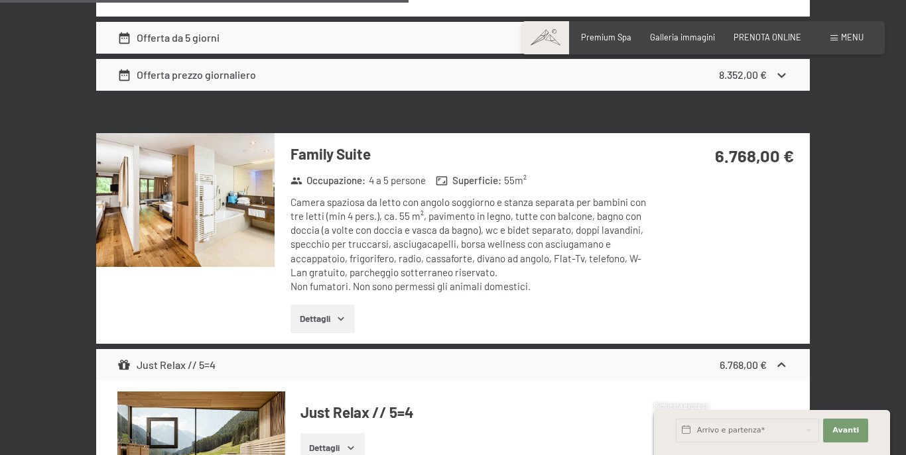
click at [539, 231] on div "Camera spaziosa da letto con angolo soggiorno e stanza separata per bambini con…" at bounding box center [469, 245] width 359 height 99
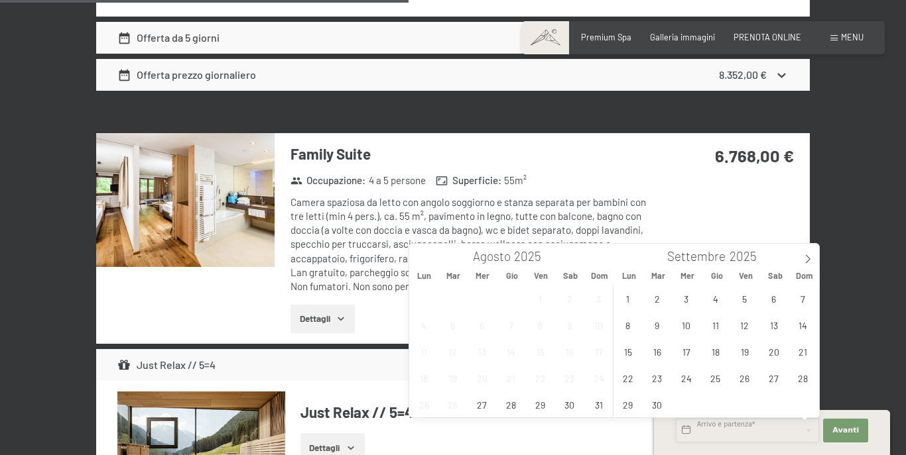
click at [730, 429] on input "text" at bounding box center [747, 431] width 143 height 24
click at [739, 209] on div "6.768,00 €" at bounding box center [729, 171] width 160 height 77
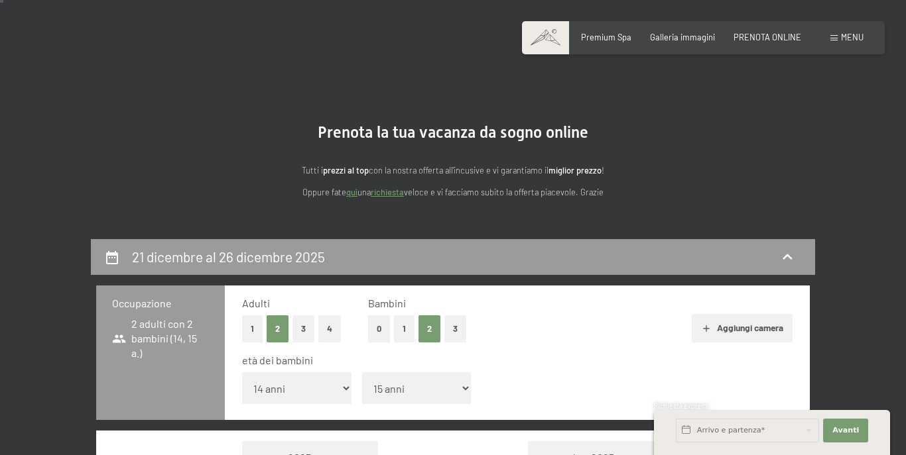
scroll to position [0, 0]
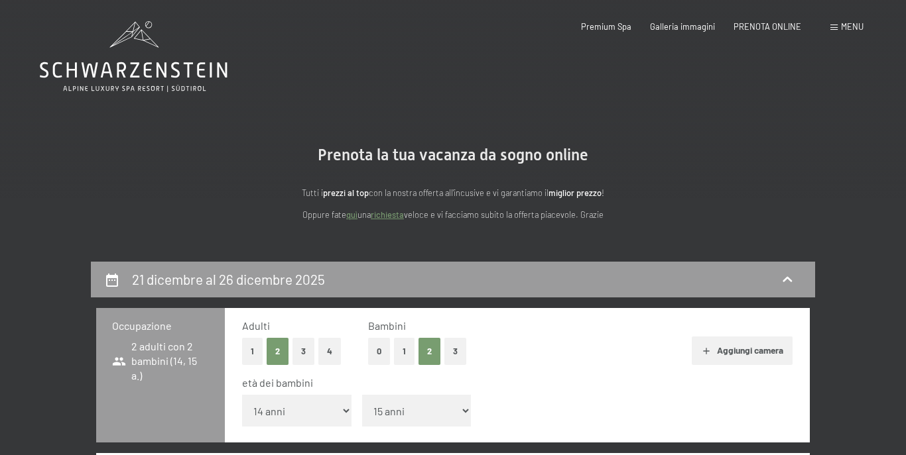
click at [848, 25] on span "Menu" at bounding box center [852, 26] width 23 height 11
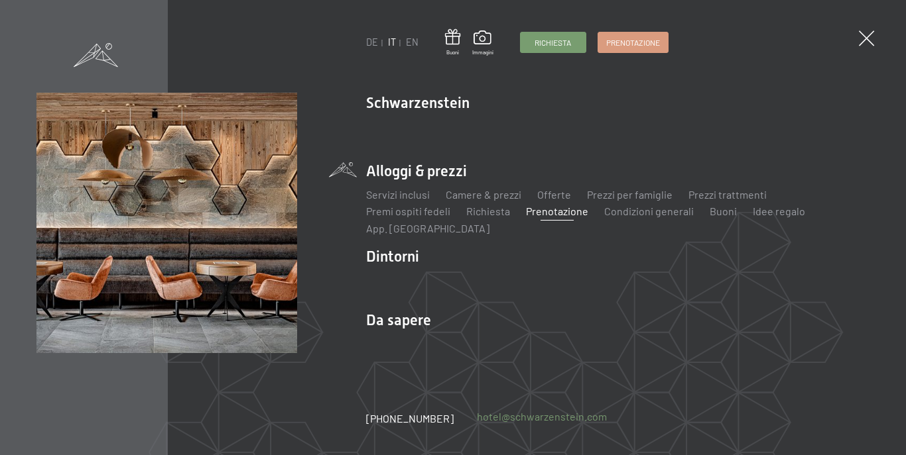
click at [501, 422] on link "hotel@ no-spam. schwarzenstein. no-spam. com" at bounding box center [542, 417] width 130 height 15
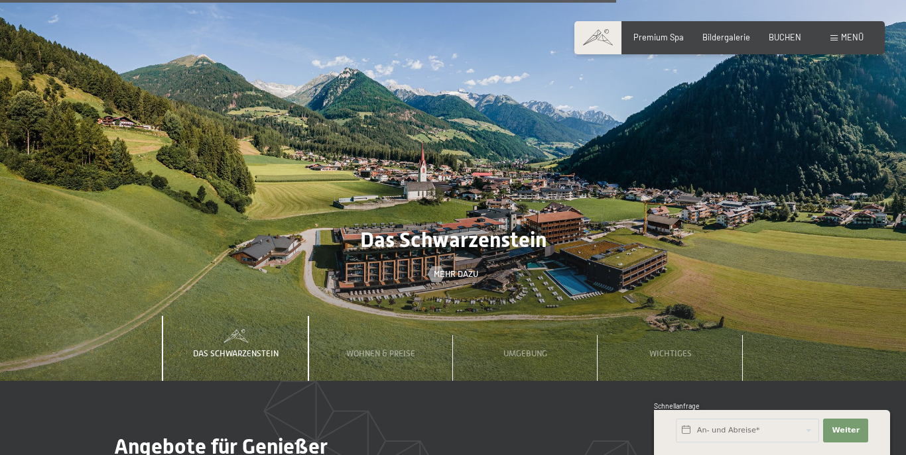
scroll to position [3484, 0]
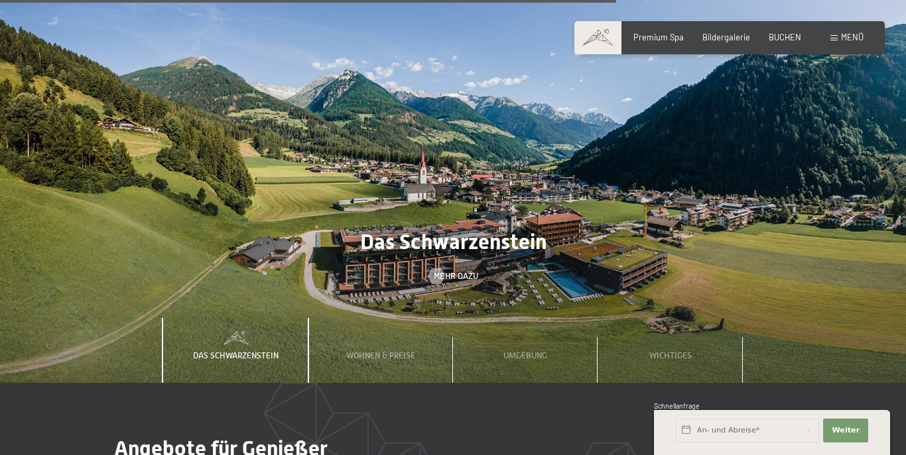
click at [839, 38] on div "Menü" at bounding box center [846, 38] width 33 height 12
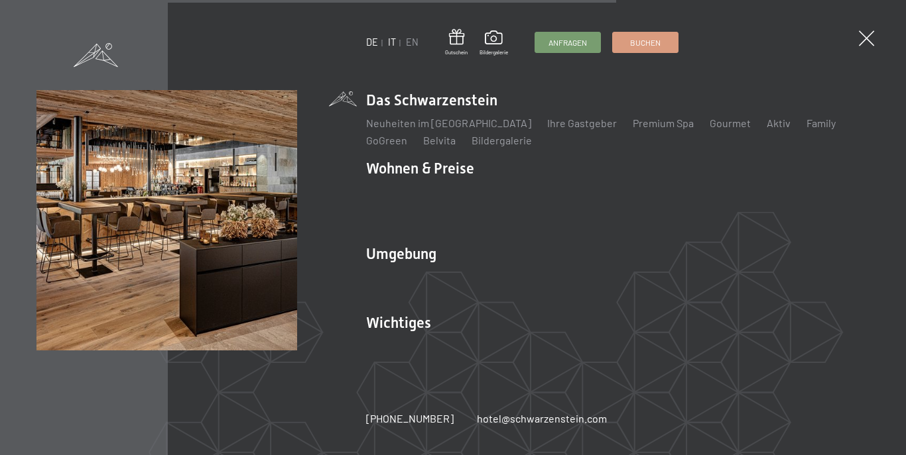
click at [394, 44] on link "IT" at bounding box center [392, 41] width 8 height 11
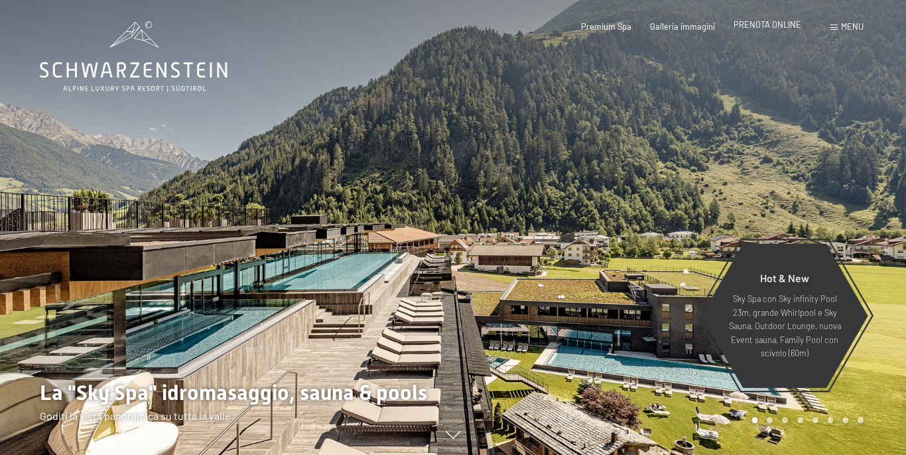
click at [771, 28] on span "PRENOTA ONLINE" at bounding box center [767, 24] width 68 height 11
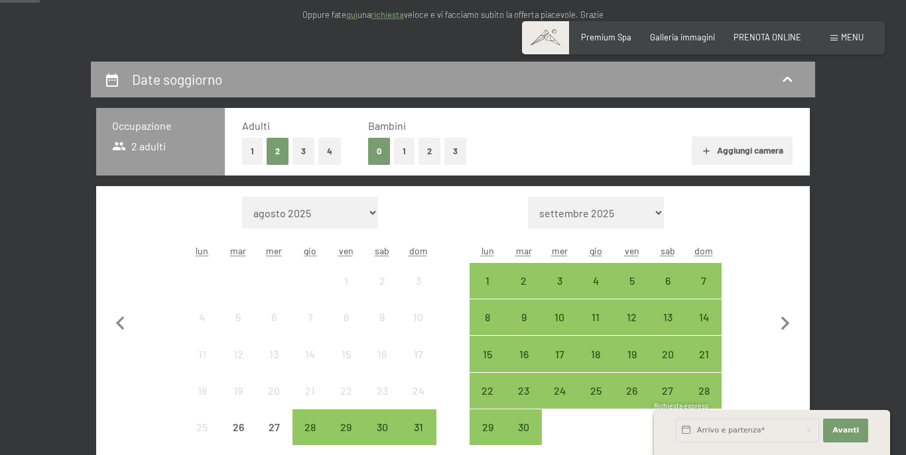
scroll to position [199, 0]
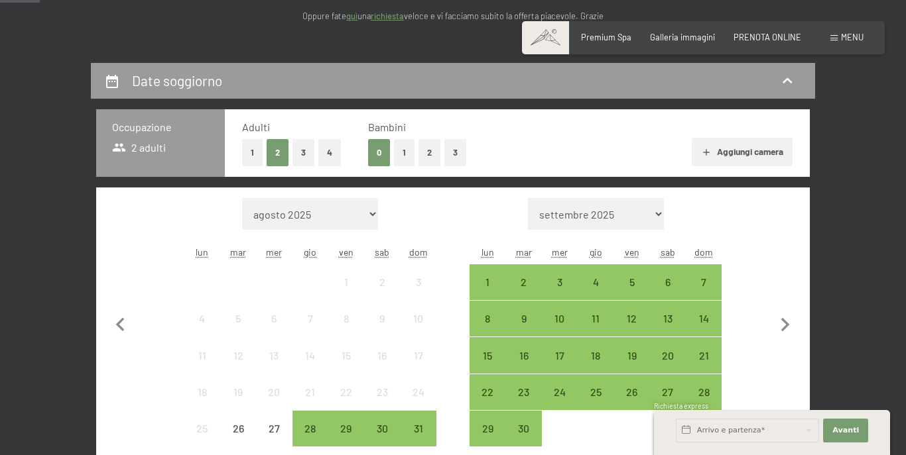
click at [420, 148] on button "2" at bounding box center [429, 152] width 22 height 27
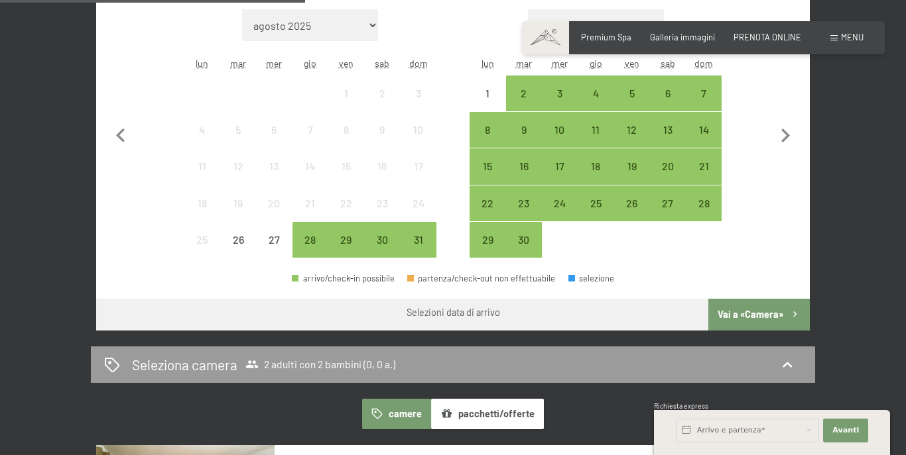
scroll to position [331, 0]
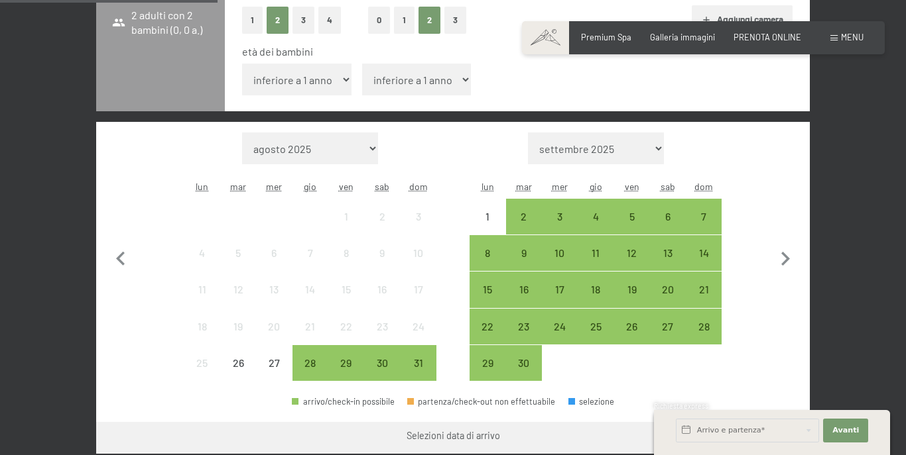
click at [353, 150] on select "agosto 2025 settembre 2025 ottobre 2025 novembre 2025 dicembre 2025 gennaio 202…" at bounding box center [310, 149] width 136 height 32
select select "[DATE]"
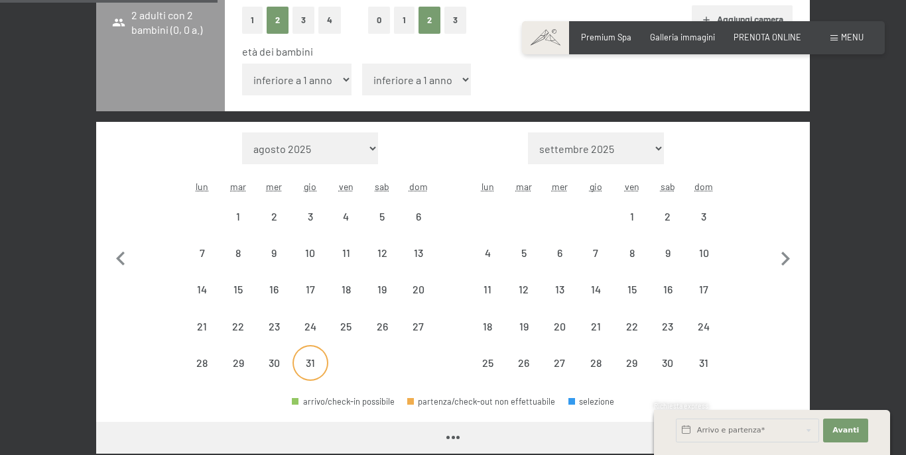
select select "[DATE]"
click at [354, 147] on select "agosto 2025 settembre 2025 ottobre 2025 novembre 2025 dicembre 2025 gennaio 202…" at bounding box center [310, 149] width 136 height 32
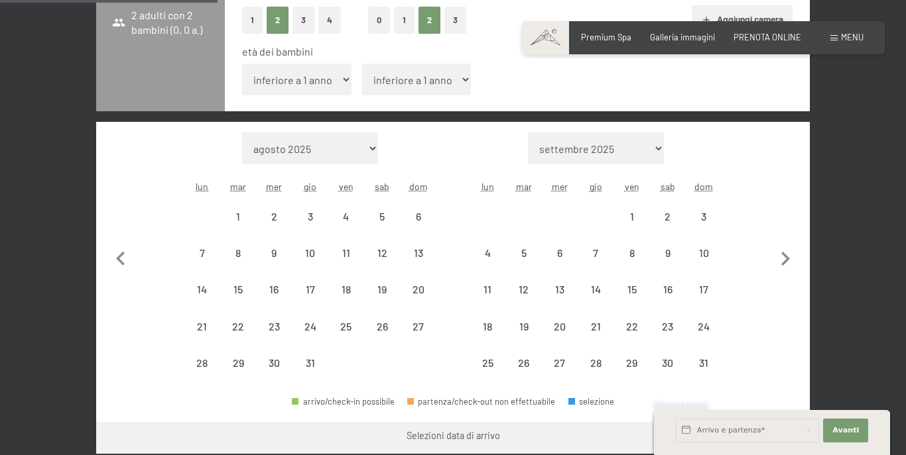
select select "[DATE]"
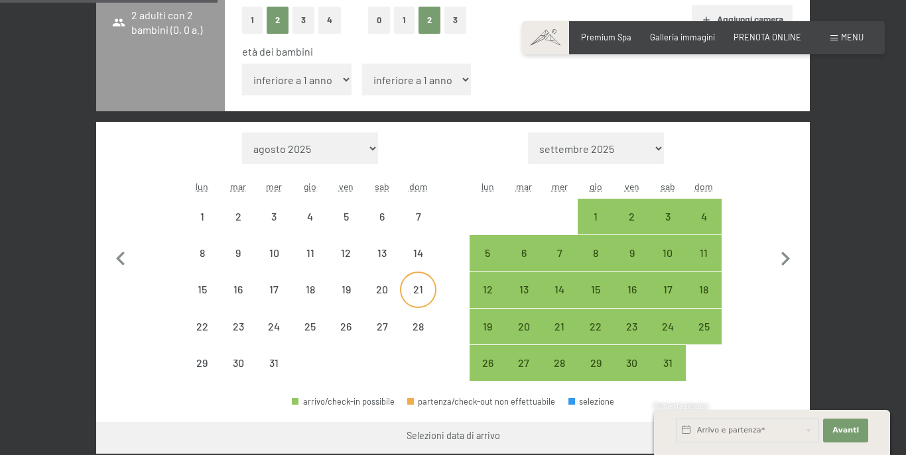
click at [420, 286] on div "21" at bounding box center [417, 300] width 33 height 33
select select "[DATE]"
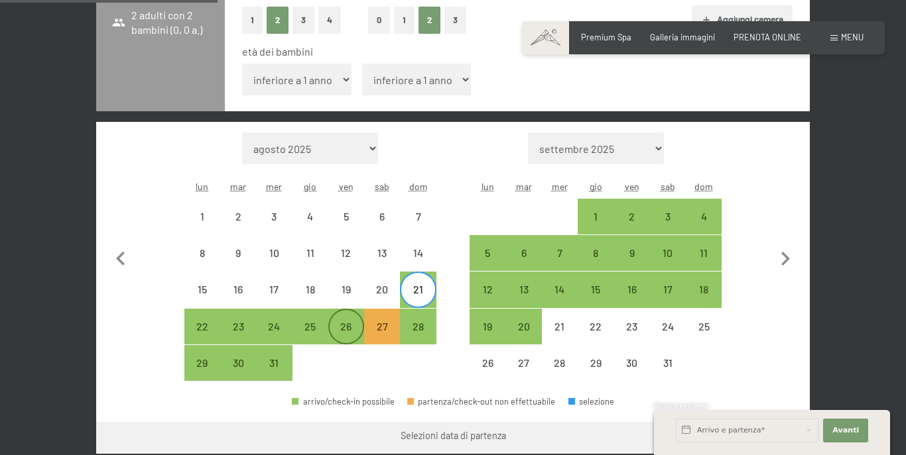
click at [345, 329] on div "26" at bounding box center [345, 338] width 33 height 33
select select "[DATE]"
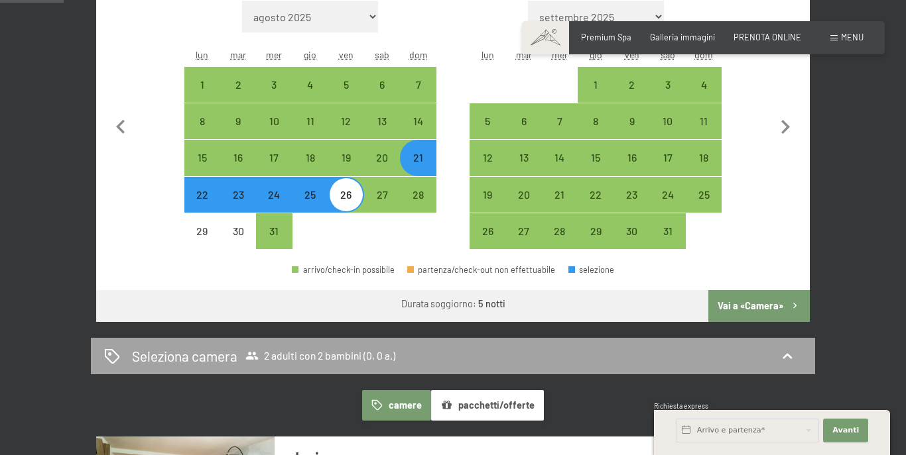
scroll to position [464, 0]
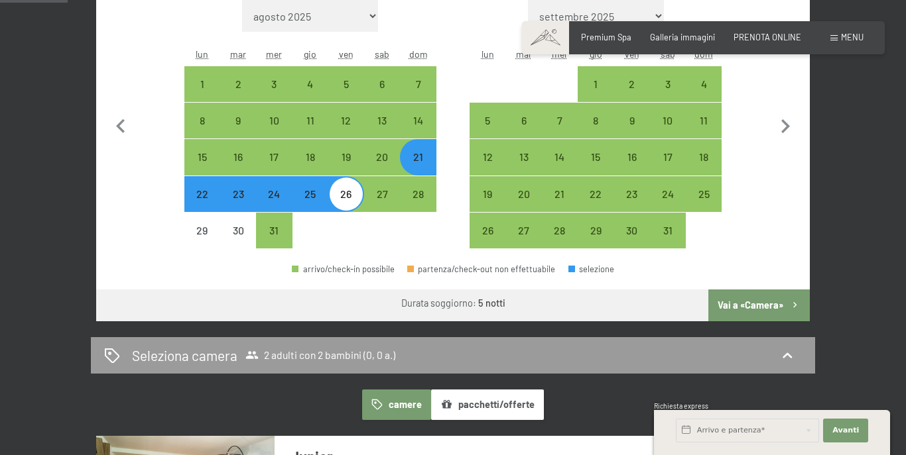
click at [735, 306] on button "Vai a «Camera»" at bounding box center [758, 306] width 101 height 32
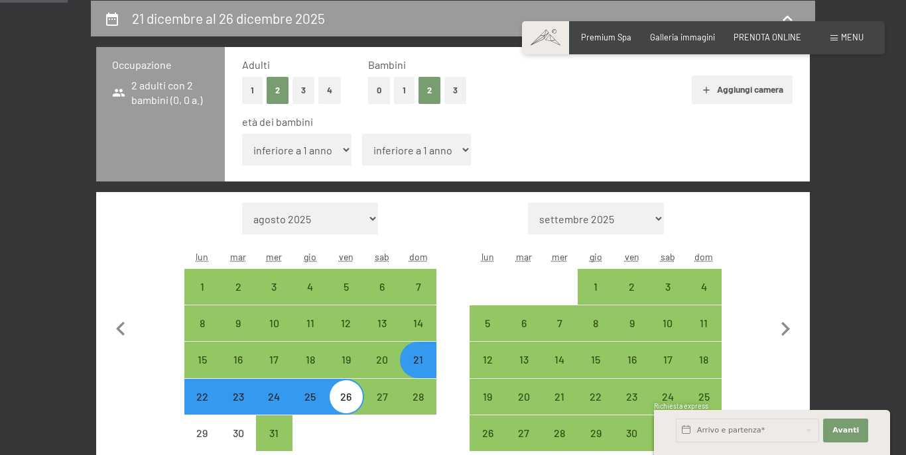
select select "[DATE]"
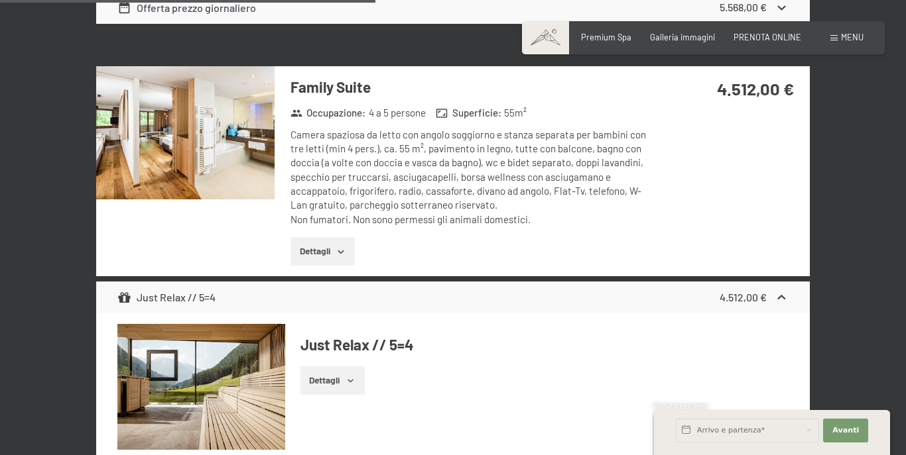
scroll to position [2383, 0]
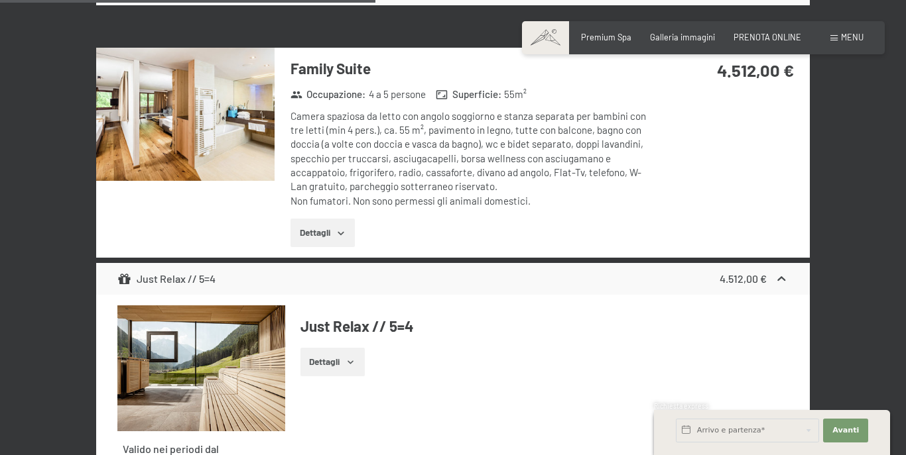
click at [229, 130] on img at bounding box center [185, 115] width 178 height 134
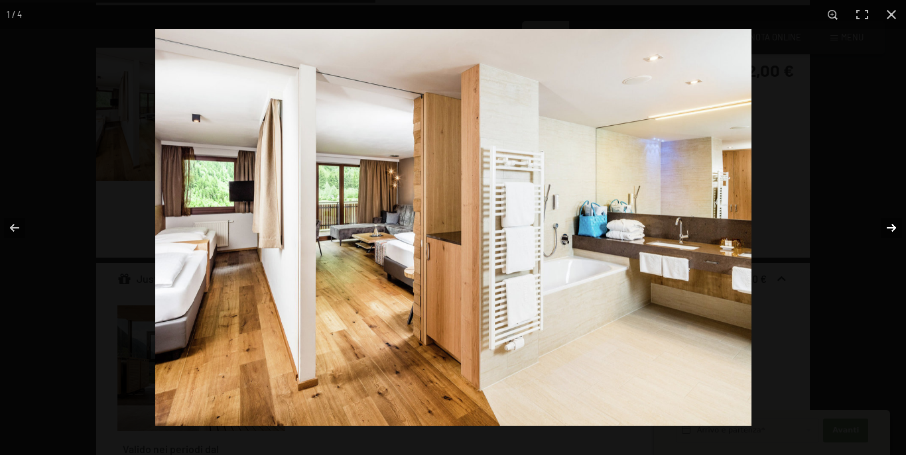
click at [892, 231] on button "button" at bounding box center [882, 228] width 46 height 66
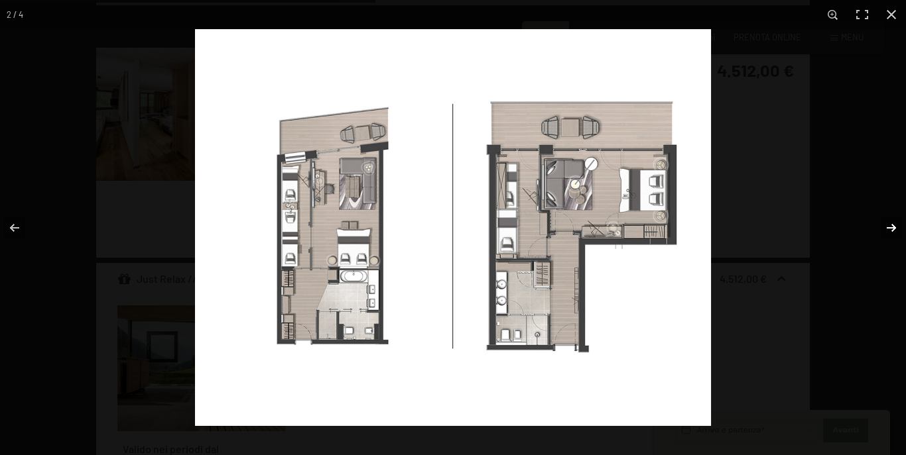
click at [892, 231] on button "button" at bounding box center [882, 228] width 46 height 66
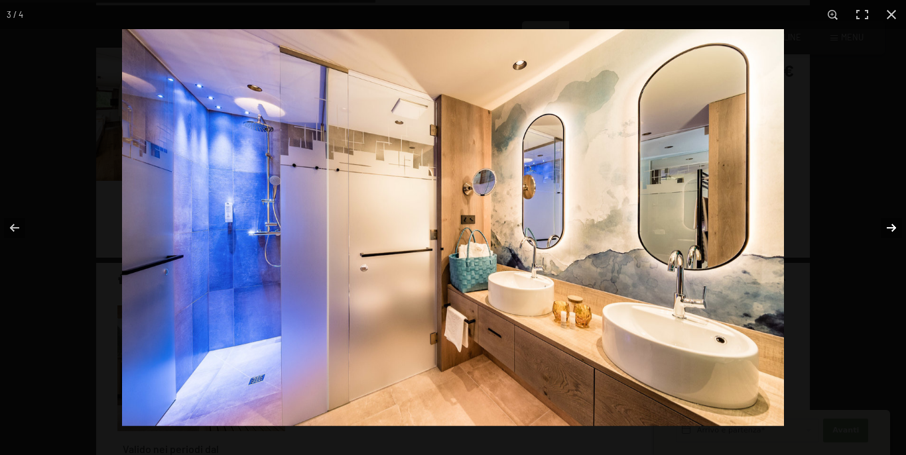
click at [892, 231] on button "button" at bounding box center [882, 228] width 46 height 66
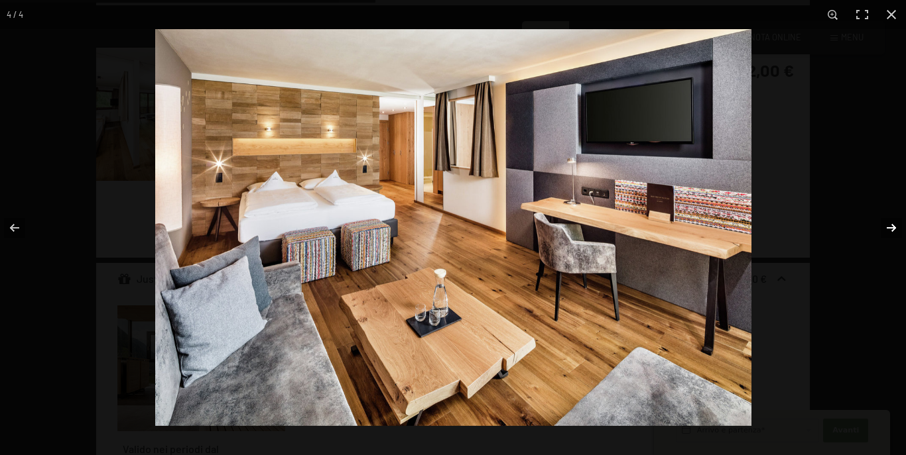
click at [892, 231] on button "button" at bounding box center [882, 228] width 46 height 66
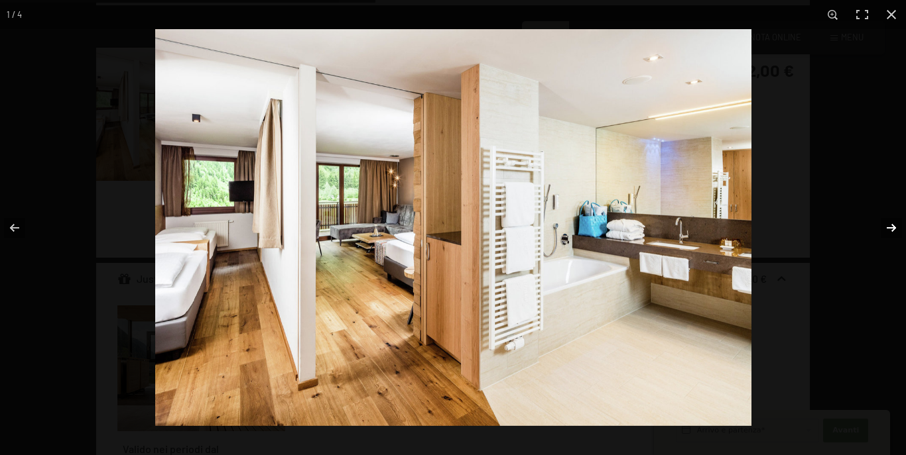
click at [892, 231] on button "button" at bounding box center [882, 228] width 46 height 66
